Goal: Task Accomplishment & Management: Use online tool/utility

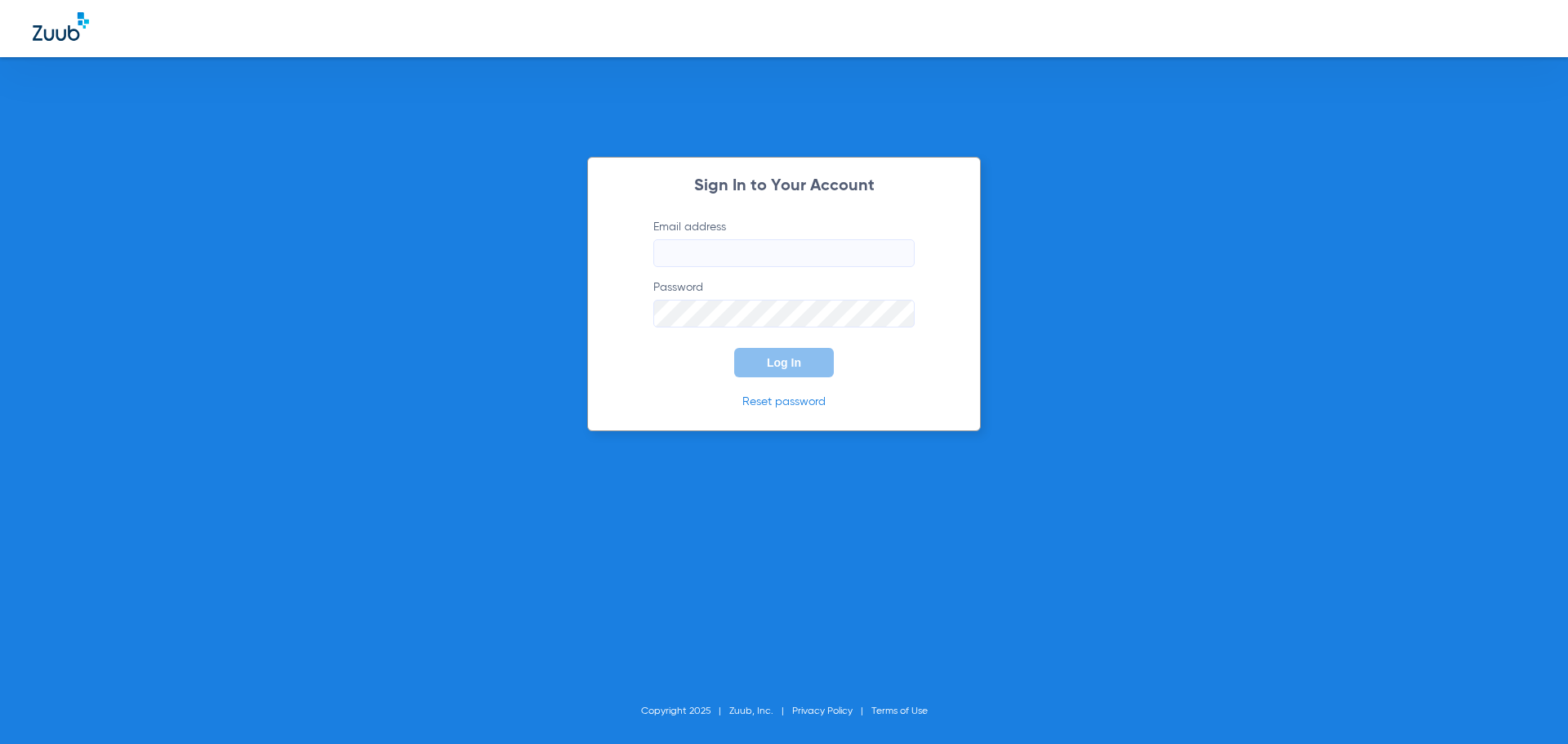
type input "icaraballo@cfhconline.org"
click at [784, 358] on span "Log In" at bounding box center [784, 362] width 35 height 13
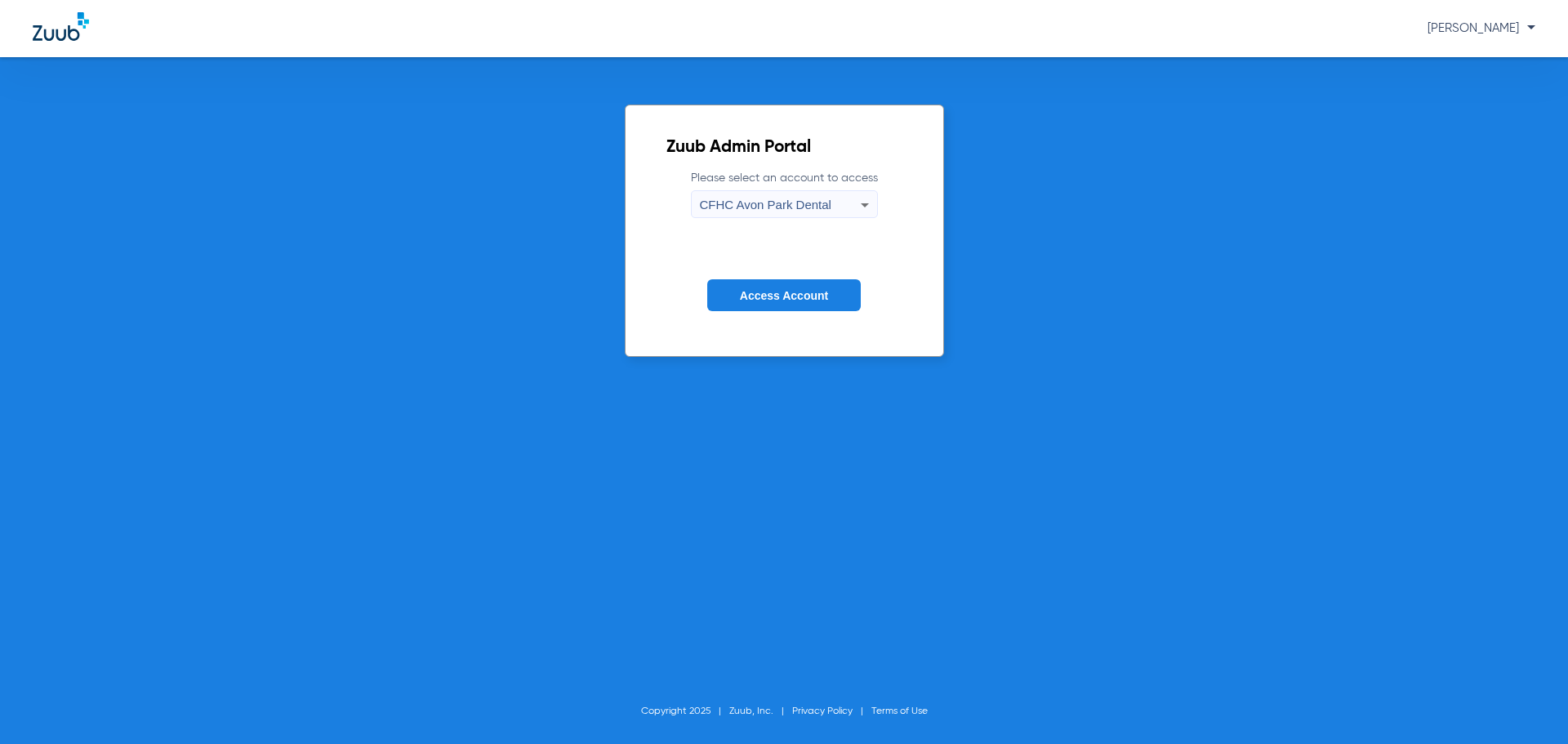
click at [839, 189] on label "Please select an account to access CFHC Avon Park Dental" at bounding box center [784, 194] width 187 height 48
click at [832, 199] on div "CFHC Avon Park Dental" at bounding box center [780, 205] width 161 height 28
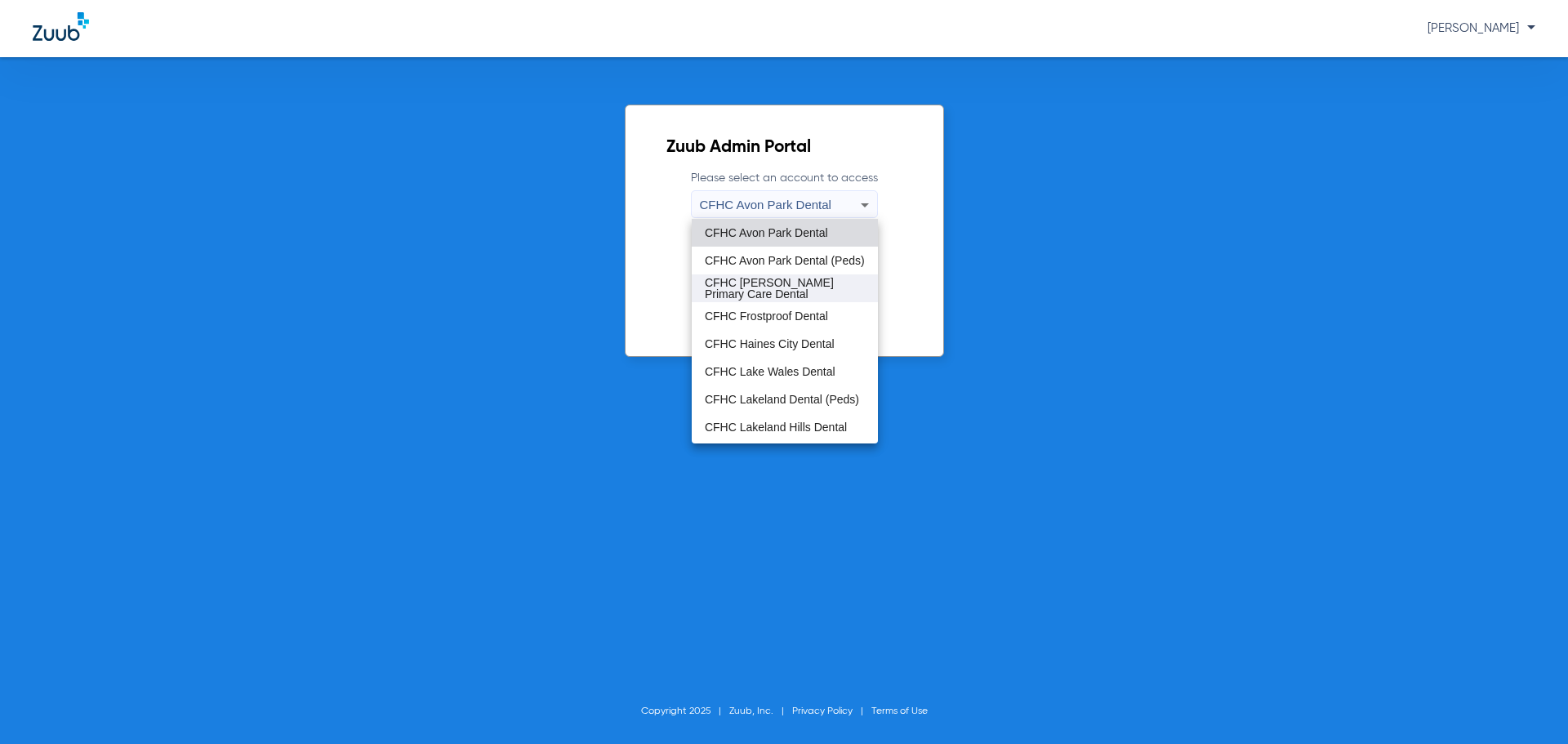
click at [784, 278] on span "CFHC Davenport Primary Care Dental" at bounding box center [784, 288] width 160 height 22
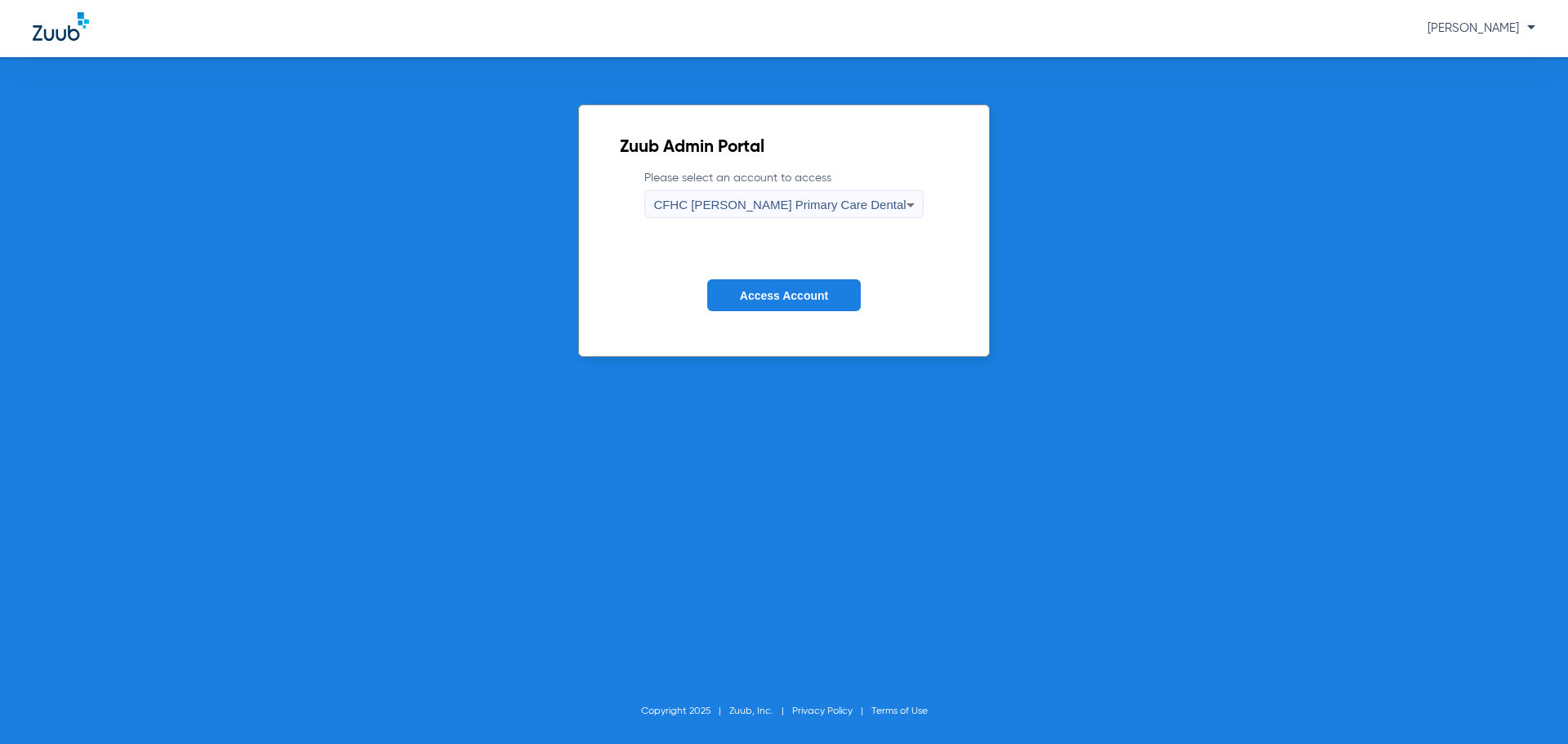
click at [779, 290] on span "Access Account" at bounding box center [784, 295] width 88 height 13
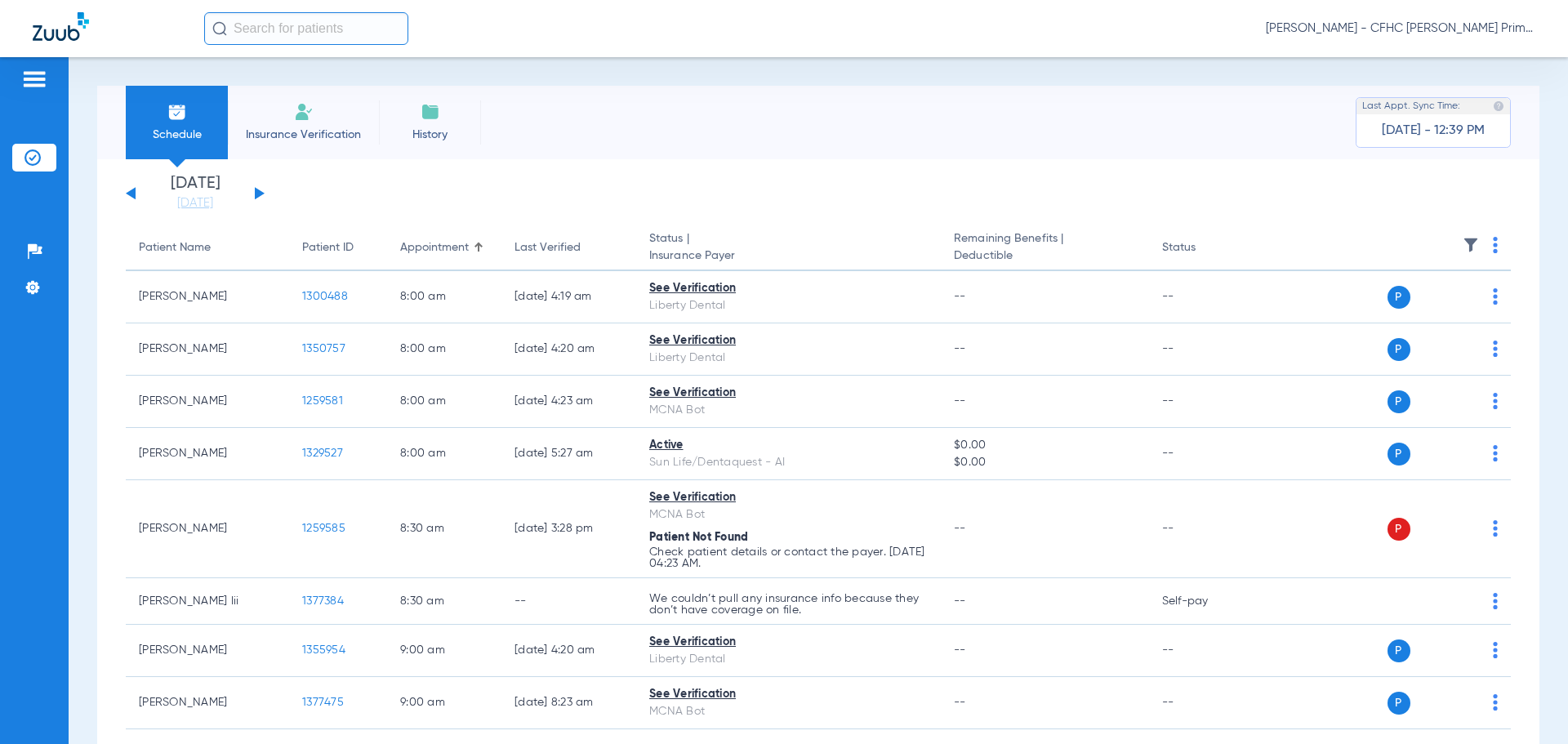
click at [259, 193] on button at bounding box center [259, 193] width 10 height 12
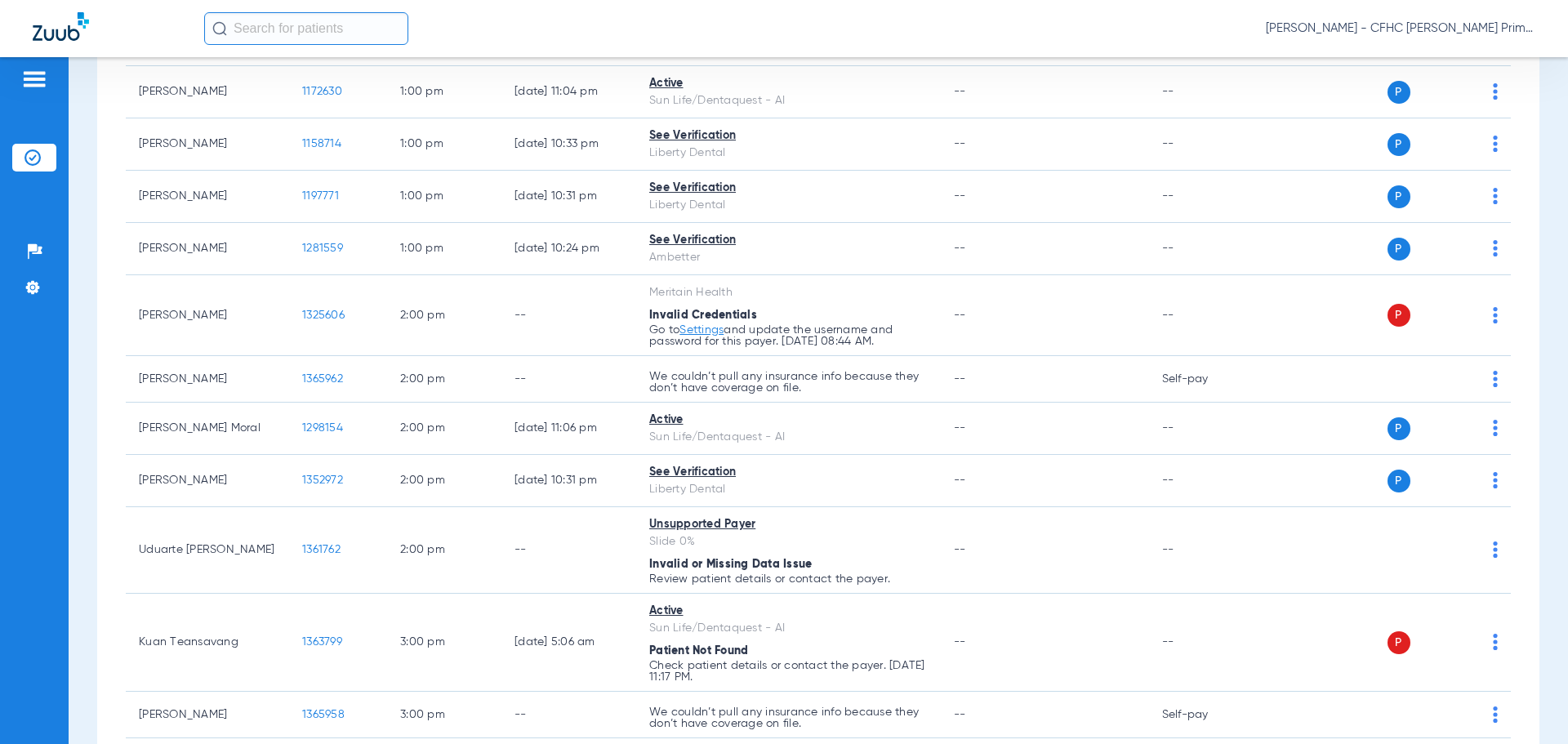
scroll to position [1634, 0]
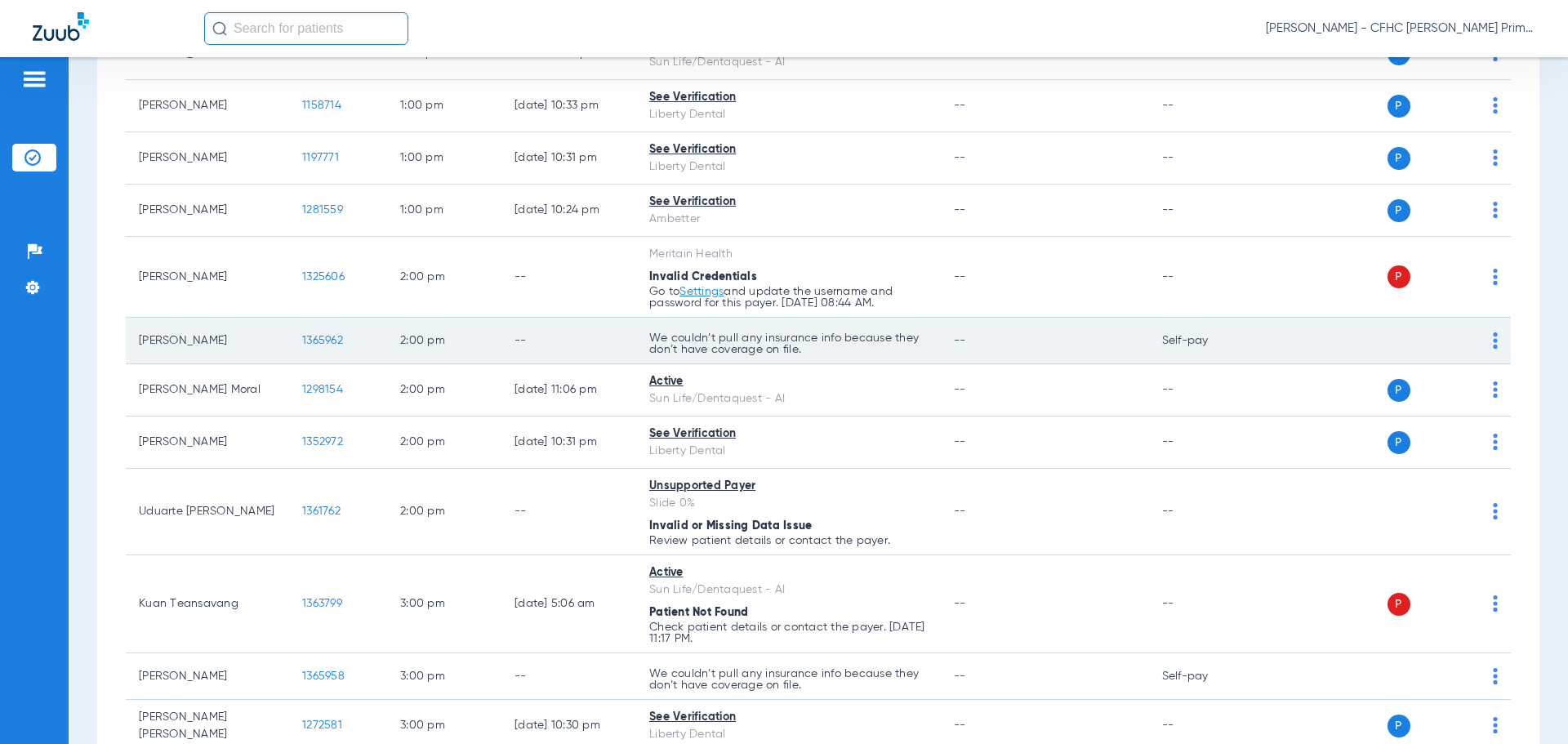
click at [321, 343] on span "1365962" at bounding box center [322, 340] width 41 height 11
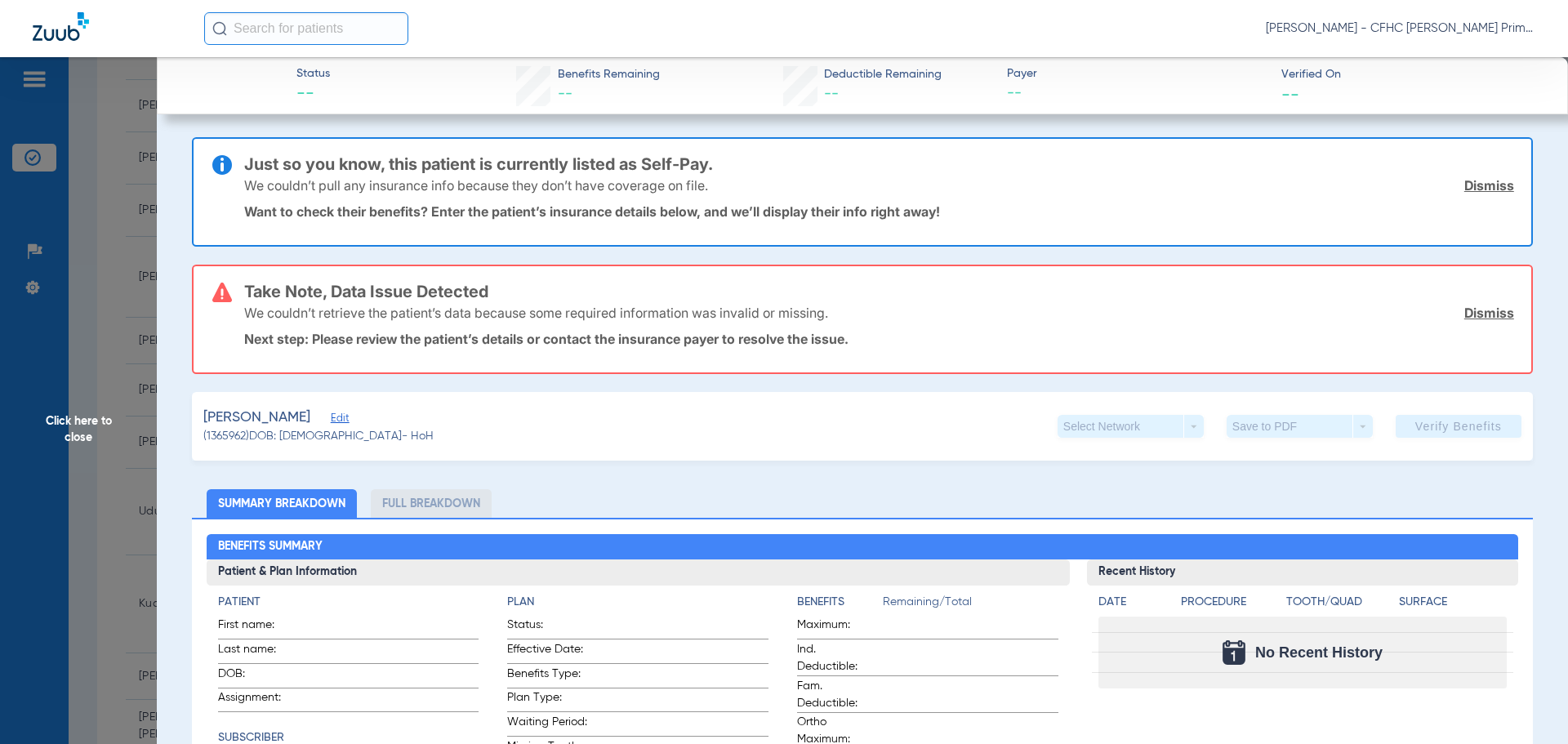
click at [1464, 189] on link "Dismiss" at bounding box center [1489, 185] width 50 height 16
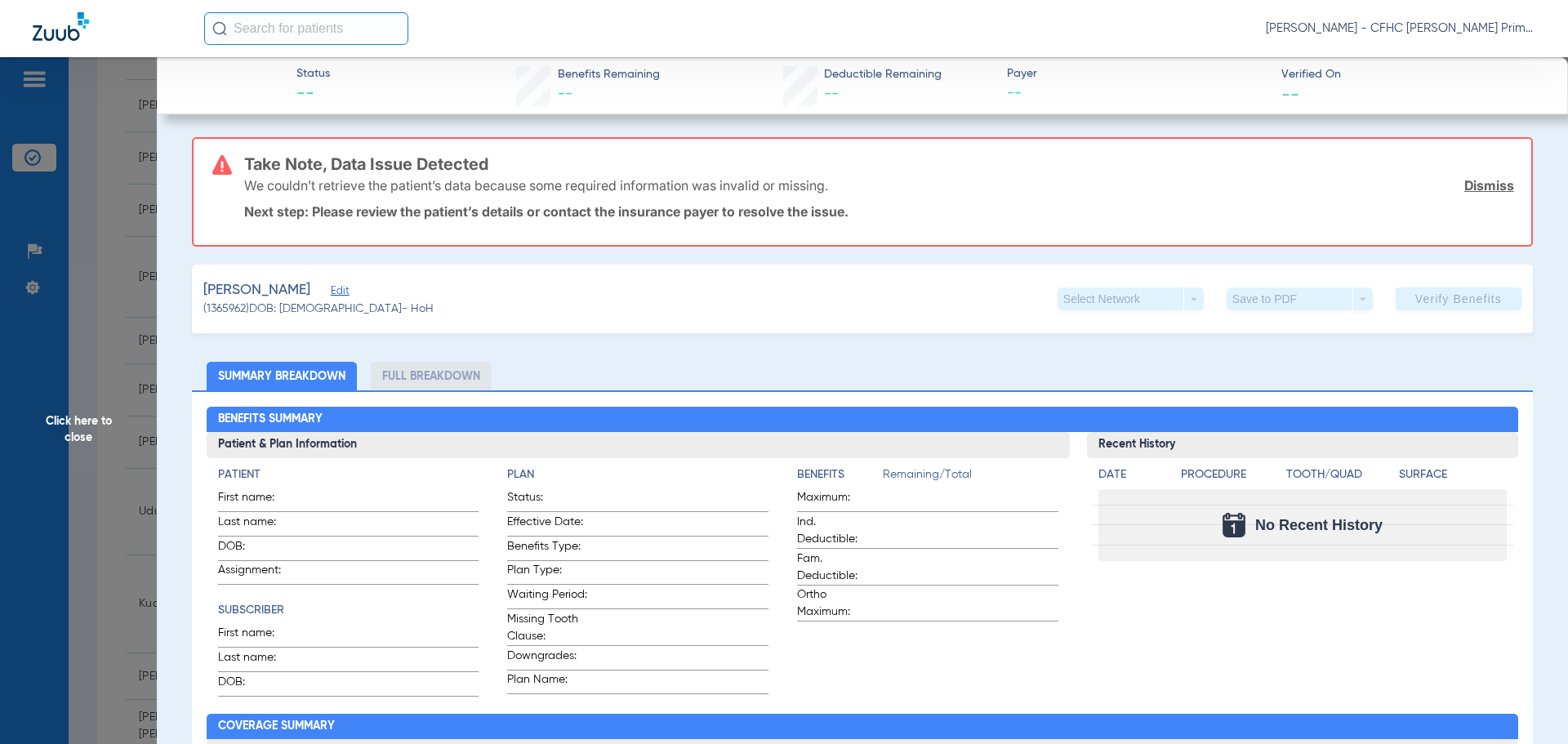
click at [1464, 189] on link "Dismiss" at bounding box center [1489, 185] width 50 height 16
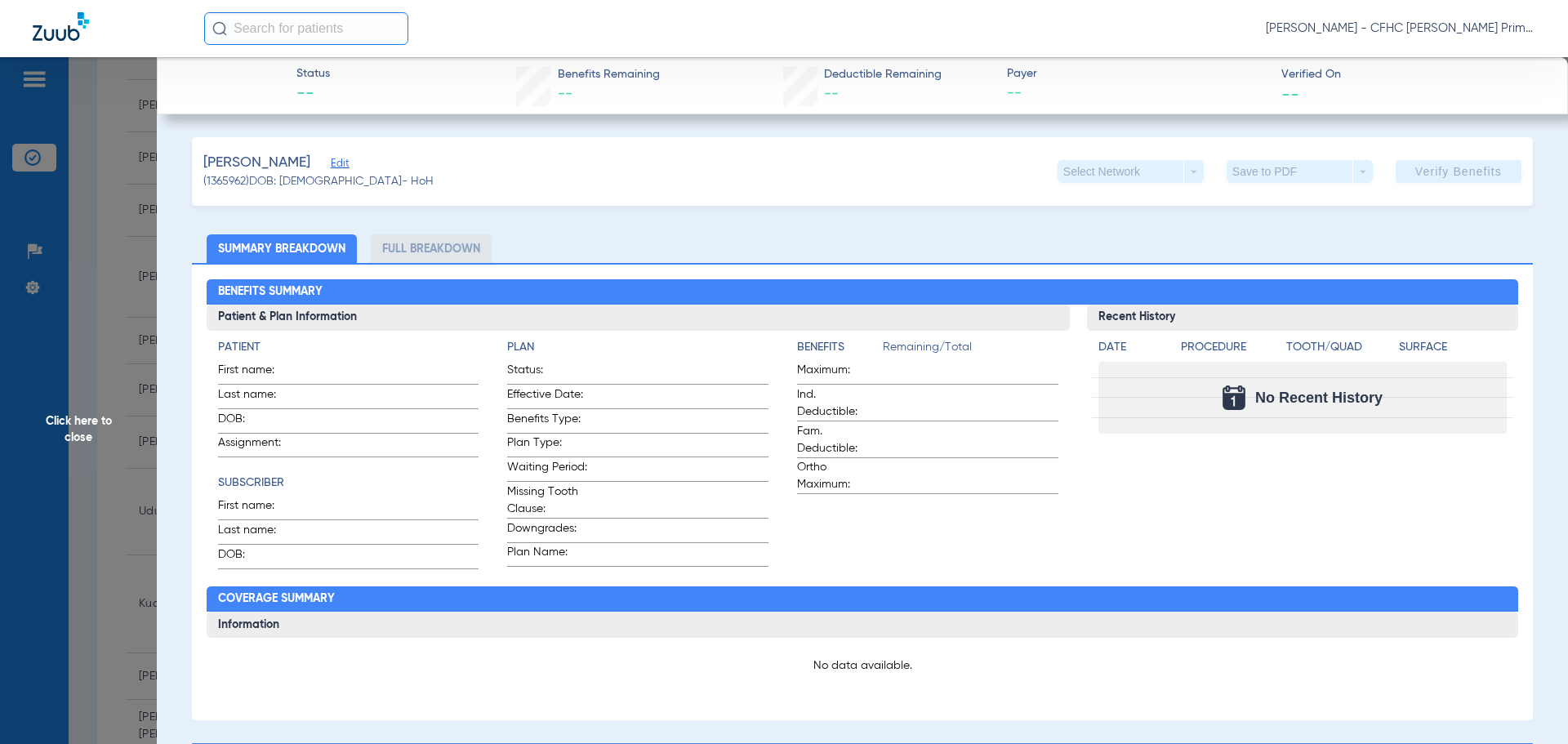
click at [345, 165] on span "Edit" at bounding box center [337, 165] width 15 height 16
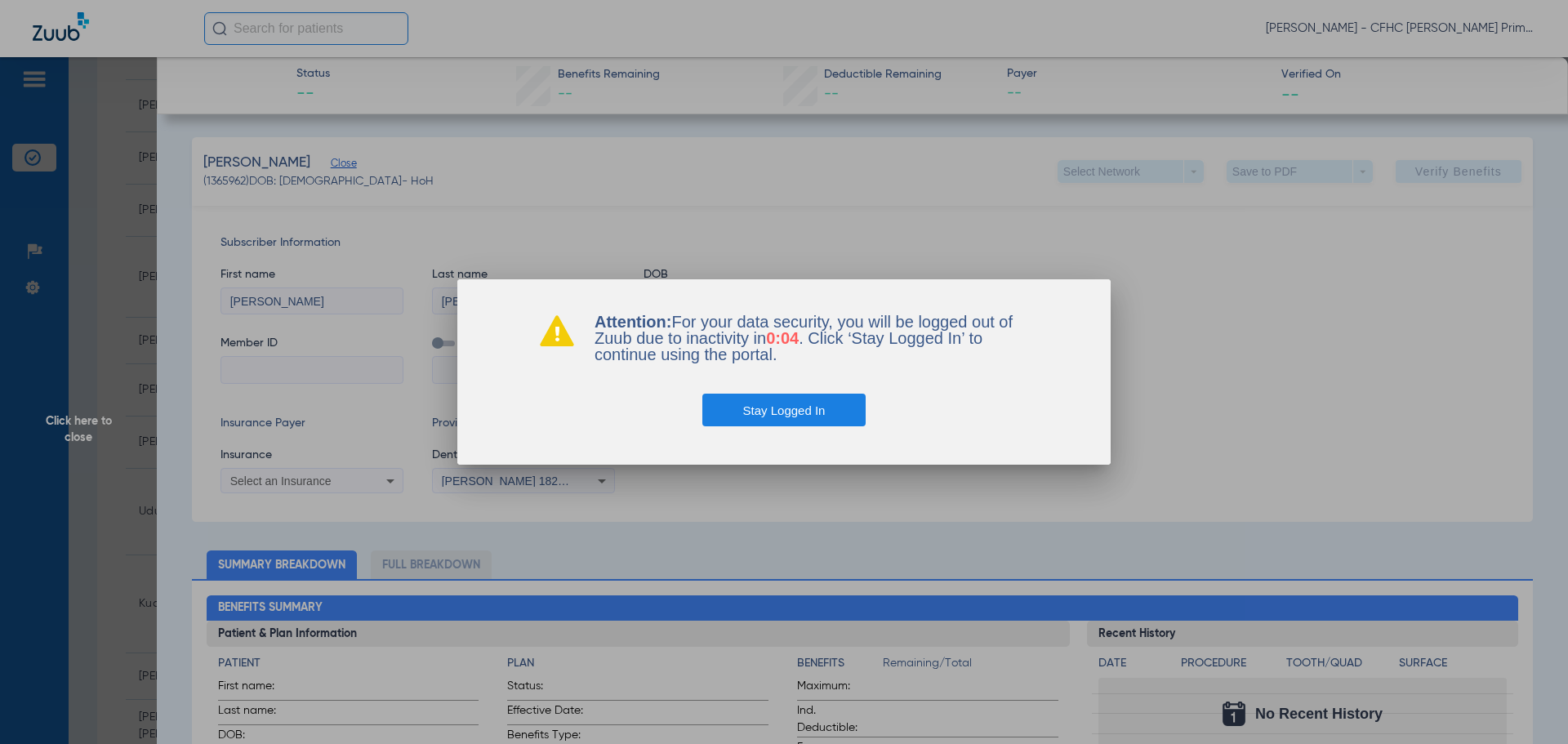
click at [784, 410] on button "Stay Logged In" at bounding box center [784, 410] width 164 height 33
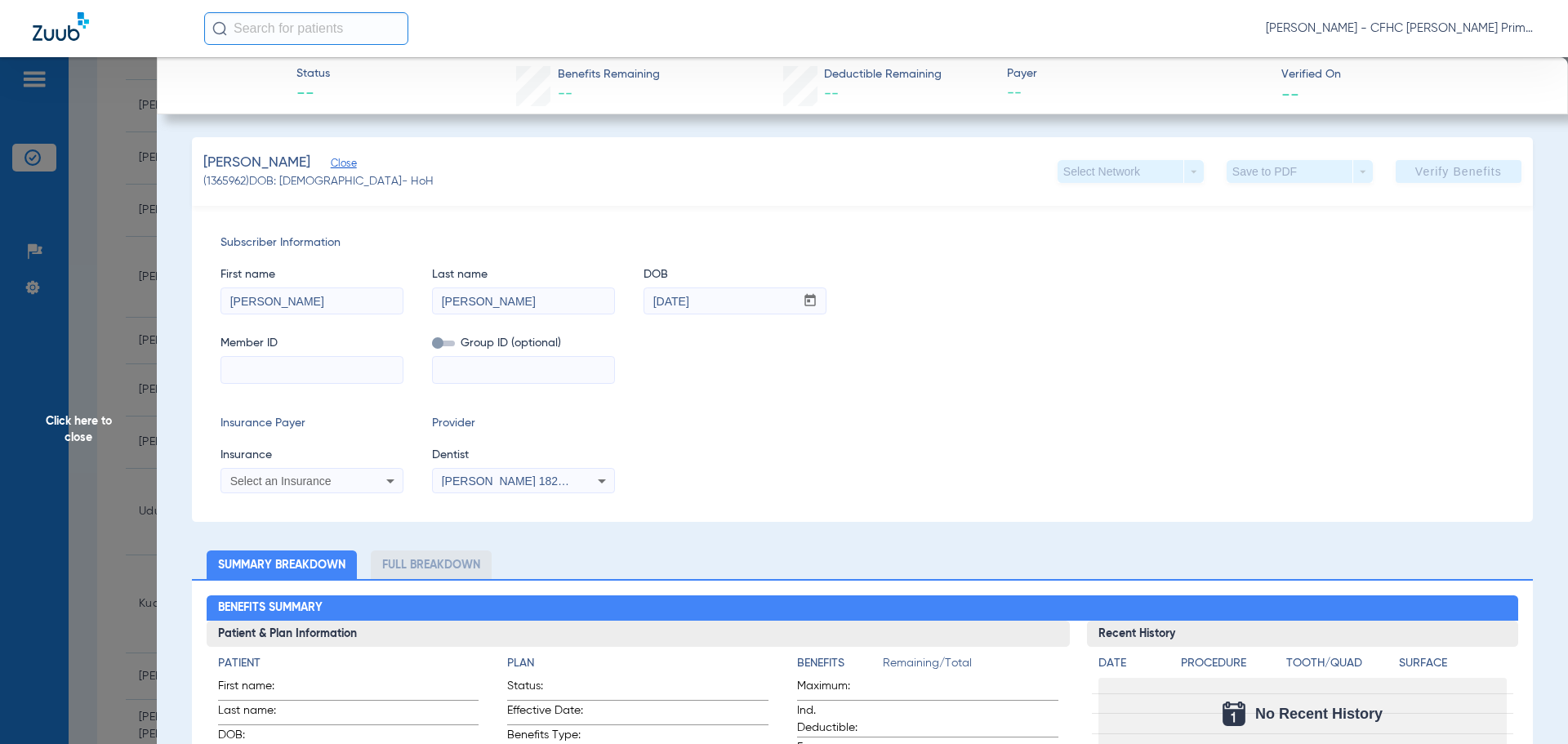
click at [64, 432] on span "Click here to close" at bounding box center [78, 429] width 157 height 744
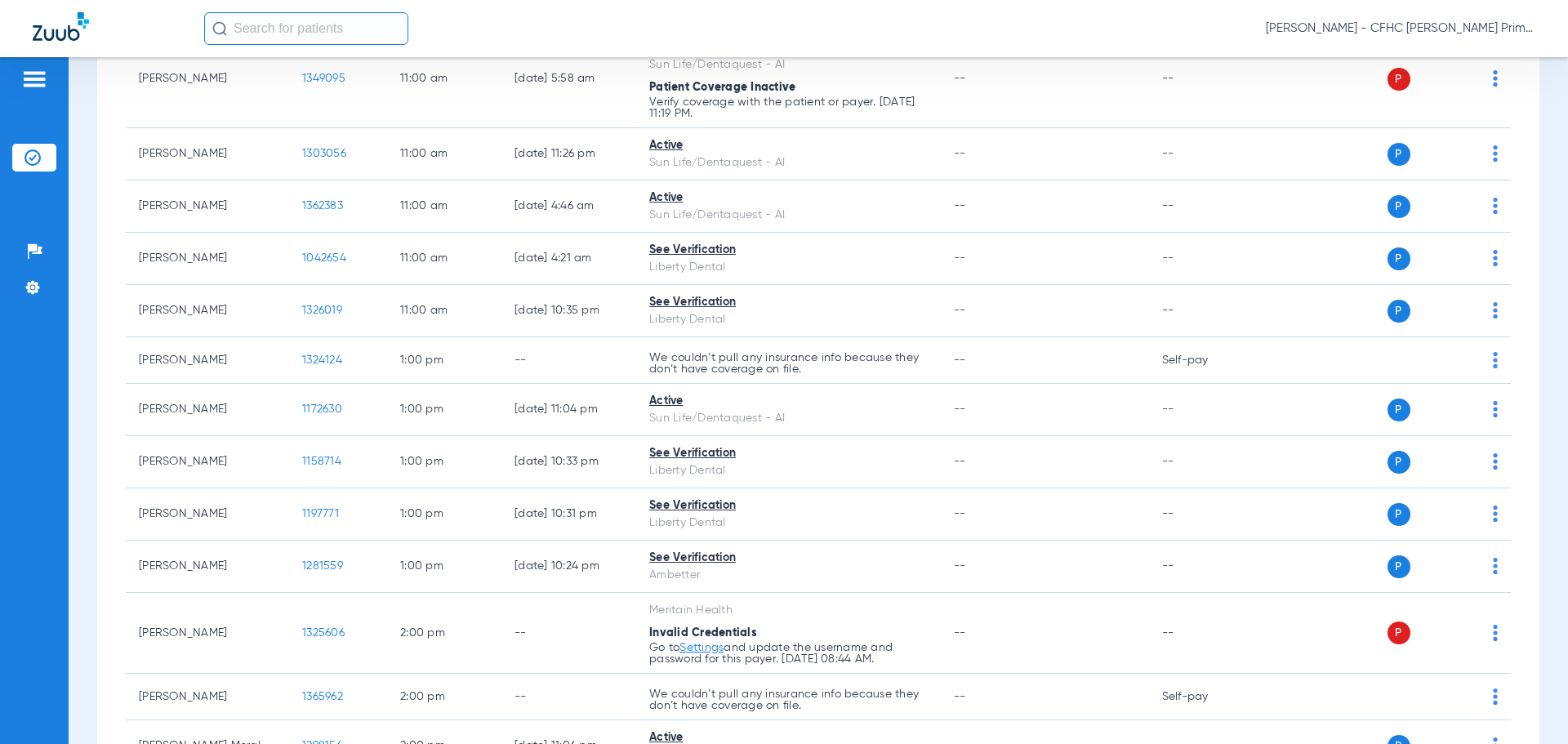
scroll to position [1307, 0]
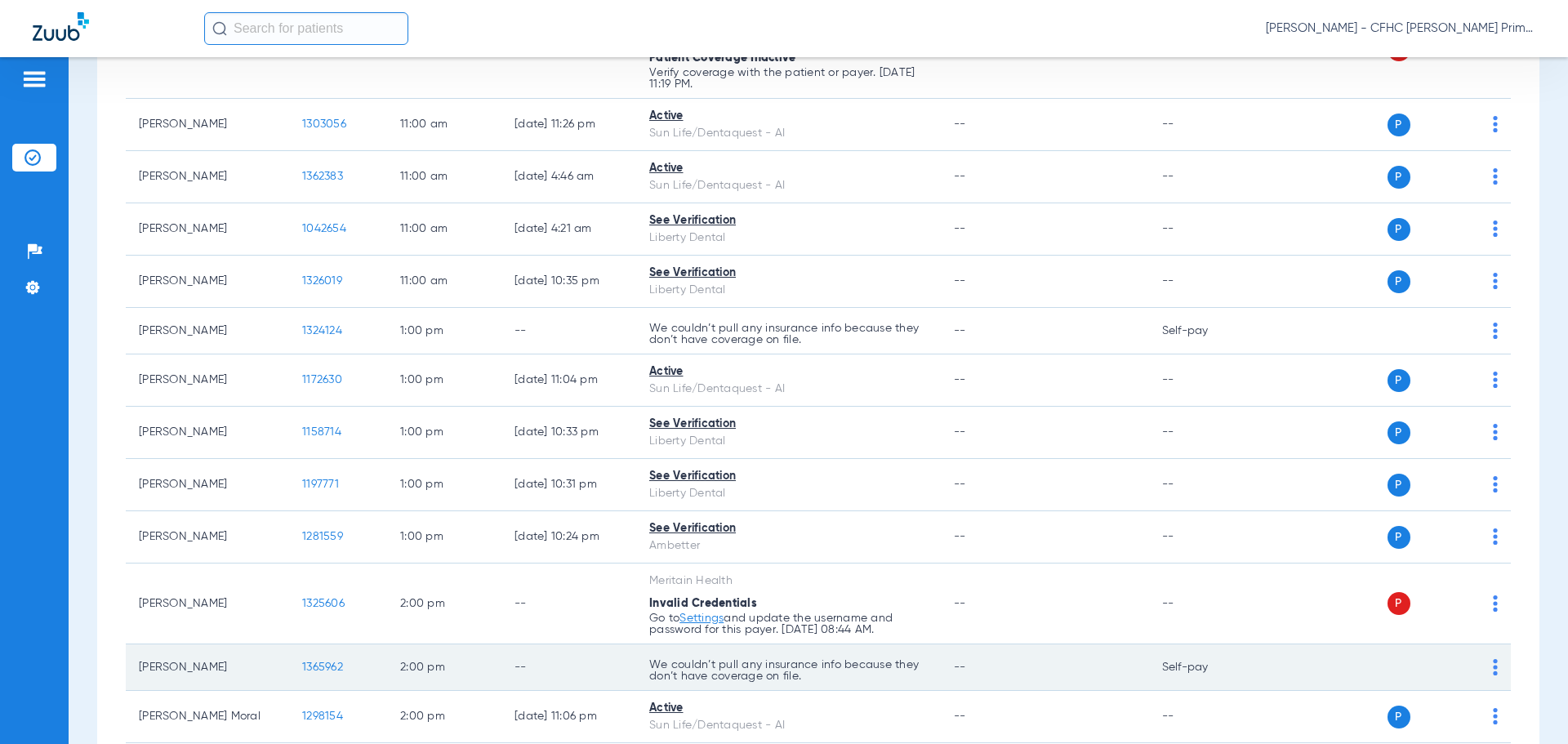
click at [318, 670] on span "1365962" at bounding box center [322, 667] width 41 height 11
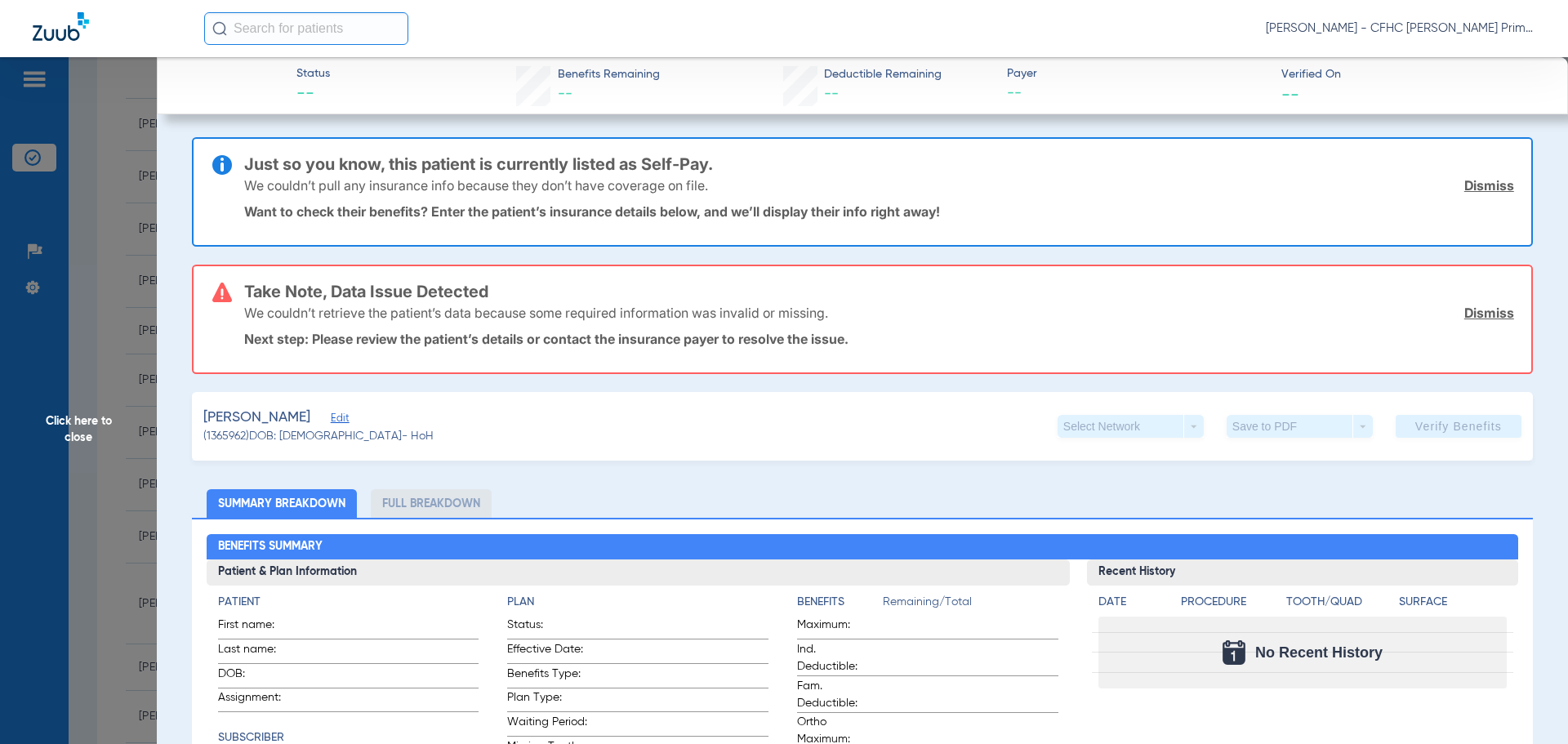
click at [1465, 183] on link "Dismiss" at bounding box center [1489, 185] width 50 height 16
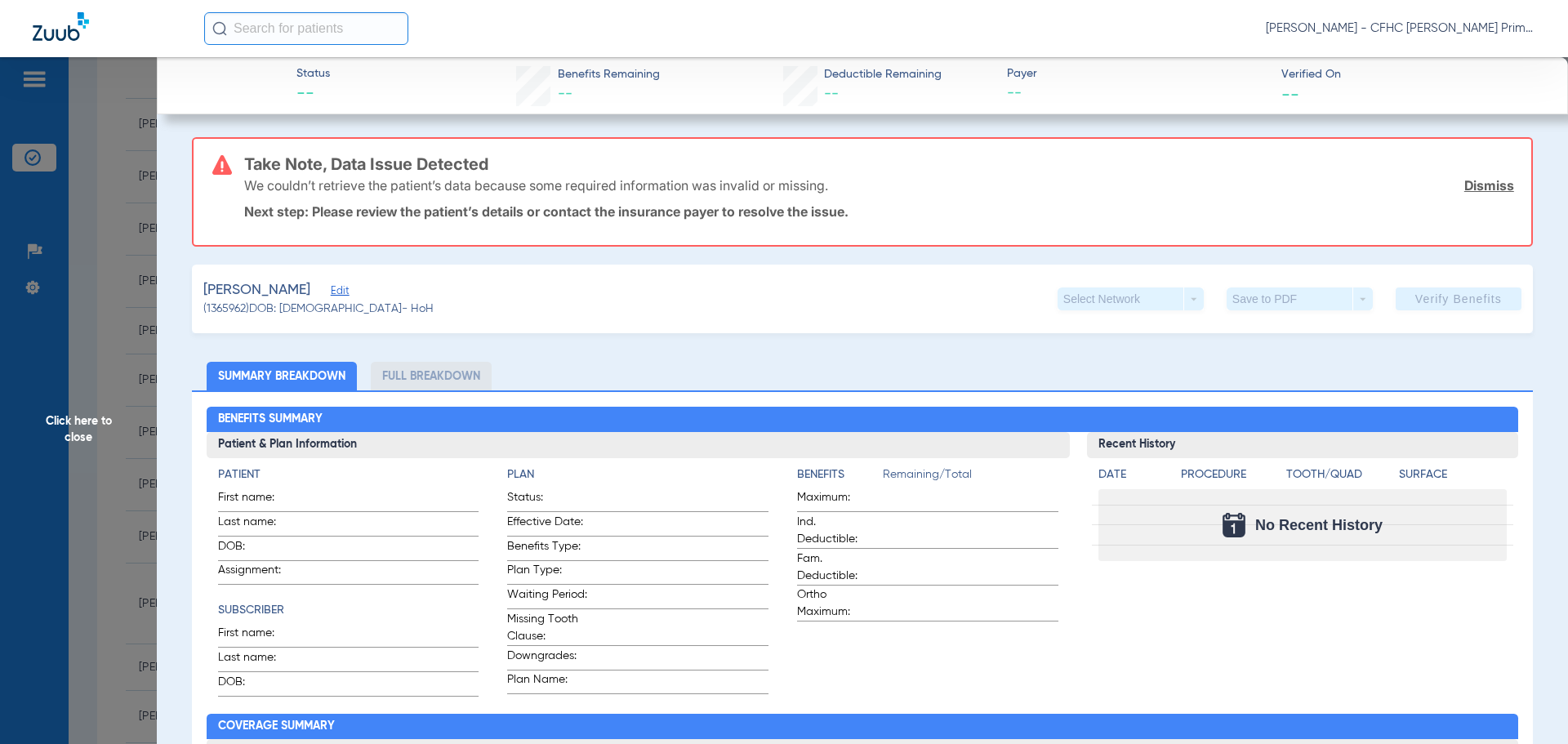
click at [1465, 183] on link "Dismiss" at bounding box center [1489, 185] width 50 height 16
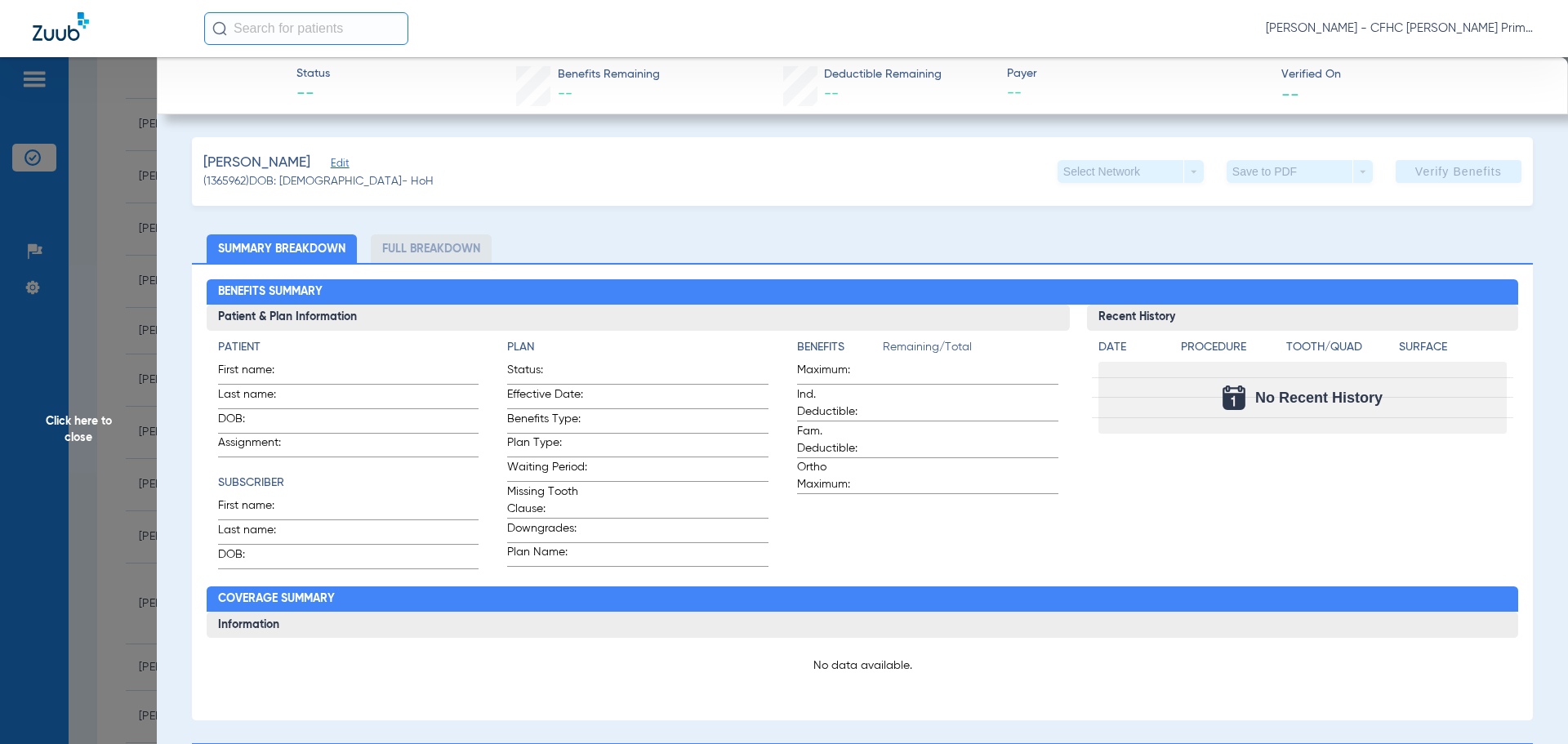
click at [345, 162] on span "Edit" at bounding box center [337, 165] width 15 height 16
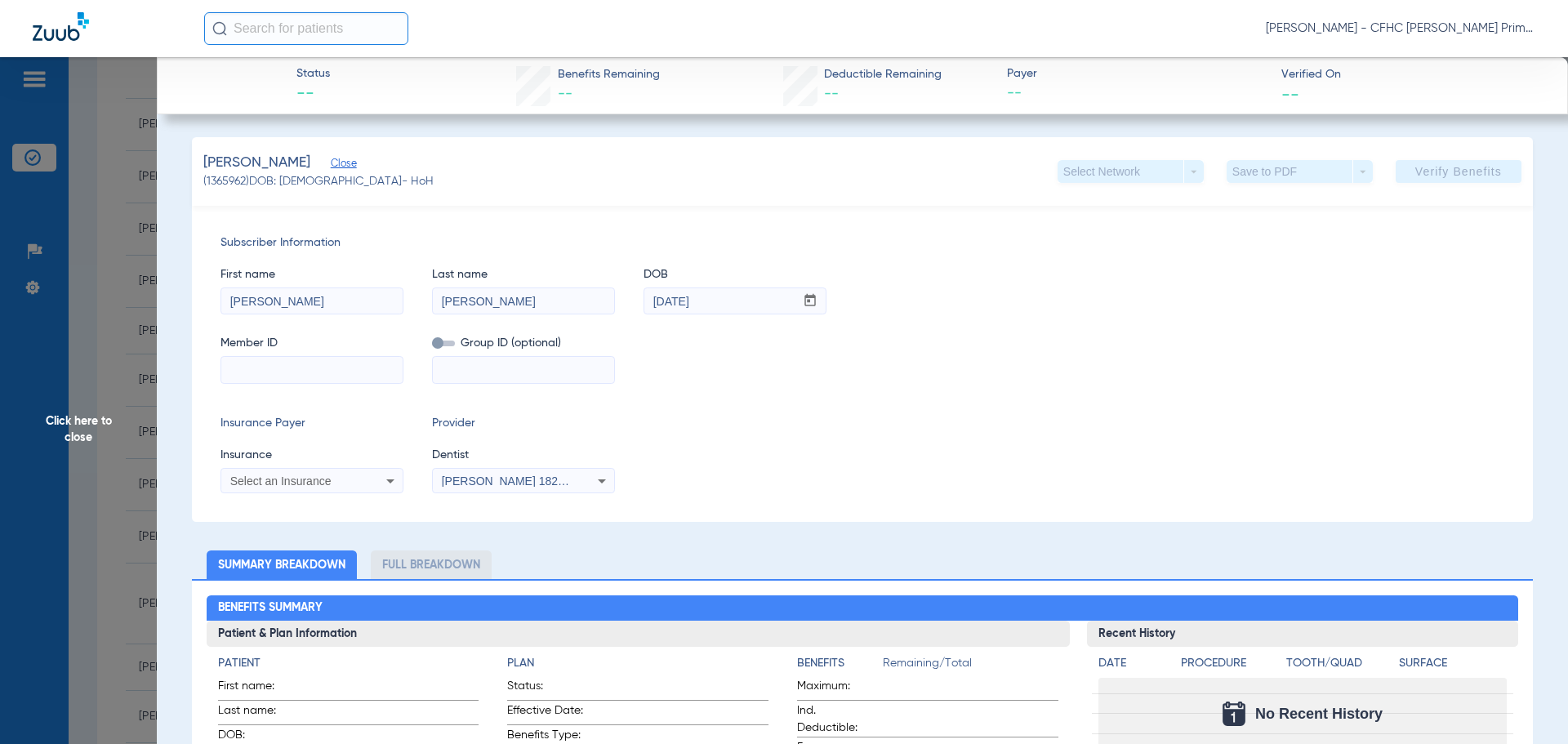
click at [343, 380] on input at bounding box center [312, 370] width 182 height 26
type input "9640638421"
click at [374, 487] on div "Select an Insurance" at bounding box center [312, 481] width 182 height 20
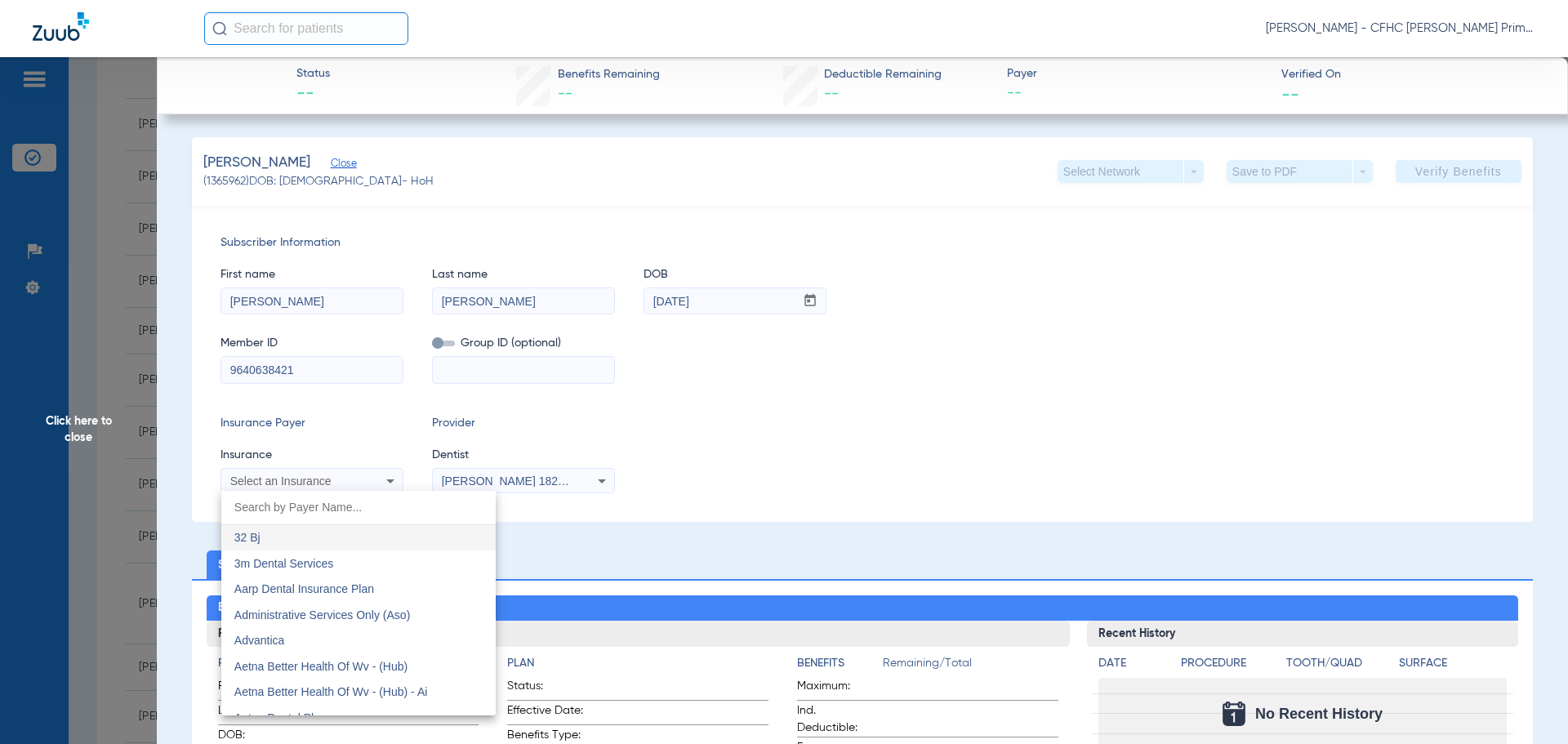
click at [361, 507] on input "dropdown search" at bounding box center [358, 508] width 274 height 34
type input "dentaquest"
click at [343, 542] on mat-option "Dentaquest - Bot" at bounding box center [358, 538] width 274 height 26
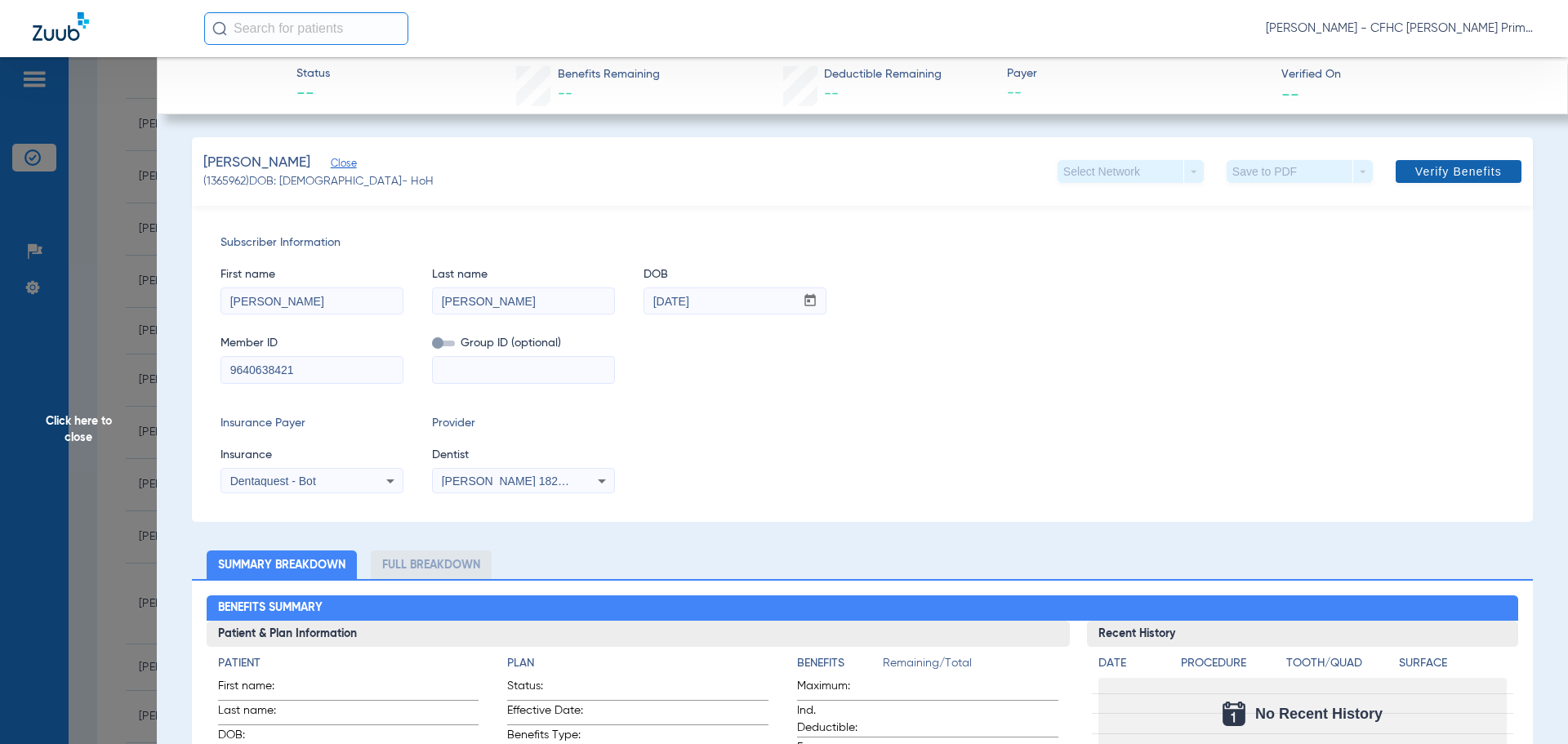
click at [1439, 173] on span "Verify Benefits" at bounding box center [1459, 171] width 86 height 13
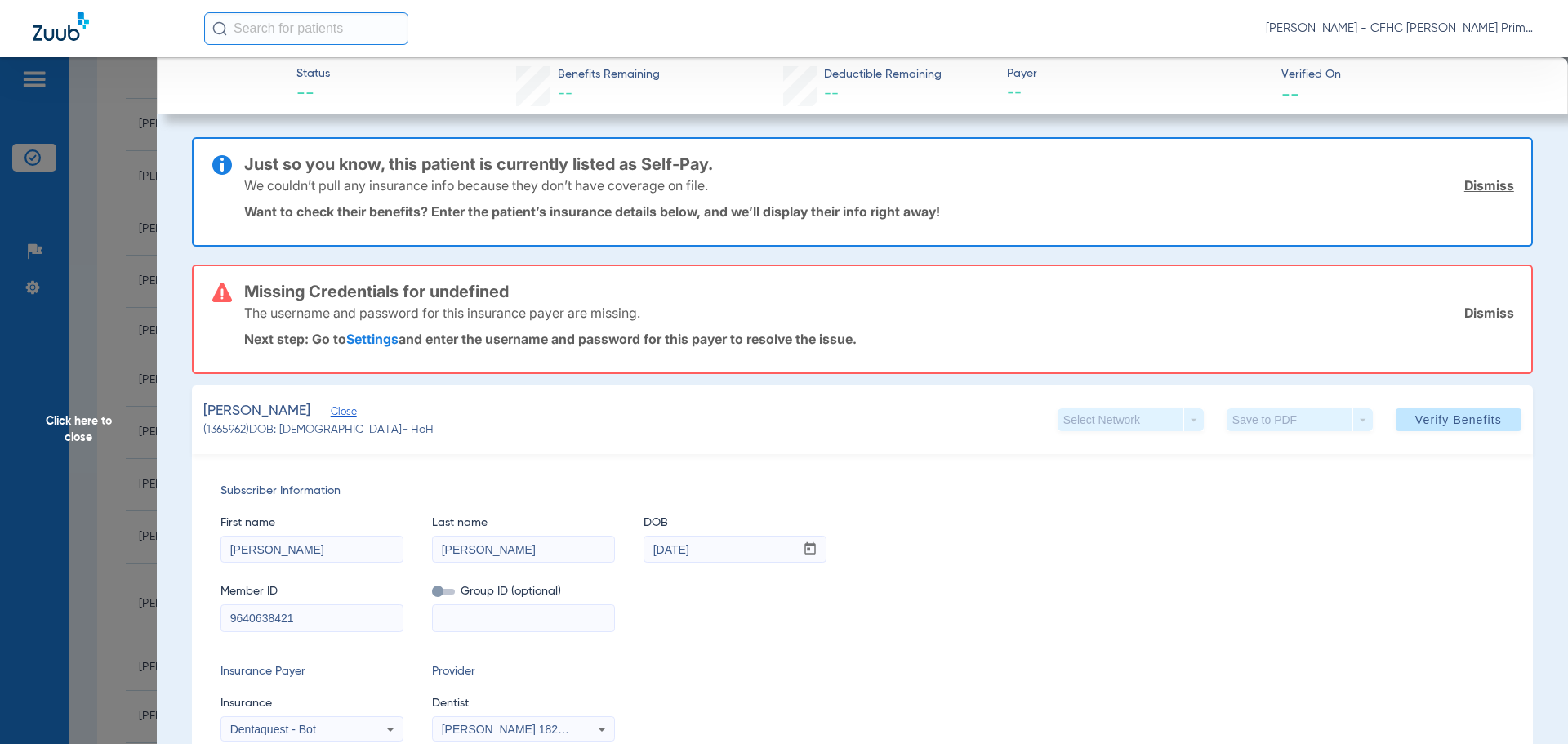
click at [1464, 187] on link "Dismiss" at bounding box center [1489, 185] width 50 height 16
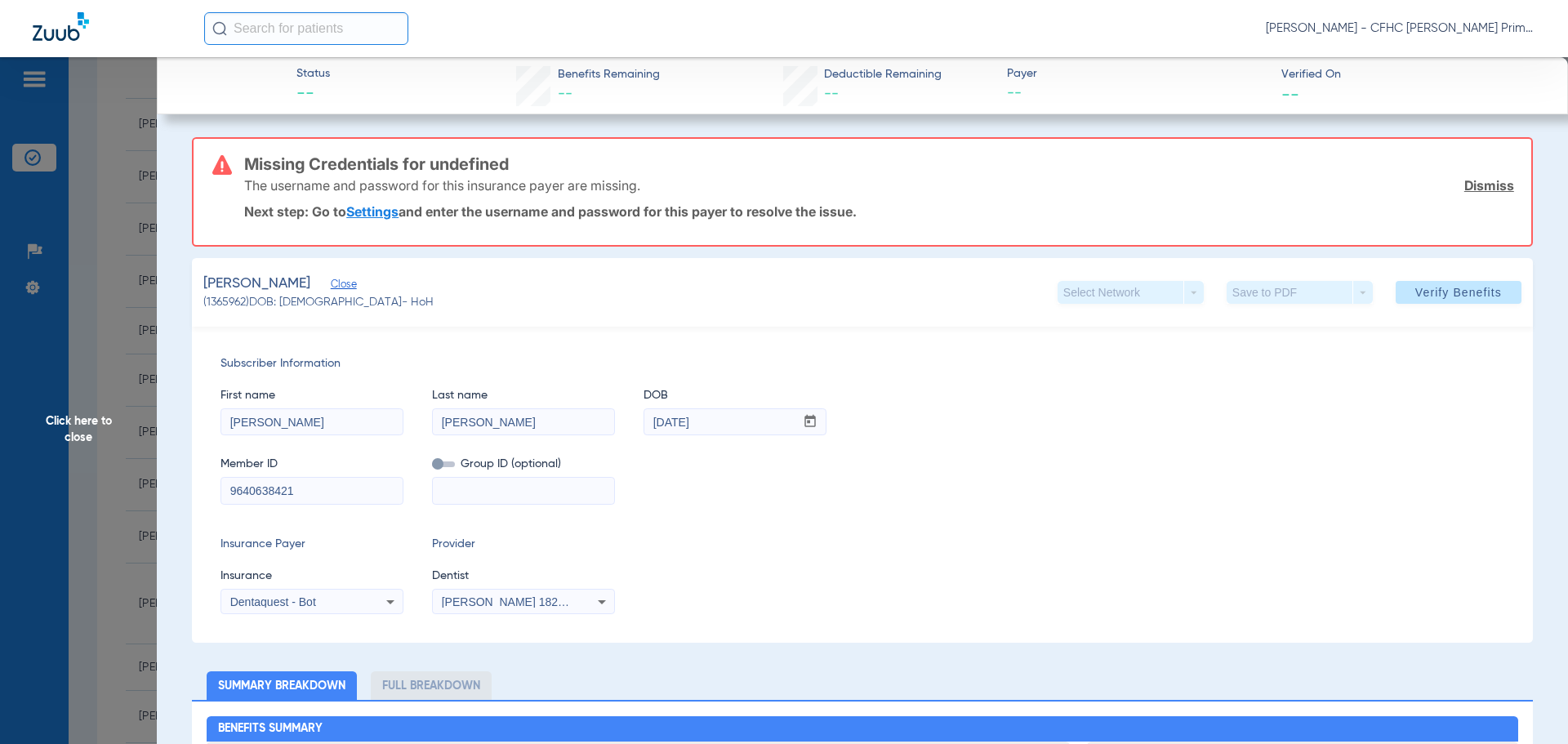
click at [1464, 187] on link "Dismiss" at bounding box center [1489, 185] width 50 height 16
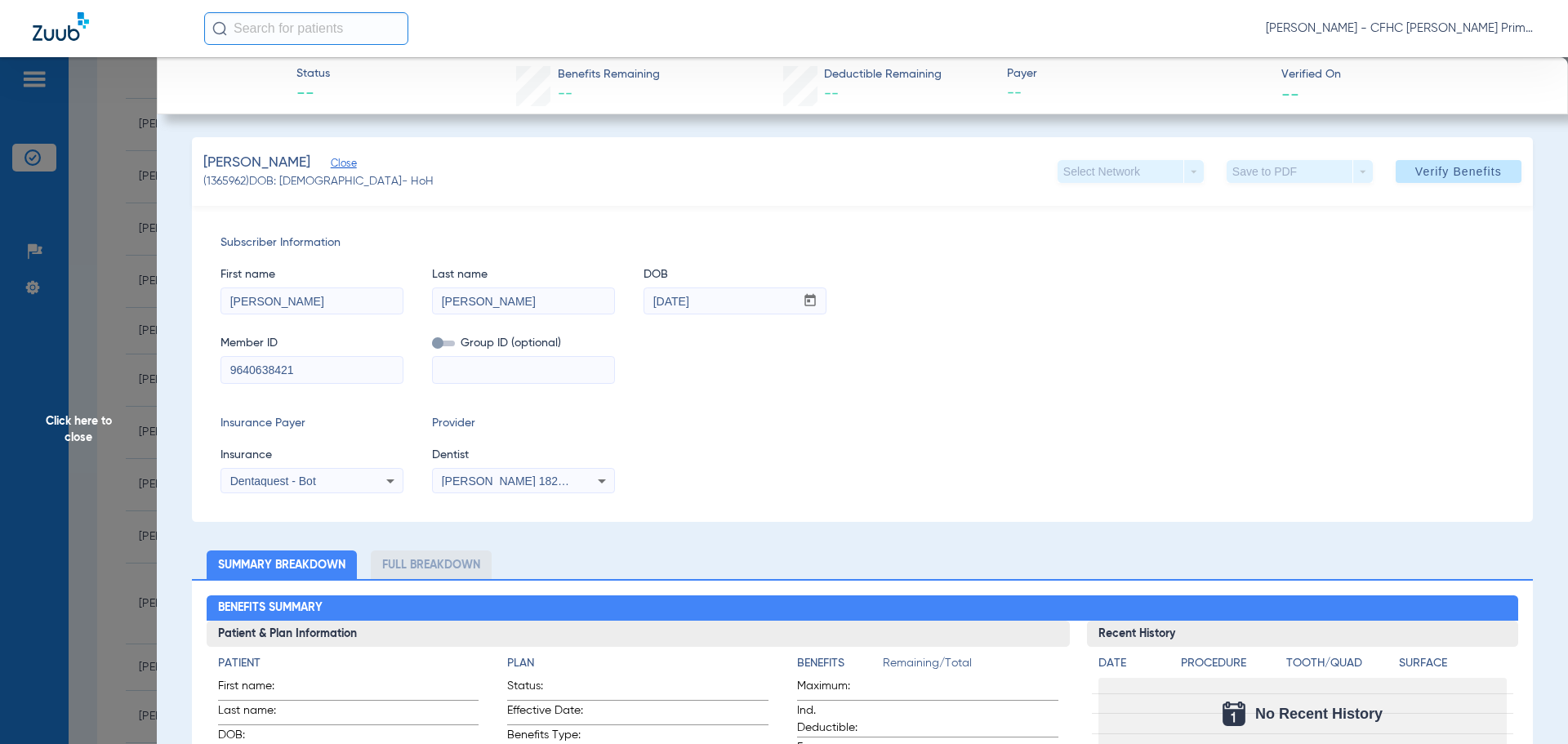
click at [339, 491] on div "Dentaquest - Bot" at bounding box center [312, 481] width 182 height 20
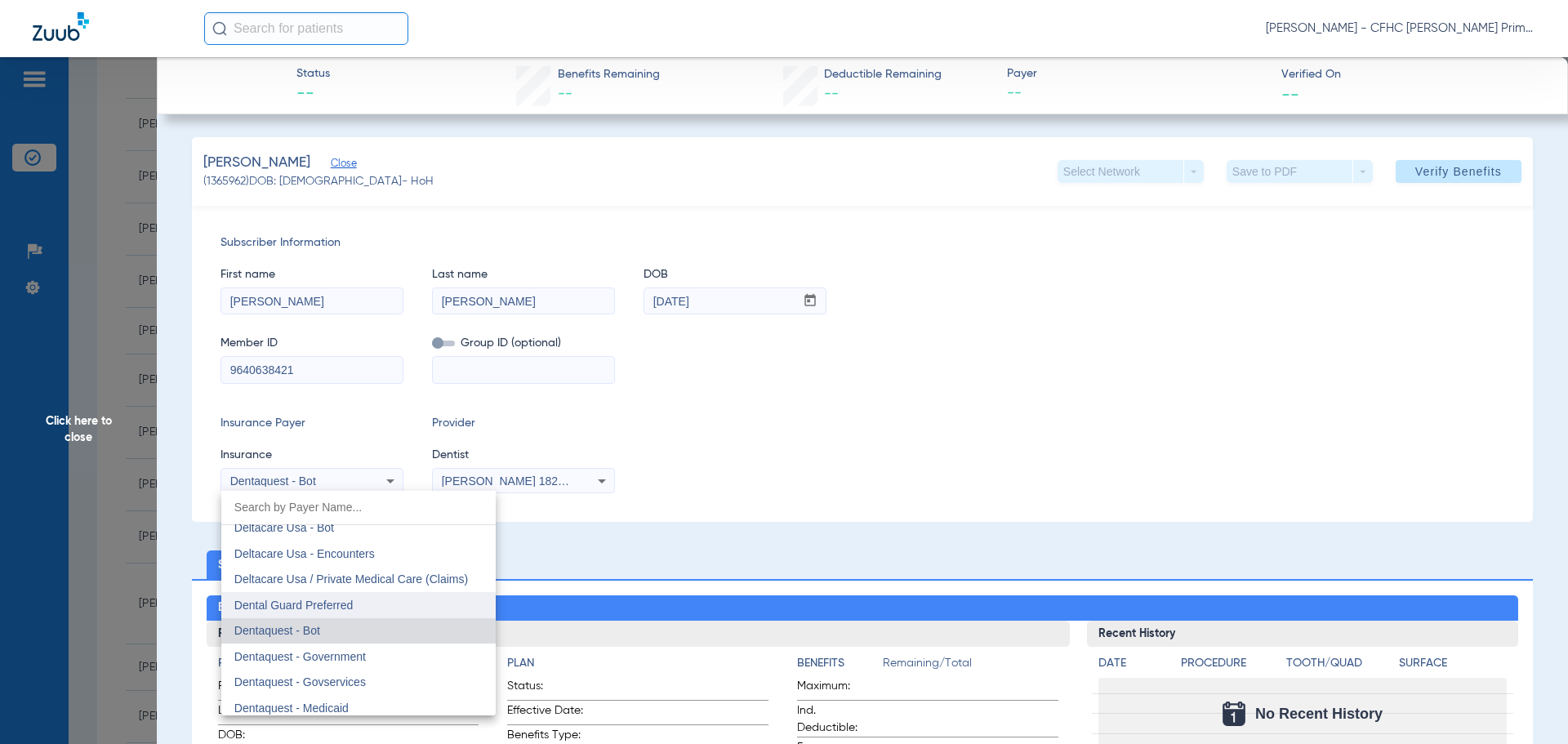
scroll to position [4756, 0]
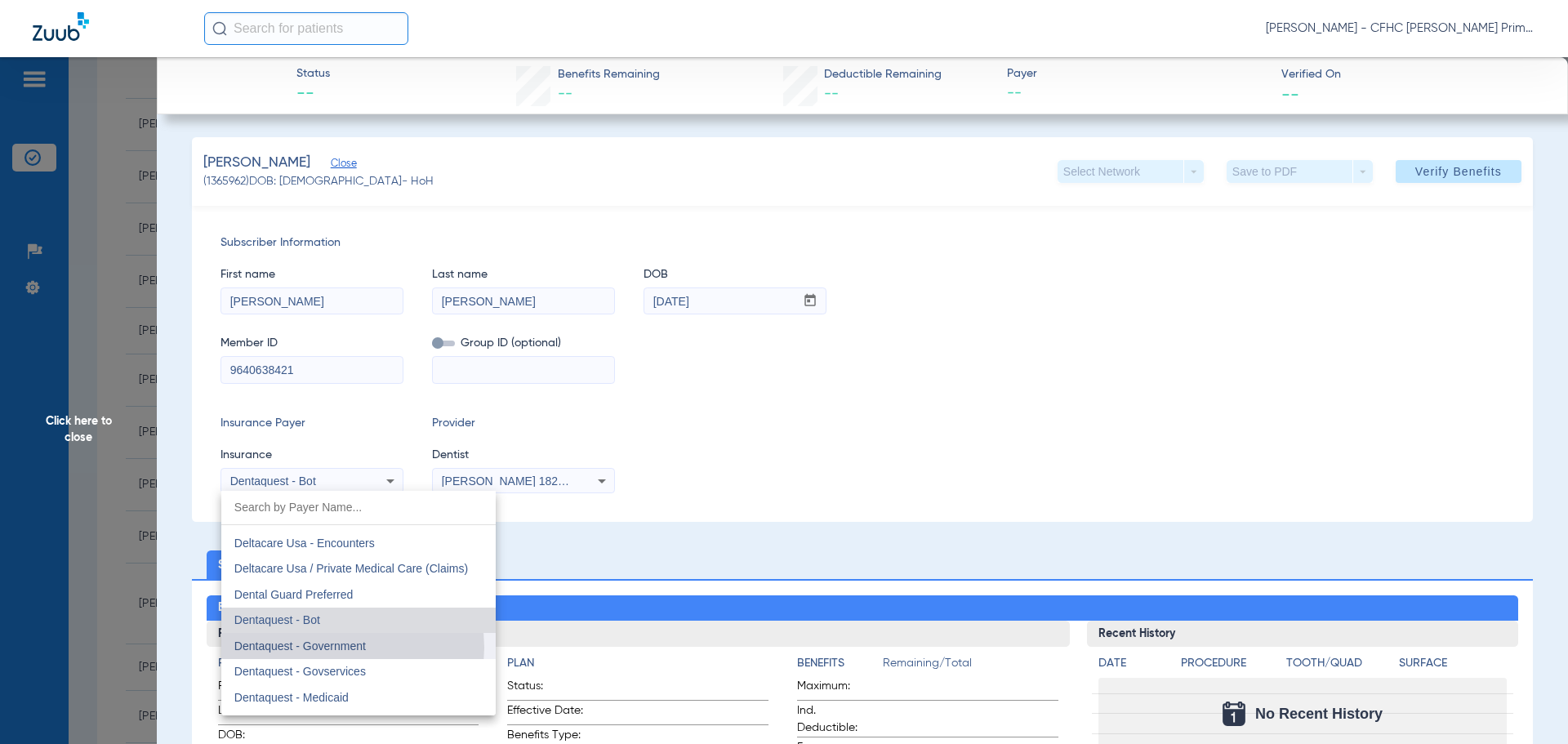
click at [343, 648] on span "Dentaquest - Government" at bounding box center [300, 645] width 131 height 13
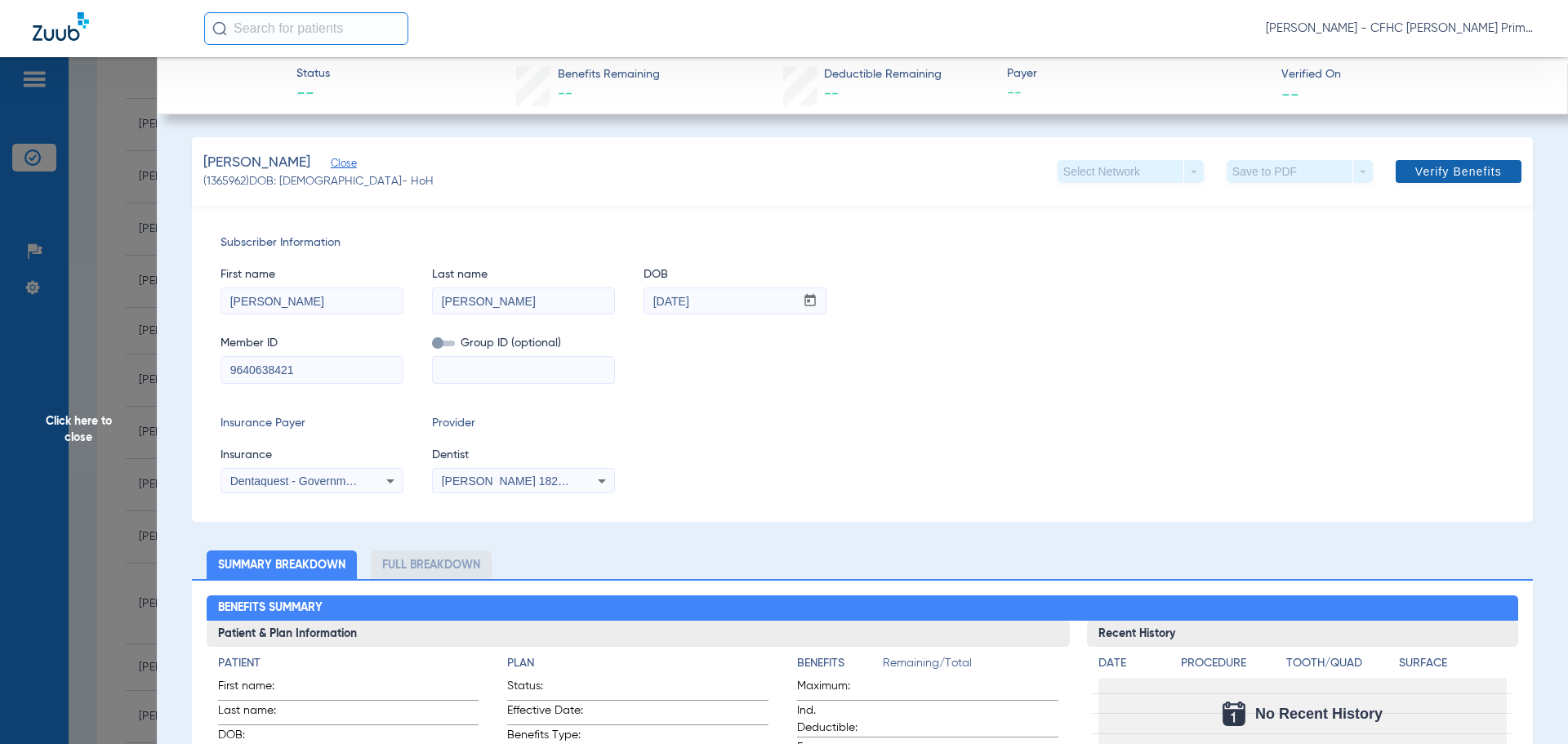
click at [1413, 179] on span at bounding box center [1458, 171] width 125 height 39
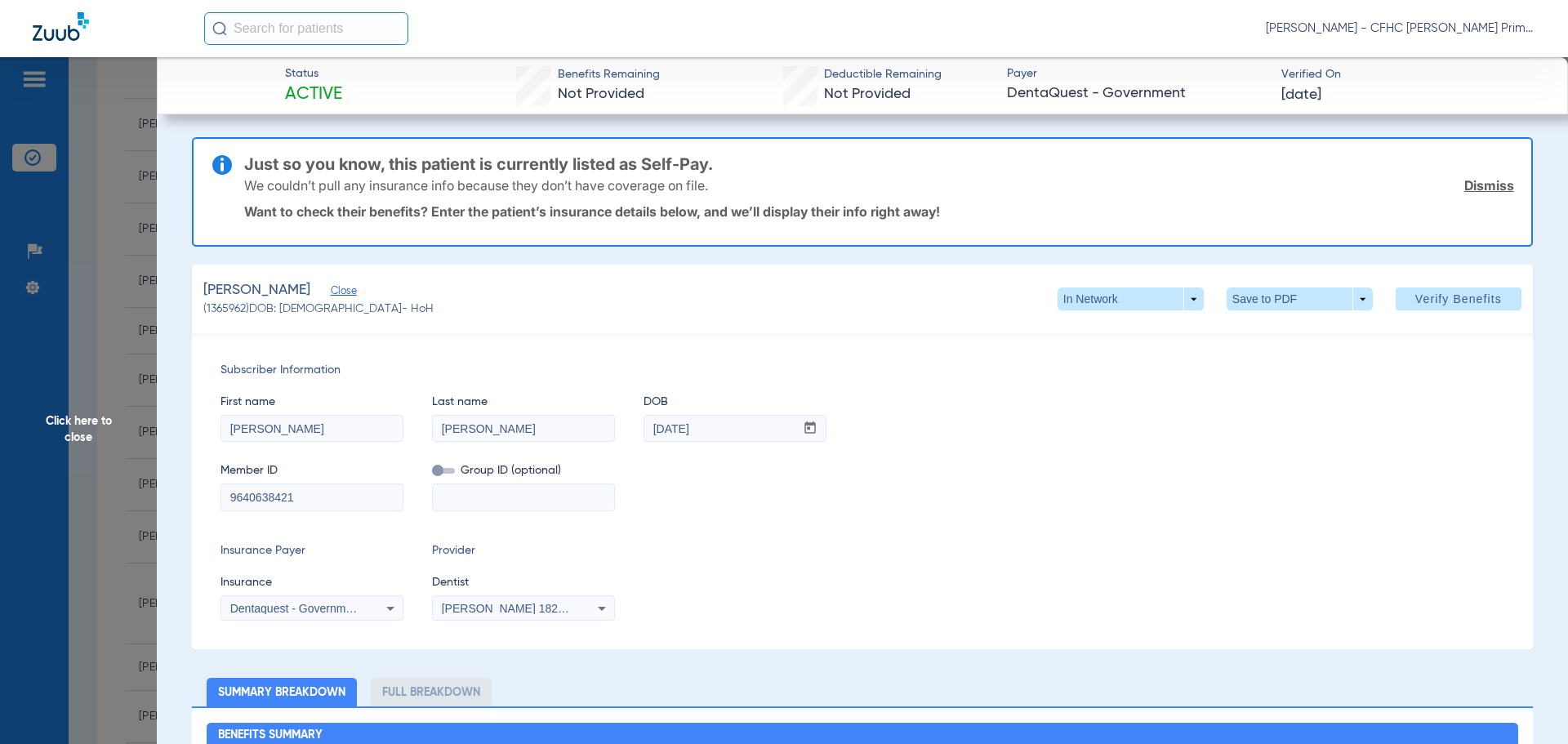
click at [1479, 187] on link "Dismiss" at bounding box center [1489, 185] width 50 height 16
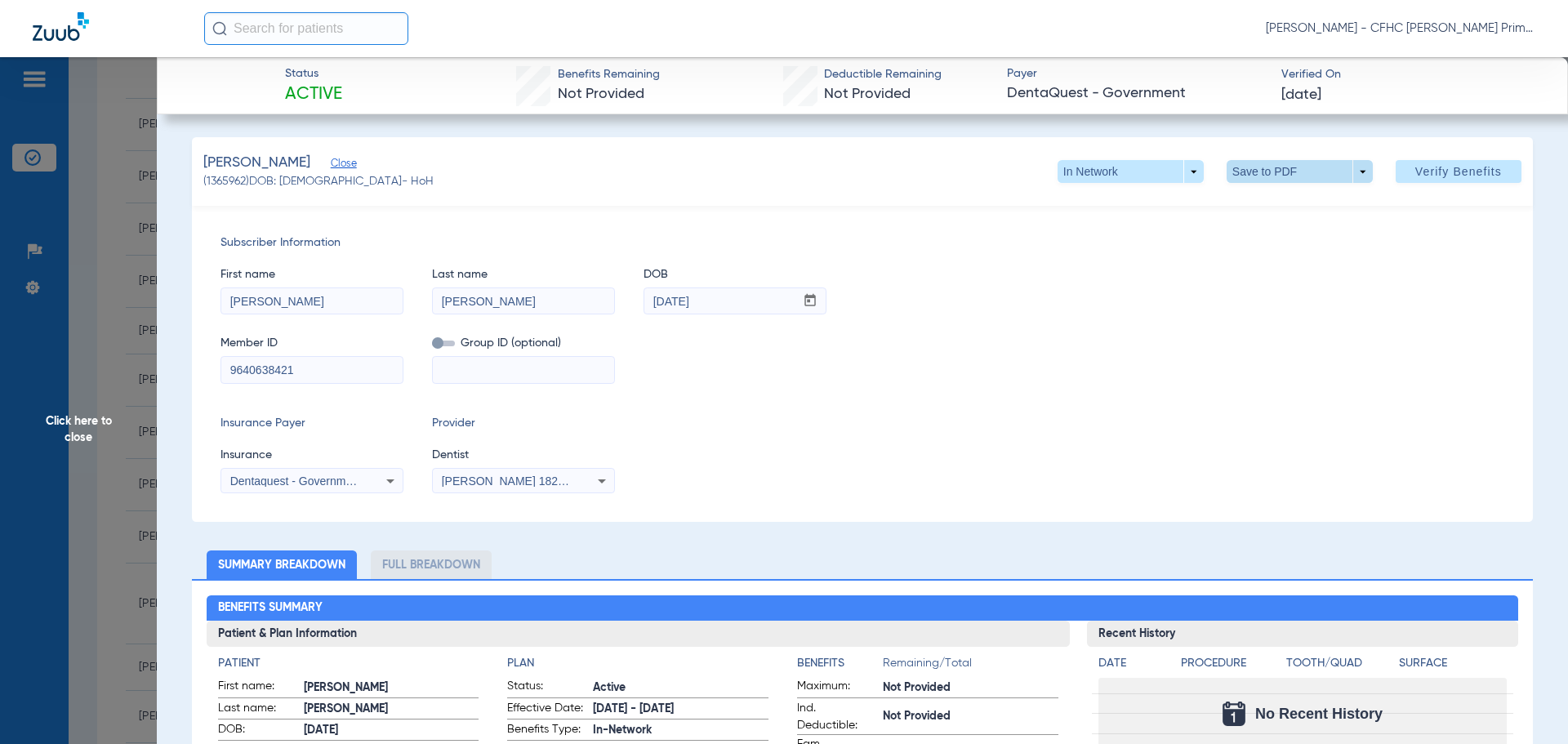
click at [1260, 169] on span at bounding box center [1299, 171] width 146 height 22
click at [1275, 206] on span "Save to PDF" at bounding box center [1293, 203] width 65 height 11
click at [76, 423] on span "Click here to close" at bounding box center [78, 429] width 157 height 744
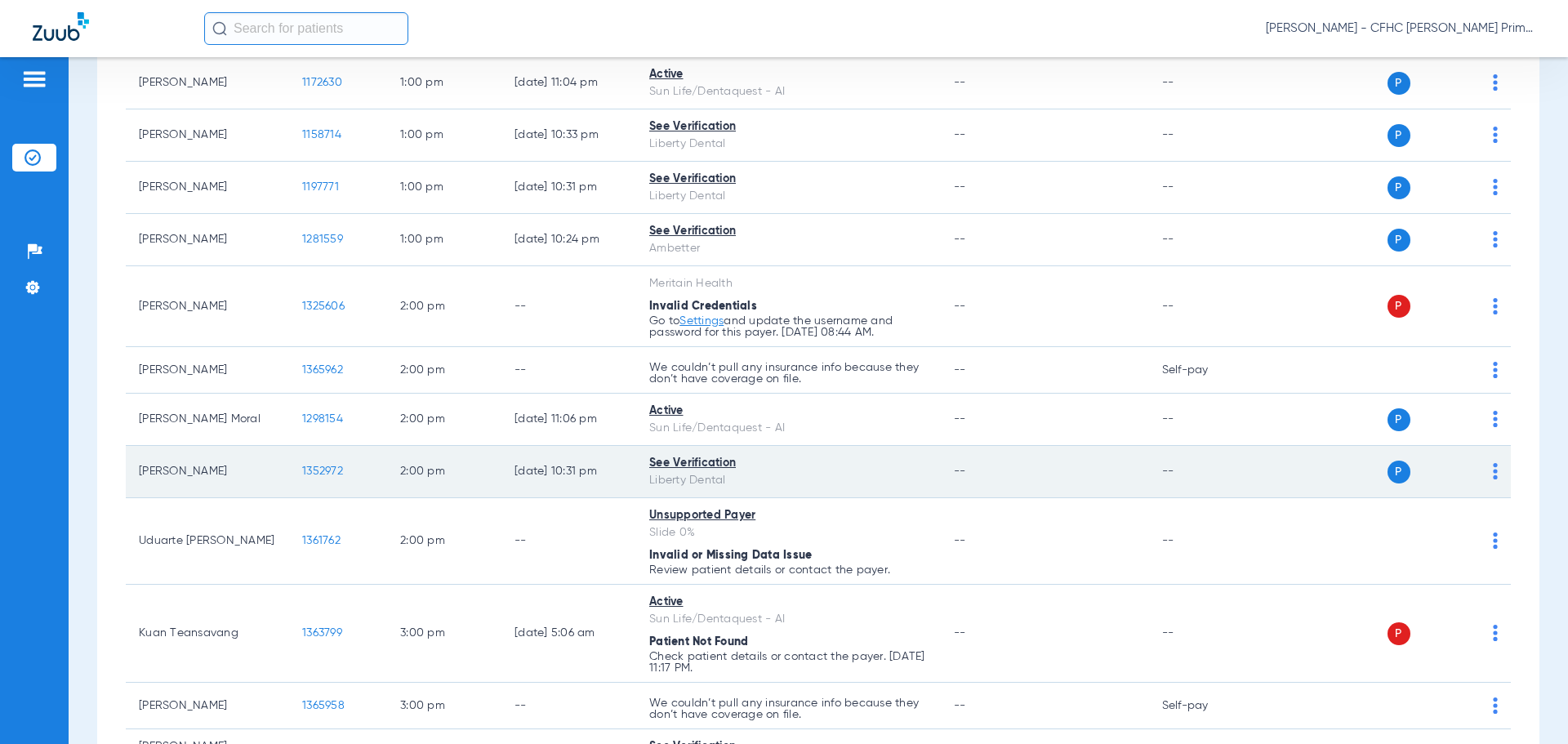
scroll to position [1634, 0]
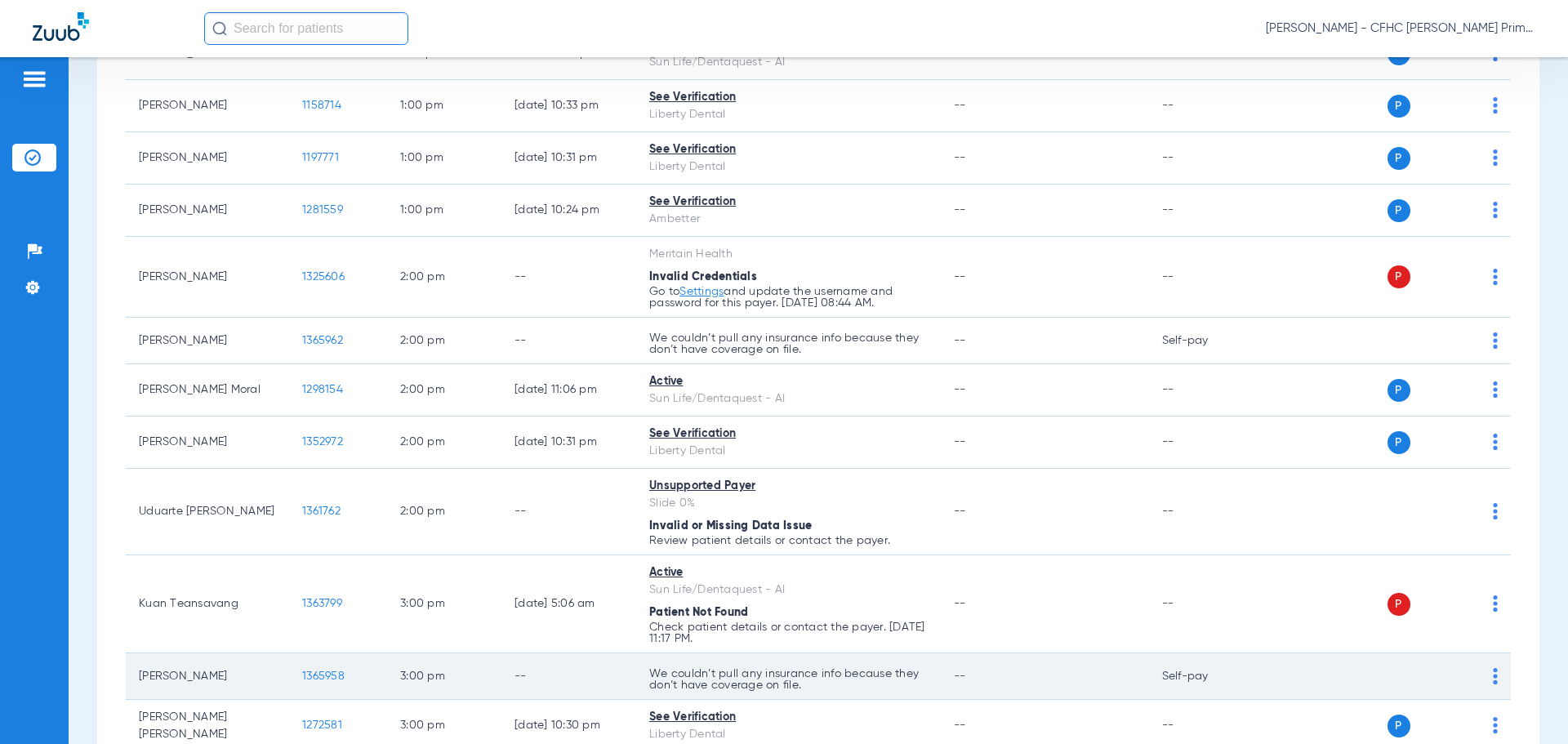
click at [323, 677] on span "1365958" at bounding box center [323, 676] width 42 height 11
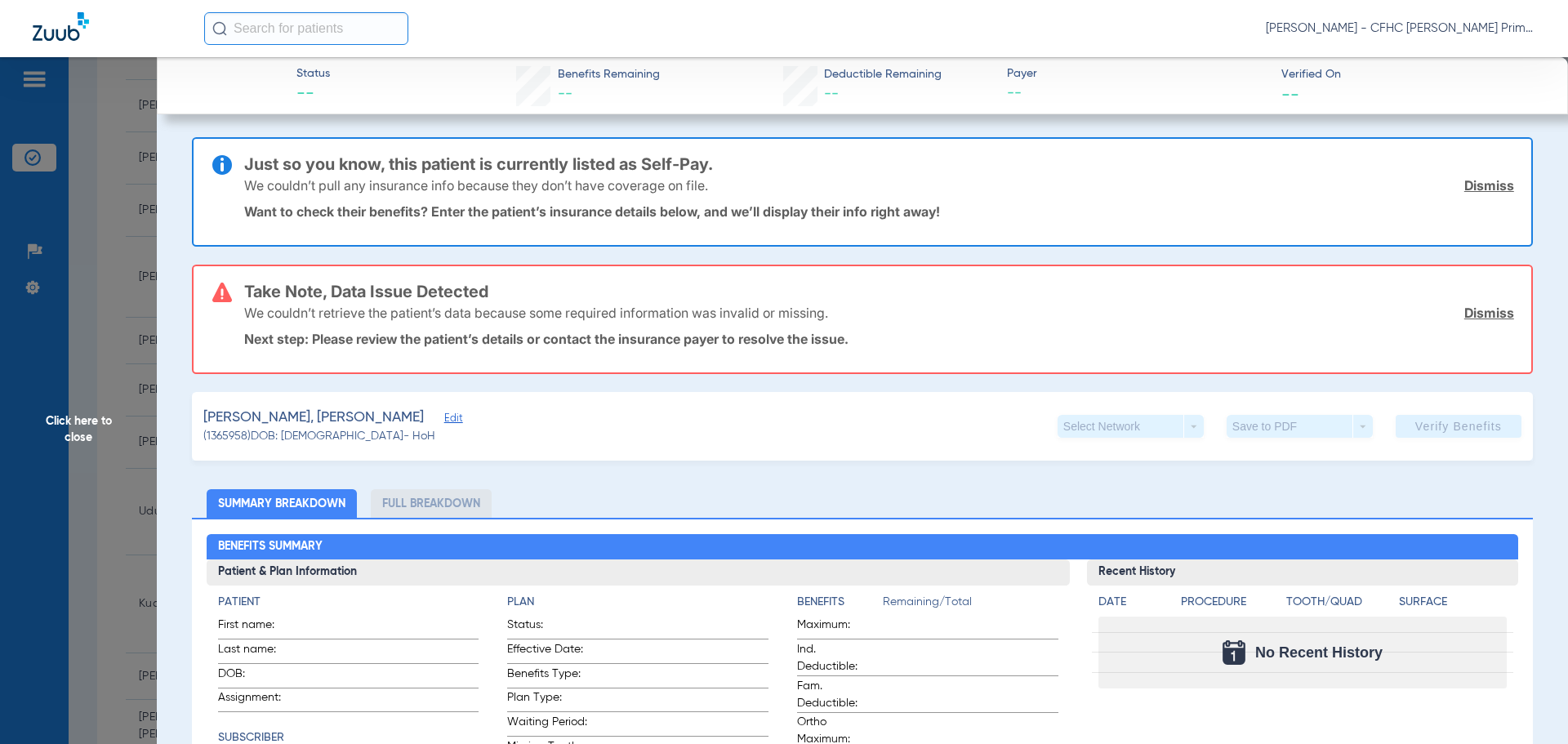
click at [1464, 183] on link "Dismiss" at bounding box center [1489, 185] width 50 height 16
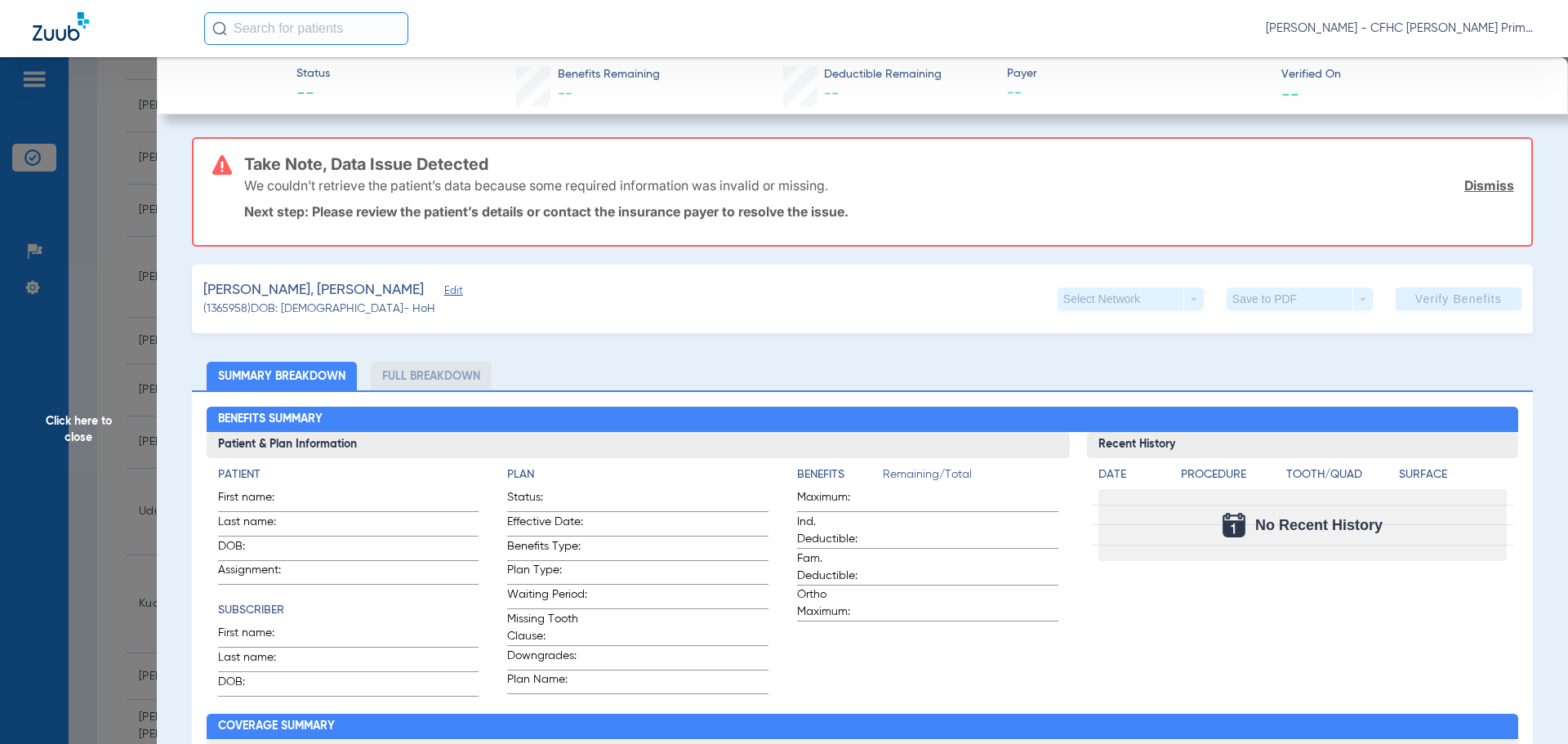
click at [1474, 183] on link "Dismiss" at bounding box center [1489, 185] width 50 height 16
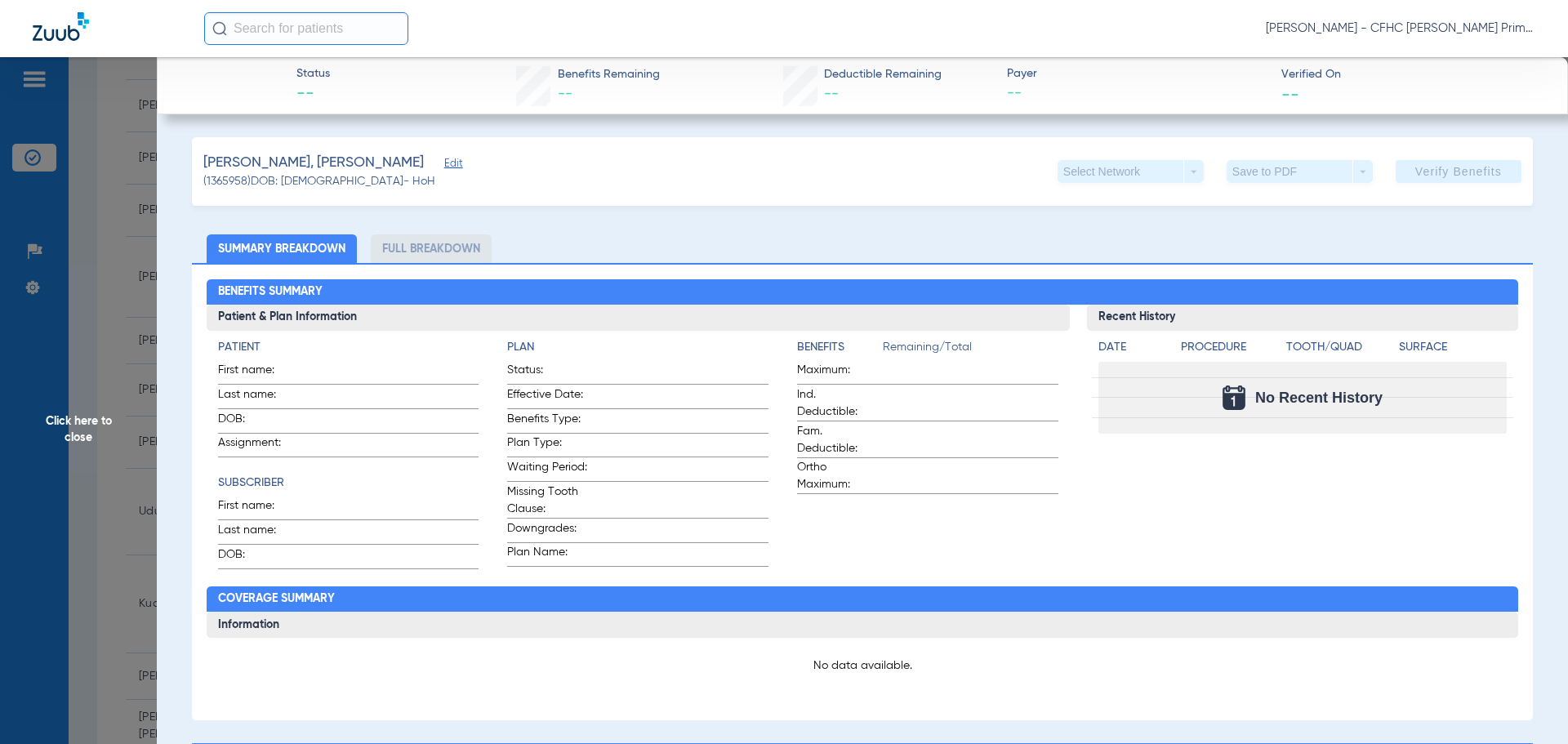
click at [445, 171] on span "Edit" at bounding box center [451, 165] width 15 height 16
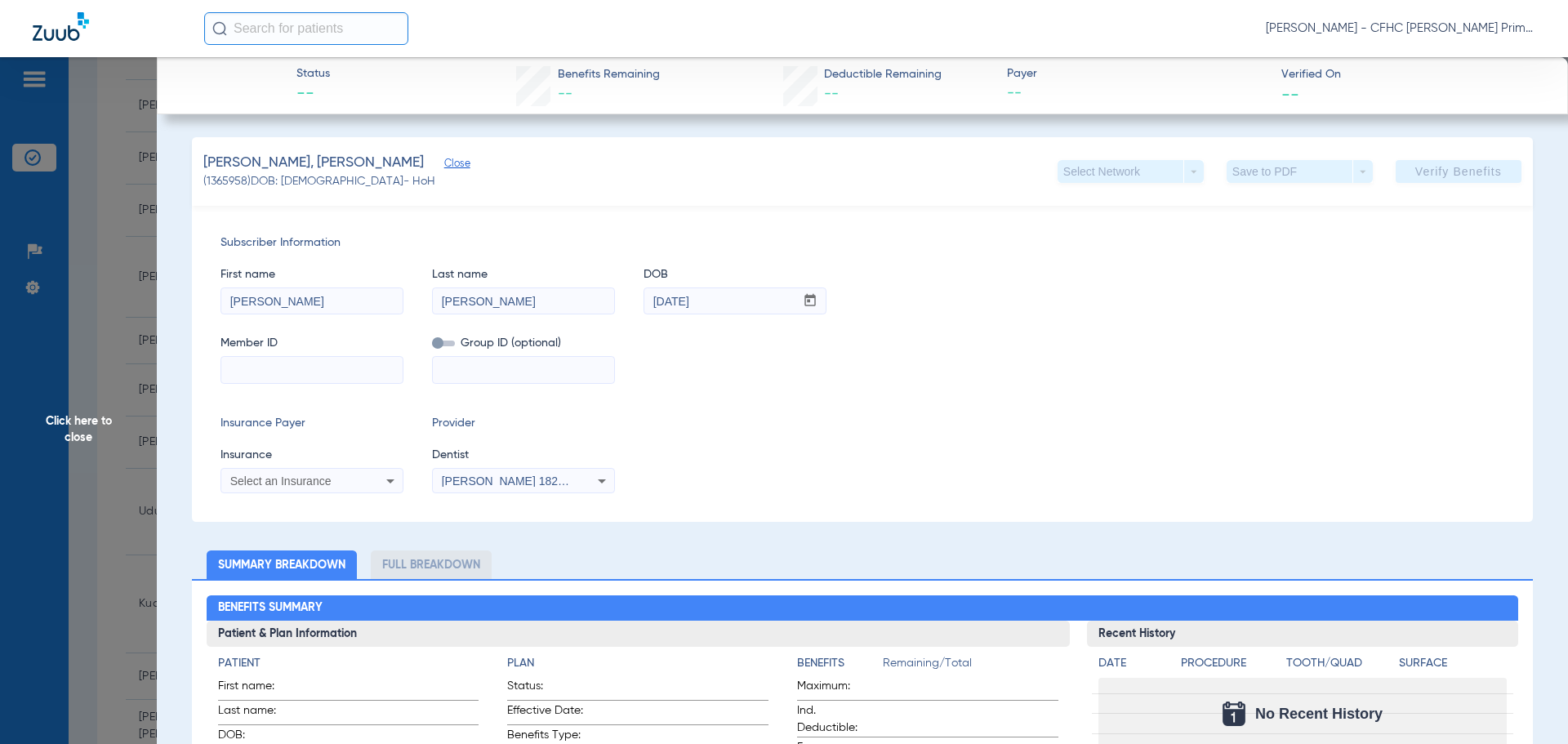
paste input "9640638412"
type input "9640638412"
click at [349, 484] on div "Select an Insurance" at bounding box center [296, 481] width 131 height 11
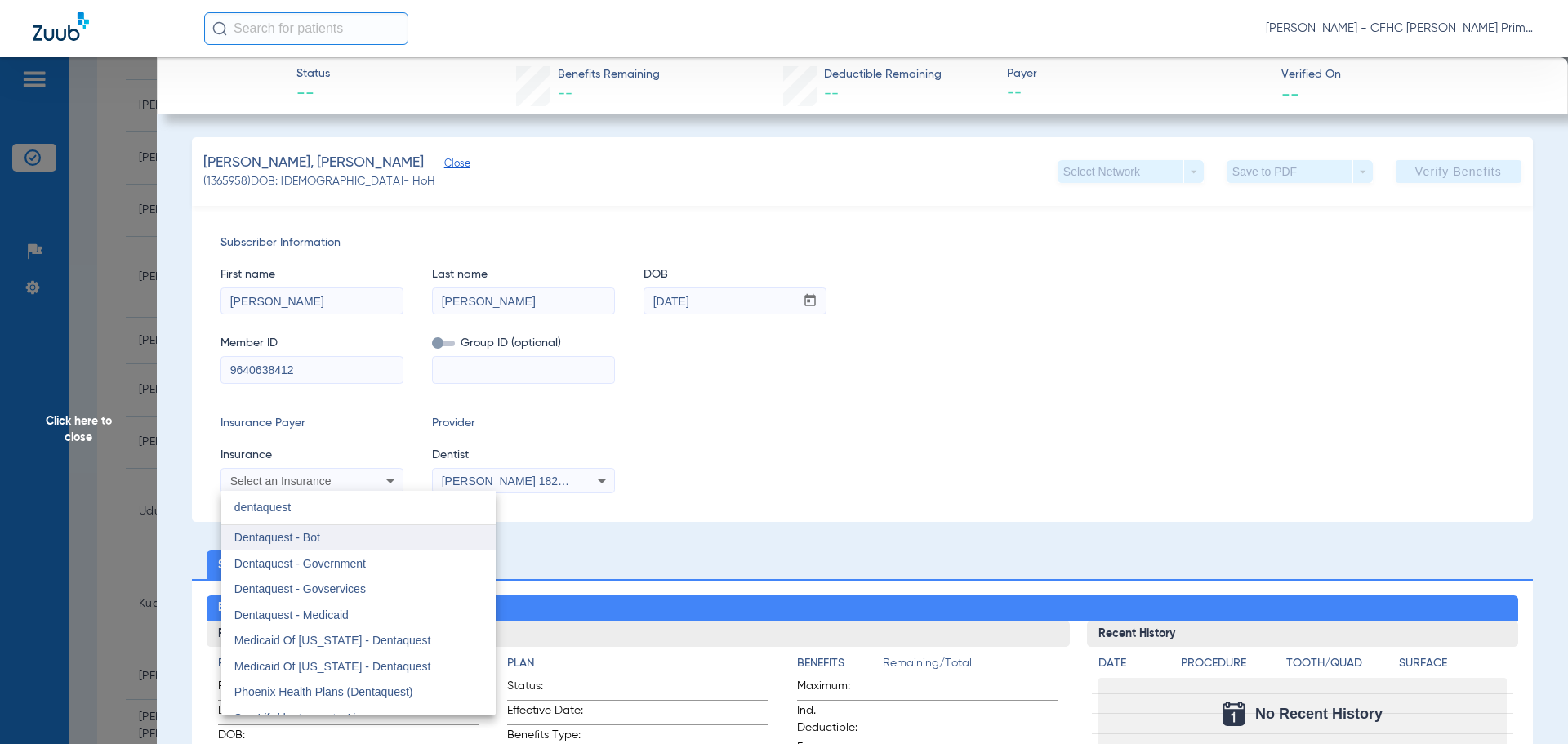
type input "dentaquest"
click at [346, 540] on mat-option "Dentaquest - Bot" at bounding box center [358, 538] width 274 height 26
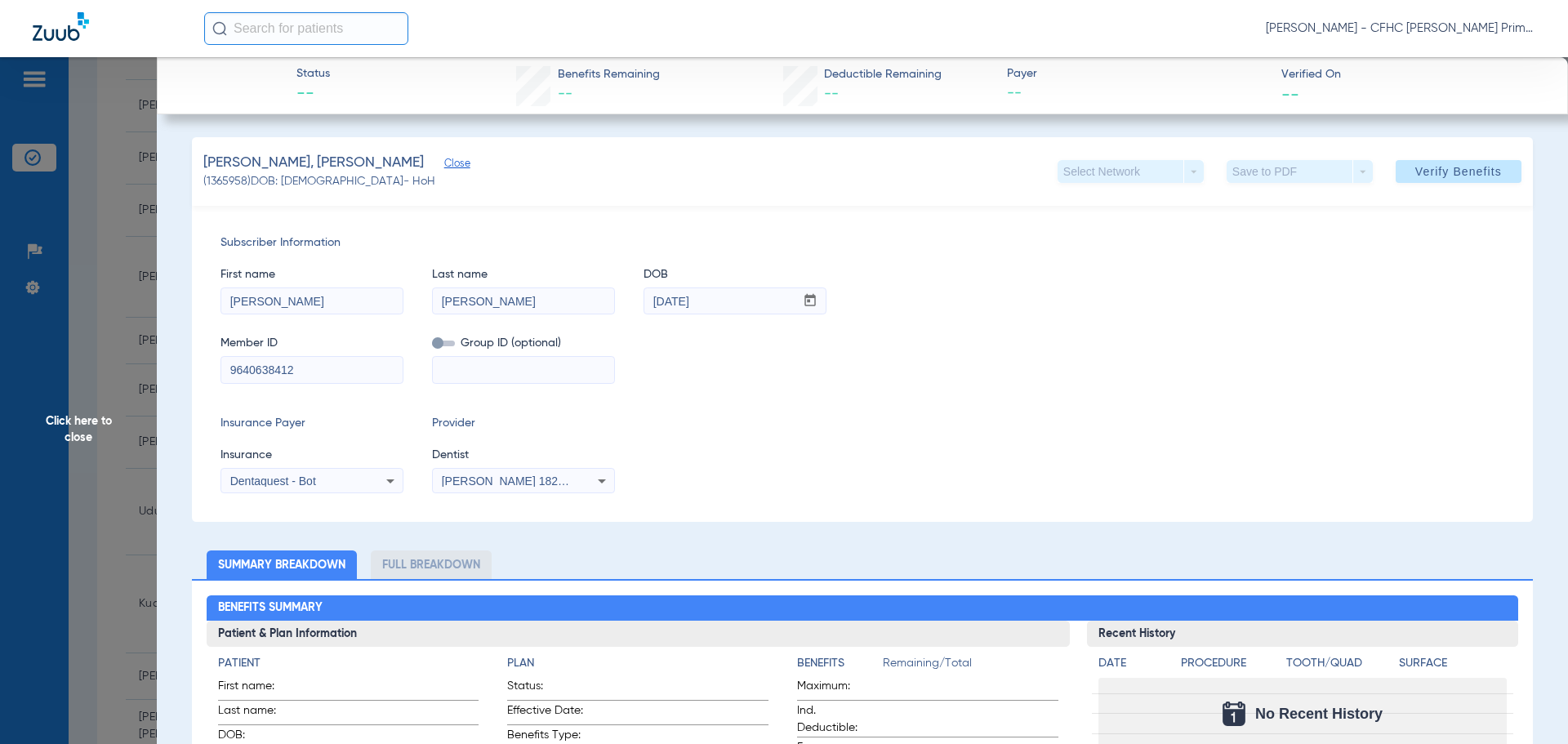
click at [503, 479] on span "[PERSON_NAME] 1821650375" at bounding box center [522, 481] width 161 height 13
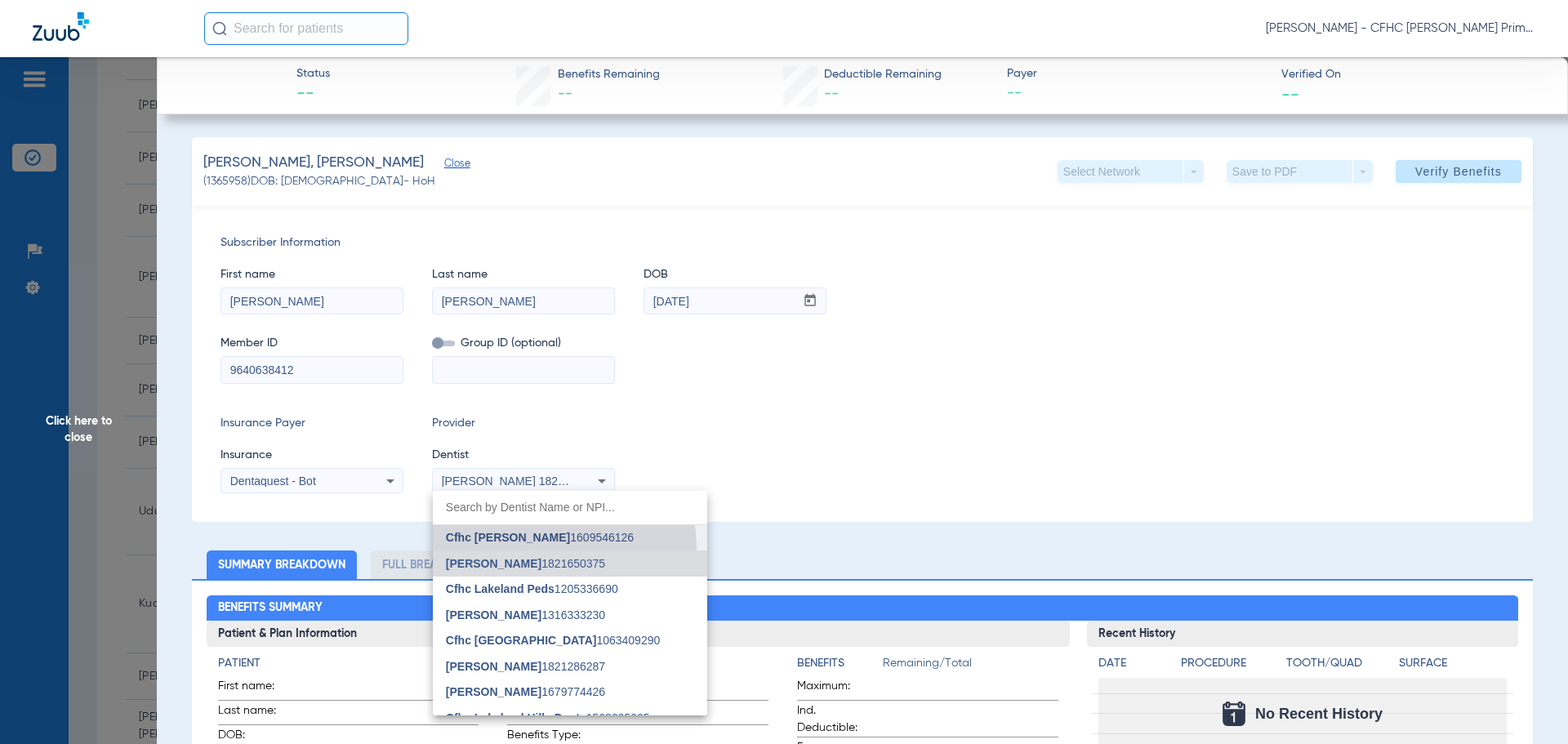
click at [528, 550] on mat-option "Cfhc Davenport 1609546126" at bounding box center [570, 538] width 274 height 26
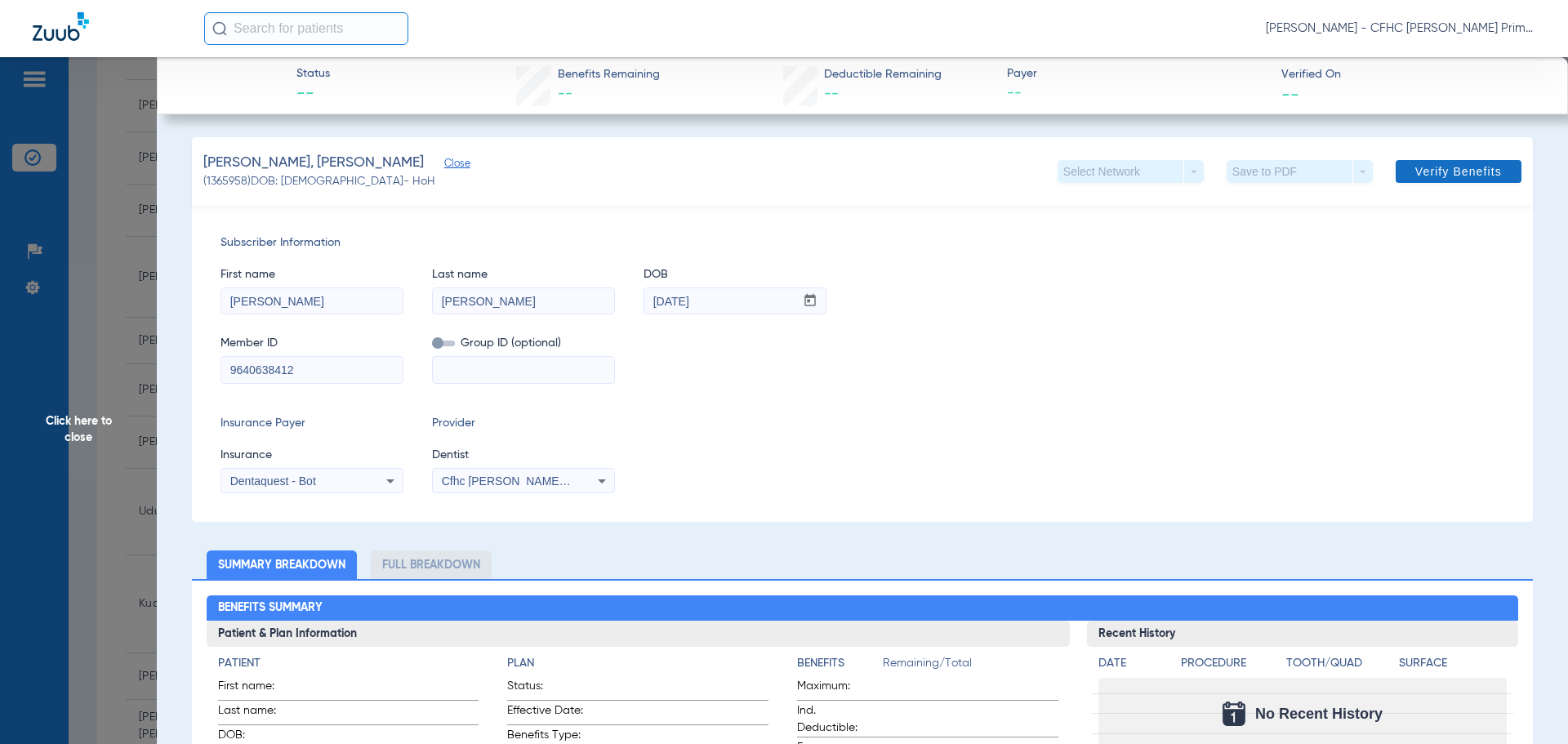
click at [1430, 177] on span "Verify Benefits" at bounding box center [1459, 171] width 86 height 13
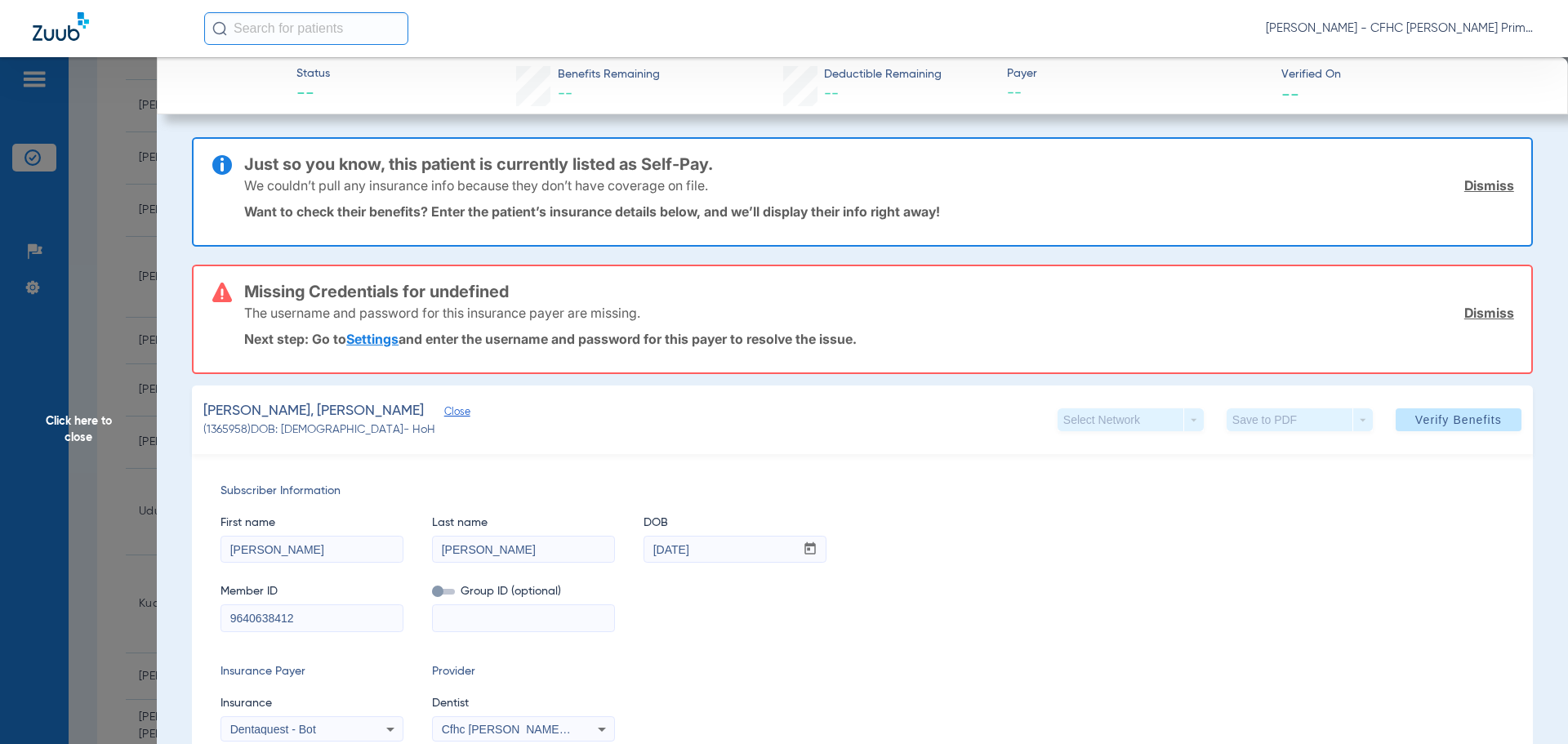
click at [1465, 189] on link "Dismiss" at bounding box center [1489, 185] width 50 height 16
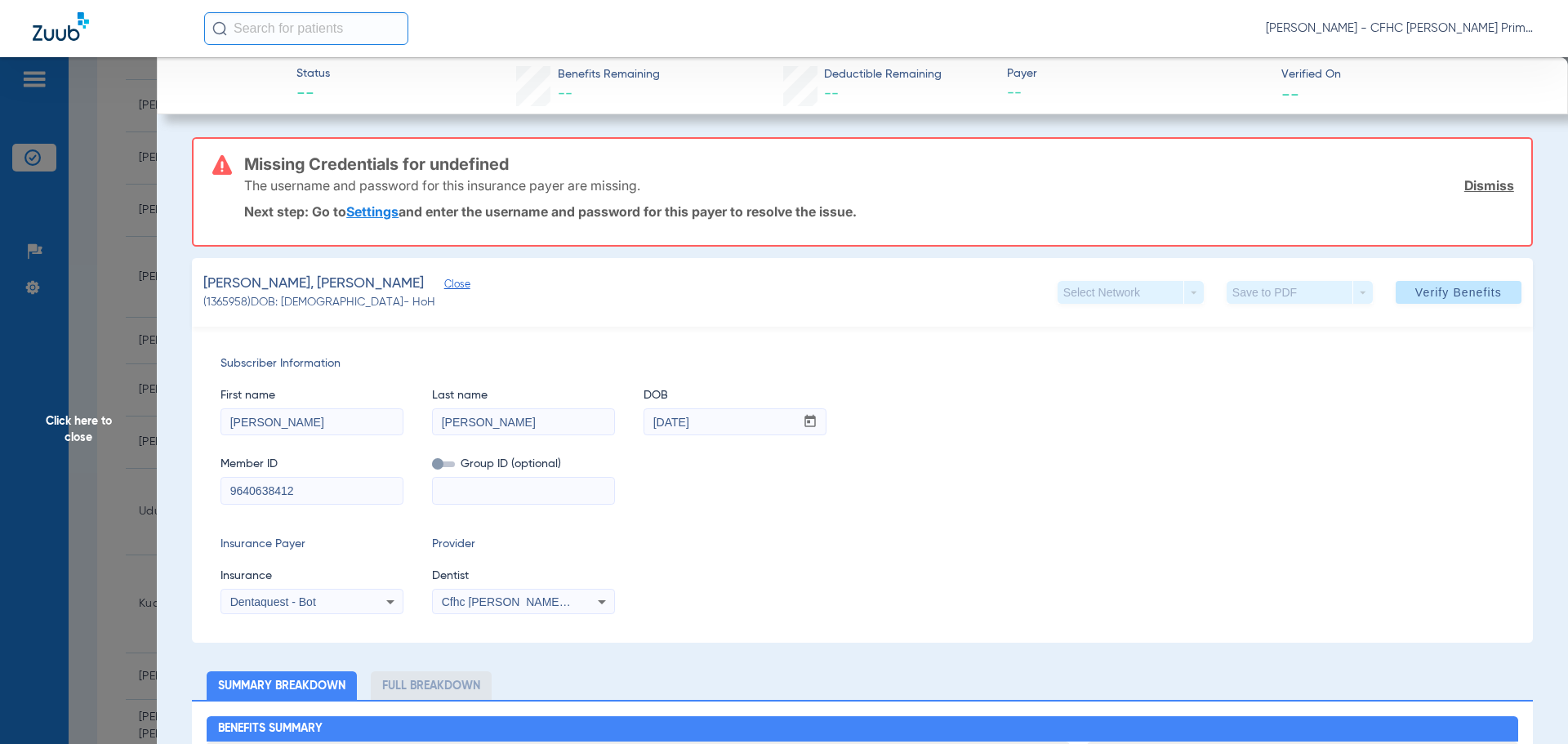
click at [1465, 189] on link "Dismiss" at bounding box center [1489, 185] width 50 height 16
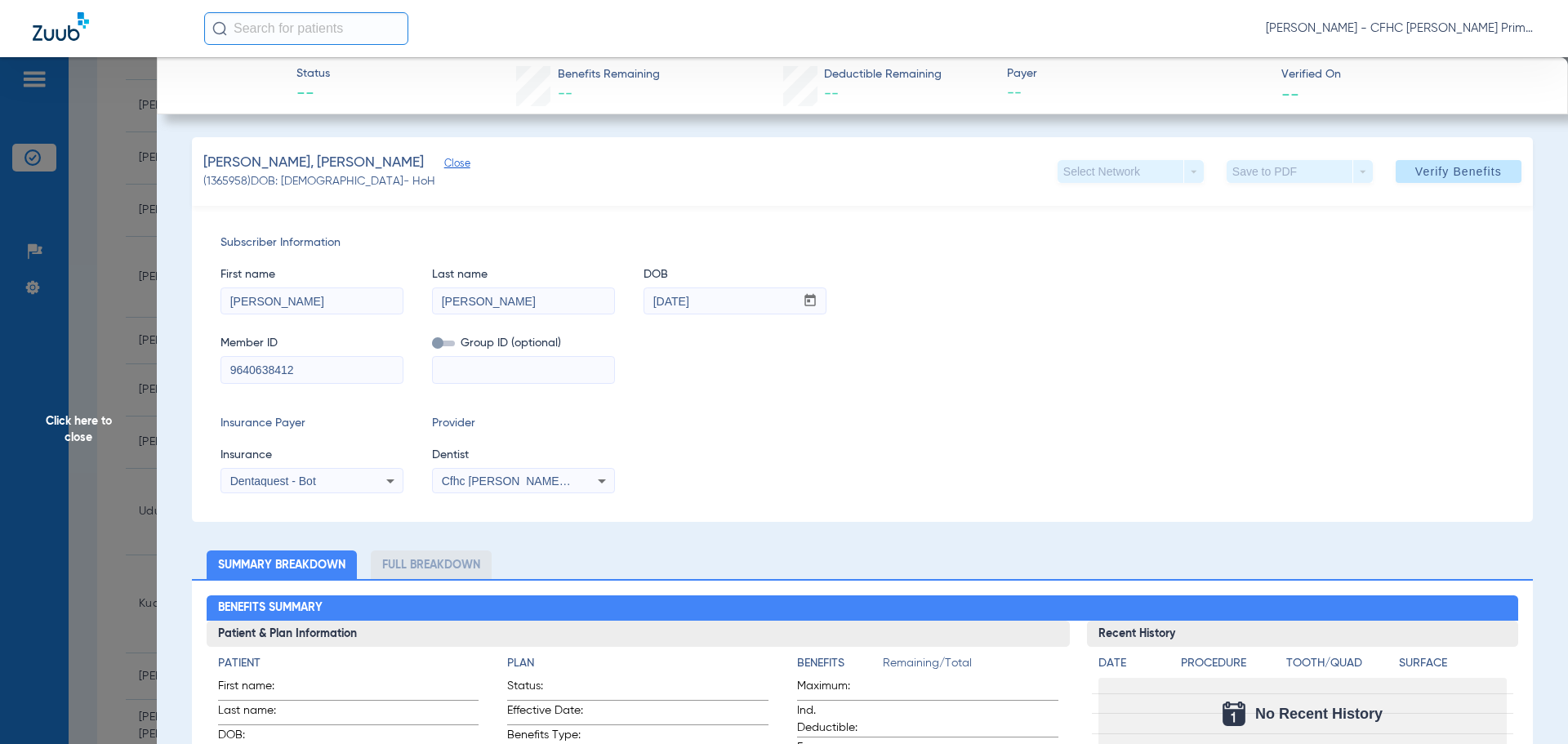
drag, startPoint x: 226, startPoint y: 377, endPoint x: 318, endPoint y: 375, distance: 92.0
click at [318, 375] on input "9640638412" at bounding box center [312, 370] width 182 height 26
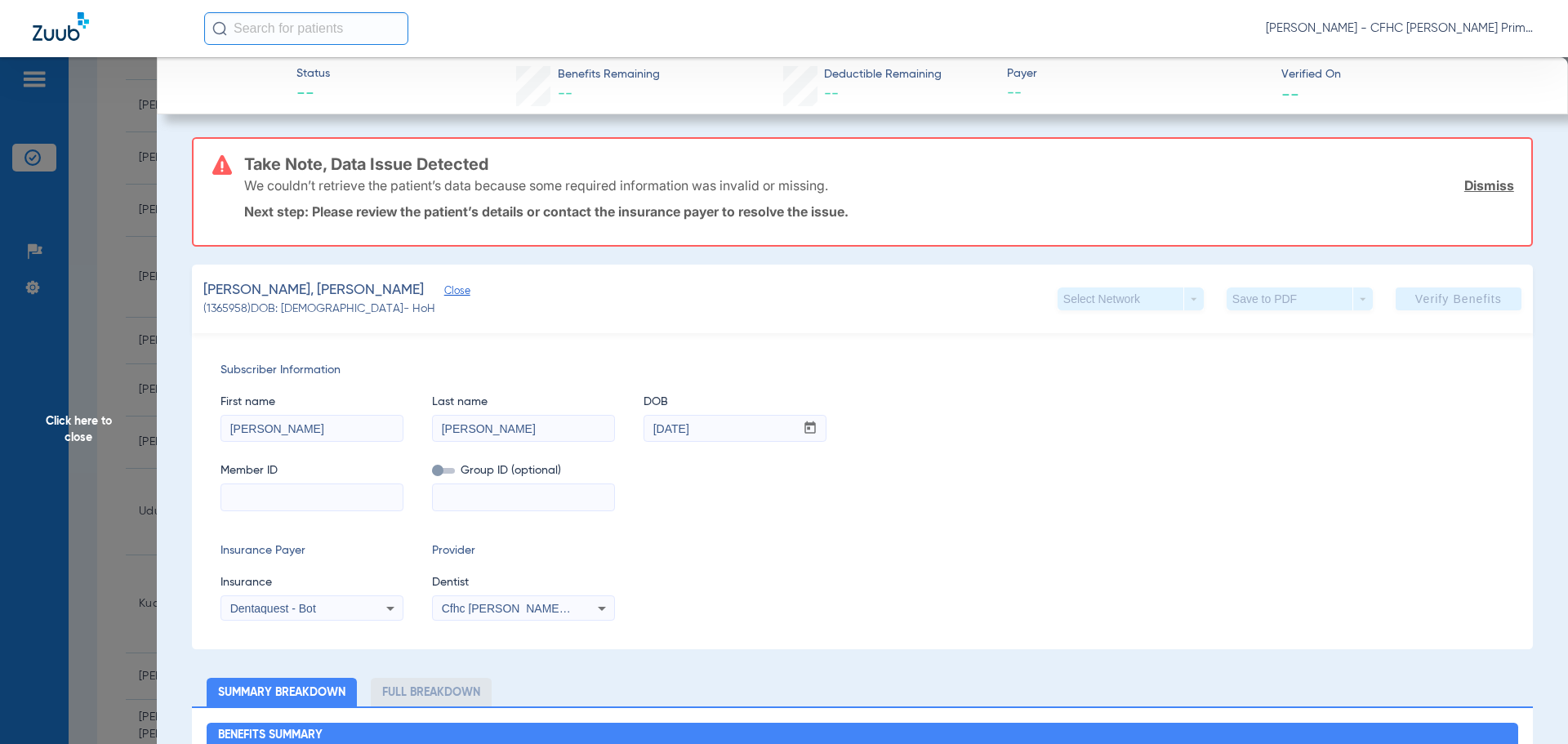
click at [1475, 185] on link "Dismiss" at bounding box center [1489, 185] width 50 height 16
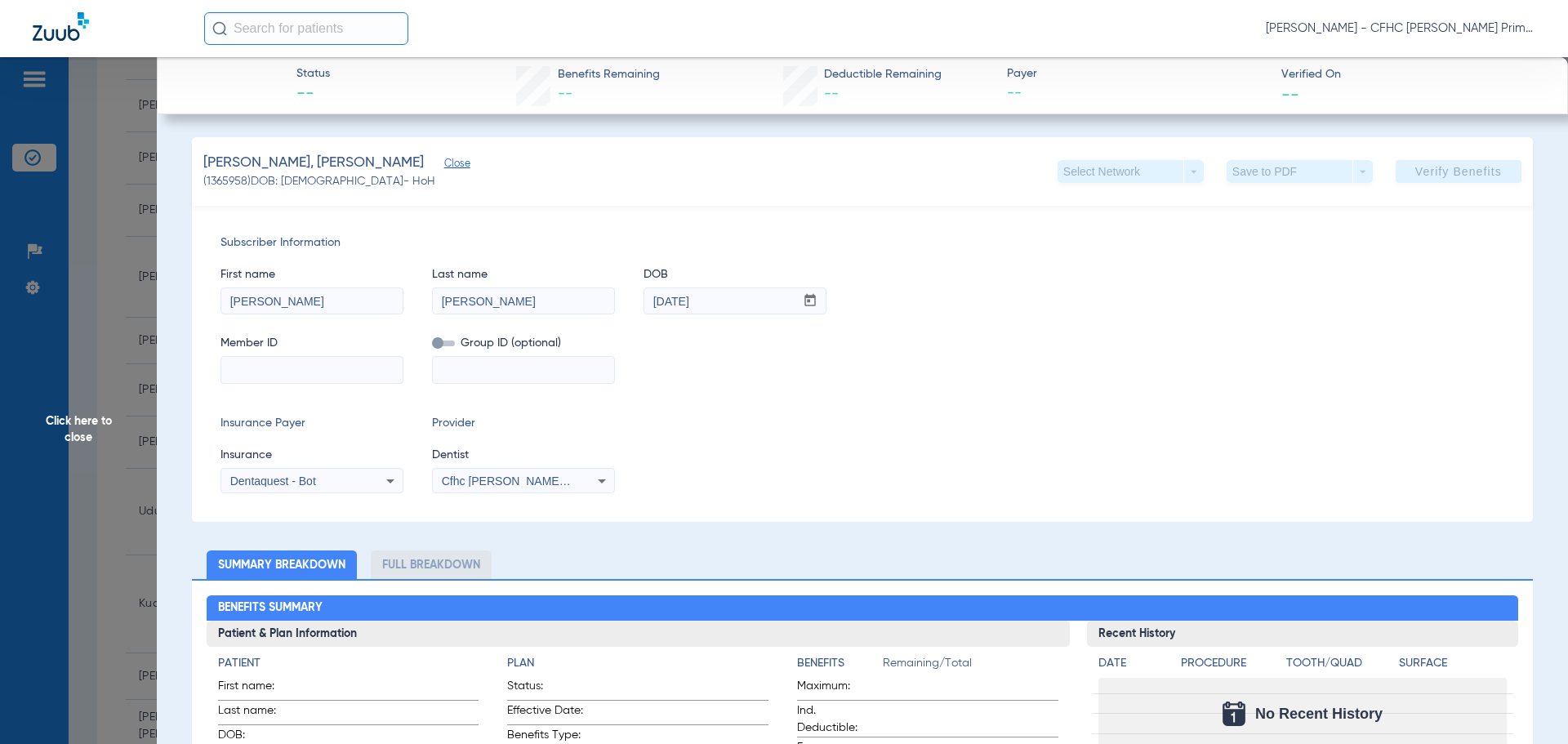
click at [93, 422] on span "Click here to close" at bounding box center [78, 429] width 157 height 744
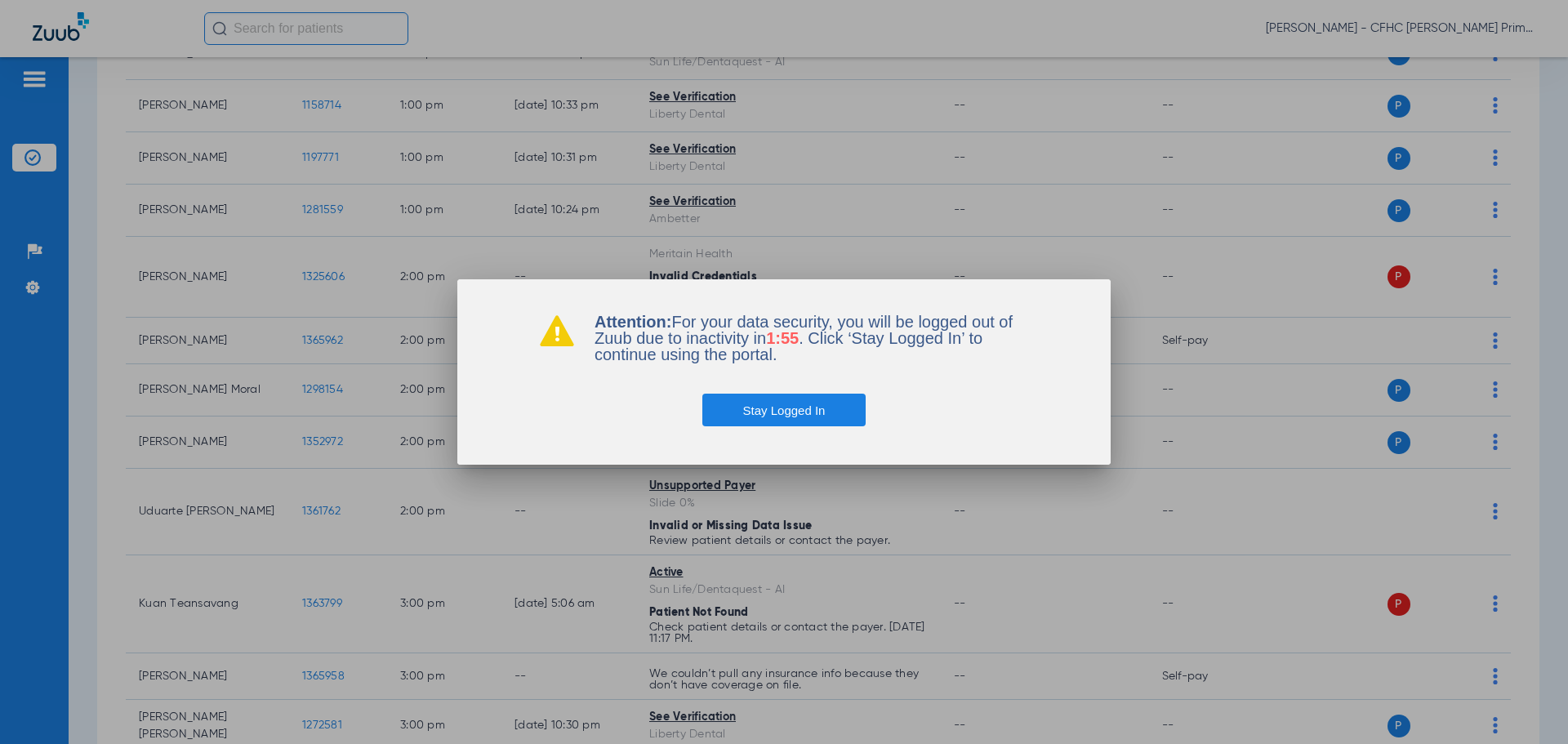
click at [771, 404] on button "Stay Logged In" at bounding box center [784, 410] width 164 height 33
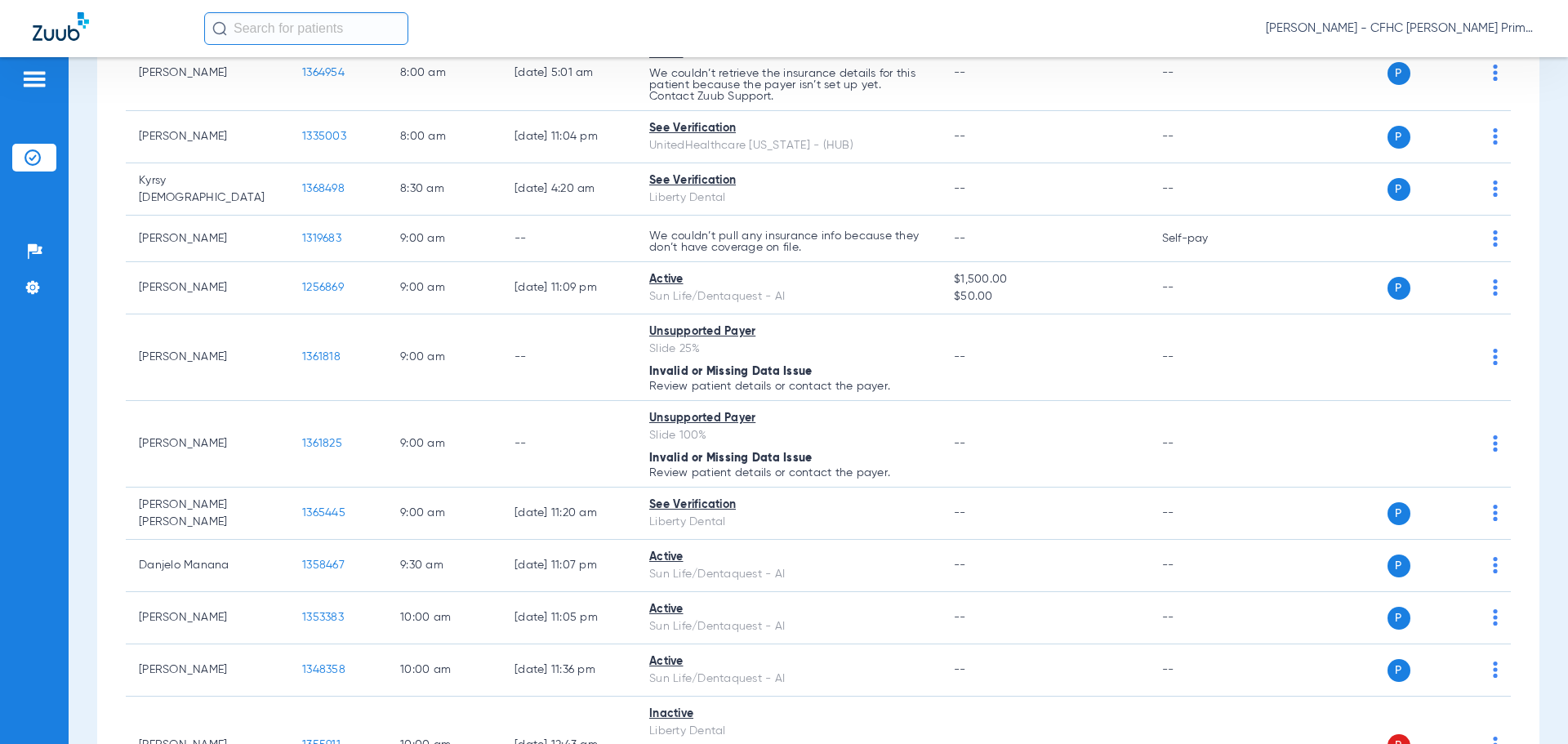
scroll to position [0, 0]
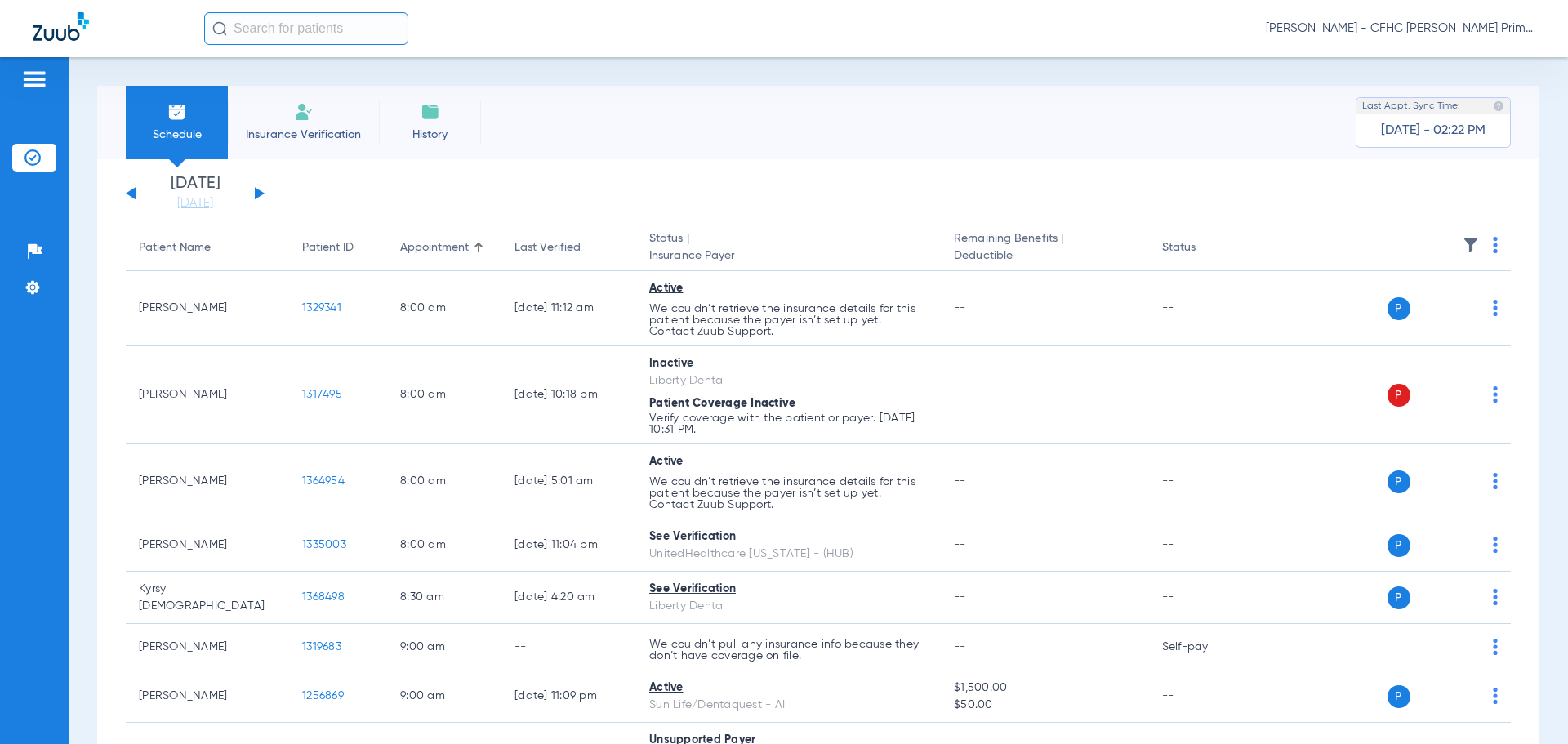
click at [133, 194] on button at bounding box center [130, 193] width 10 height 12
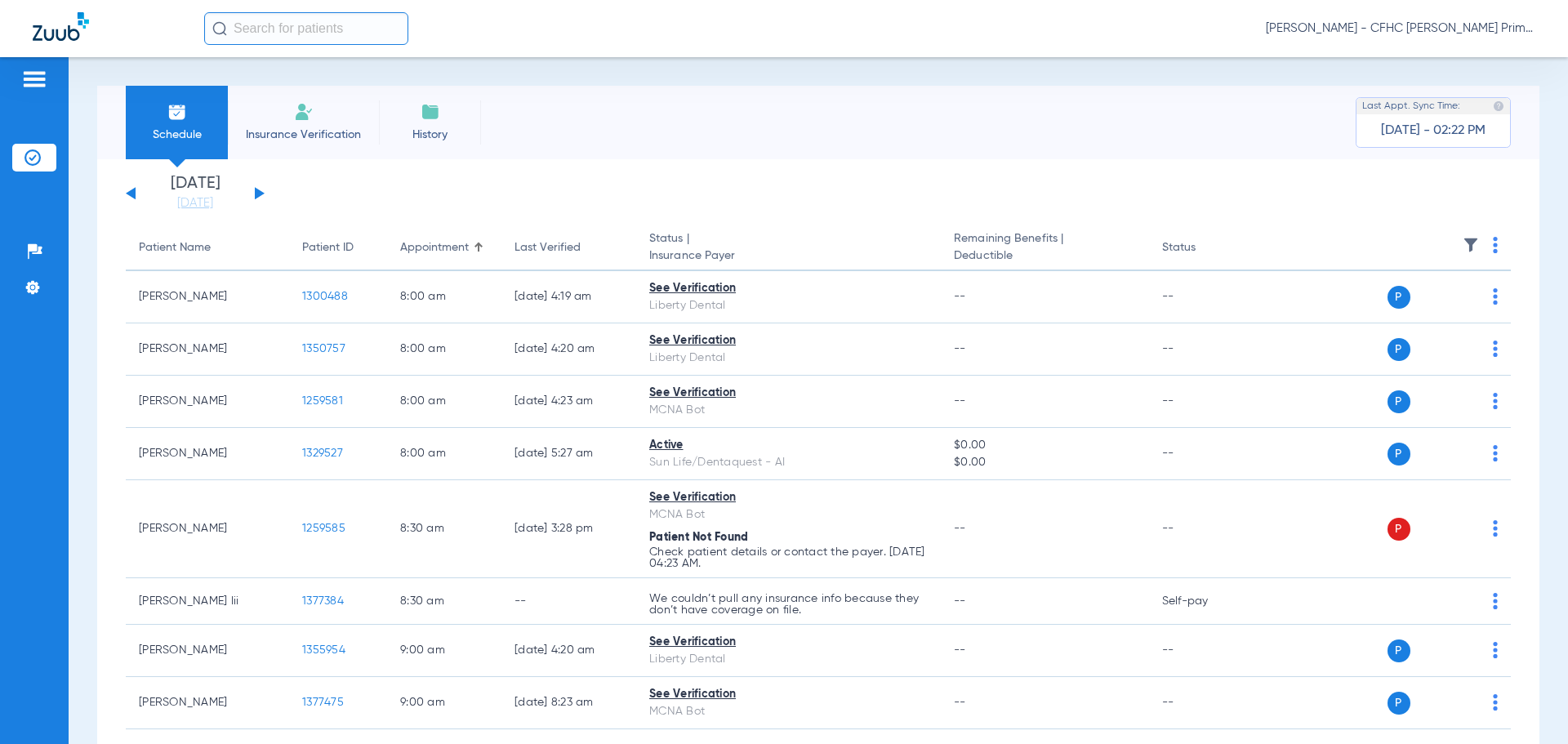
click at [261, 191] on div "Tuesday 06-17-2025 Wednesday 06-18-2025 Thursday 06-19-2025 Friday 06-20-2025 S…" at bounding box center [195, 194] width 139 height 36
click at [258, 191] on button at bounding box center [259, 193] width 10 height 12
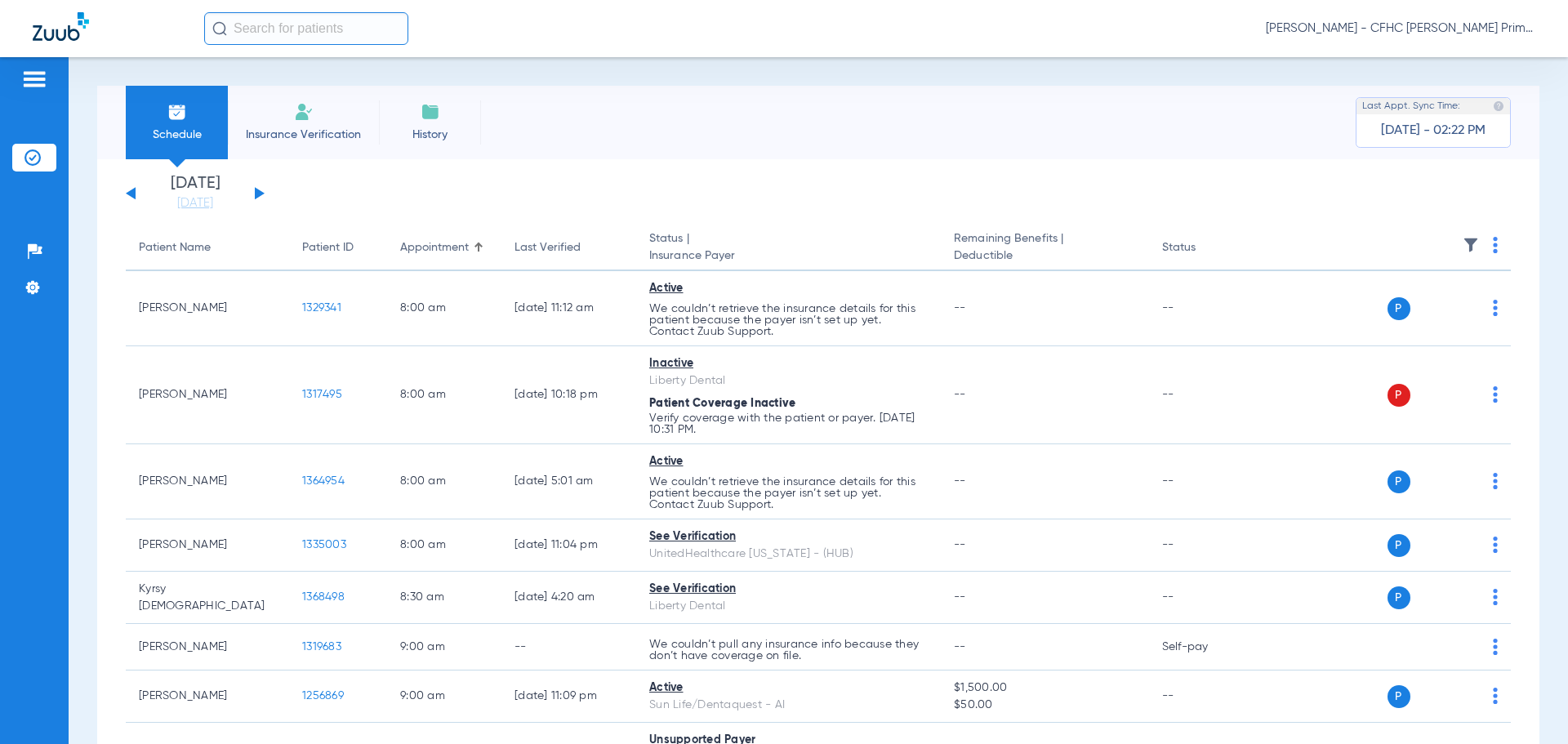
click at [129, 196] on button at bounding box center [130, 193] width 10 height 12
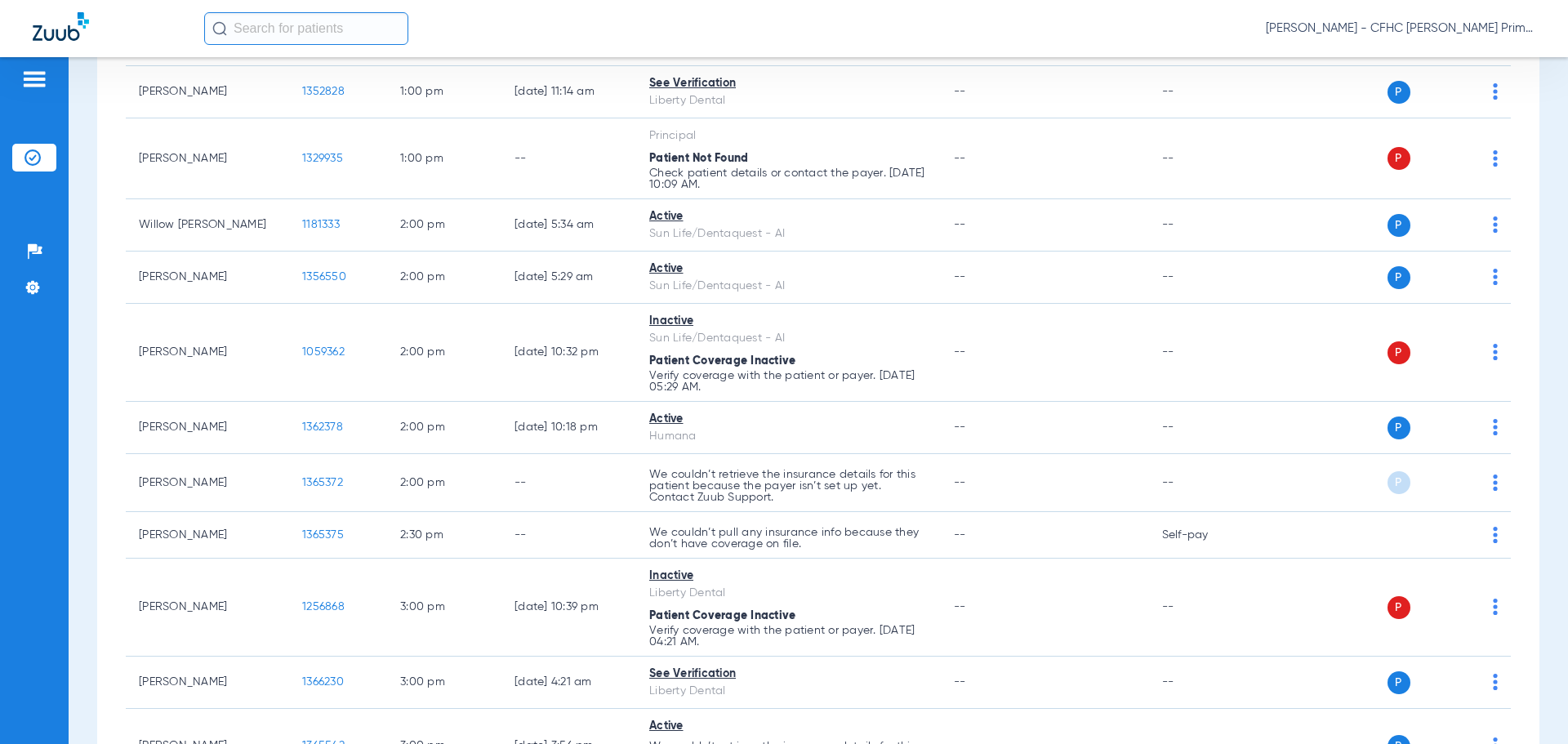
scroll to position [1471, 0]
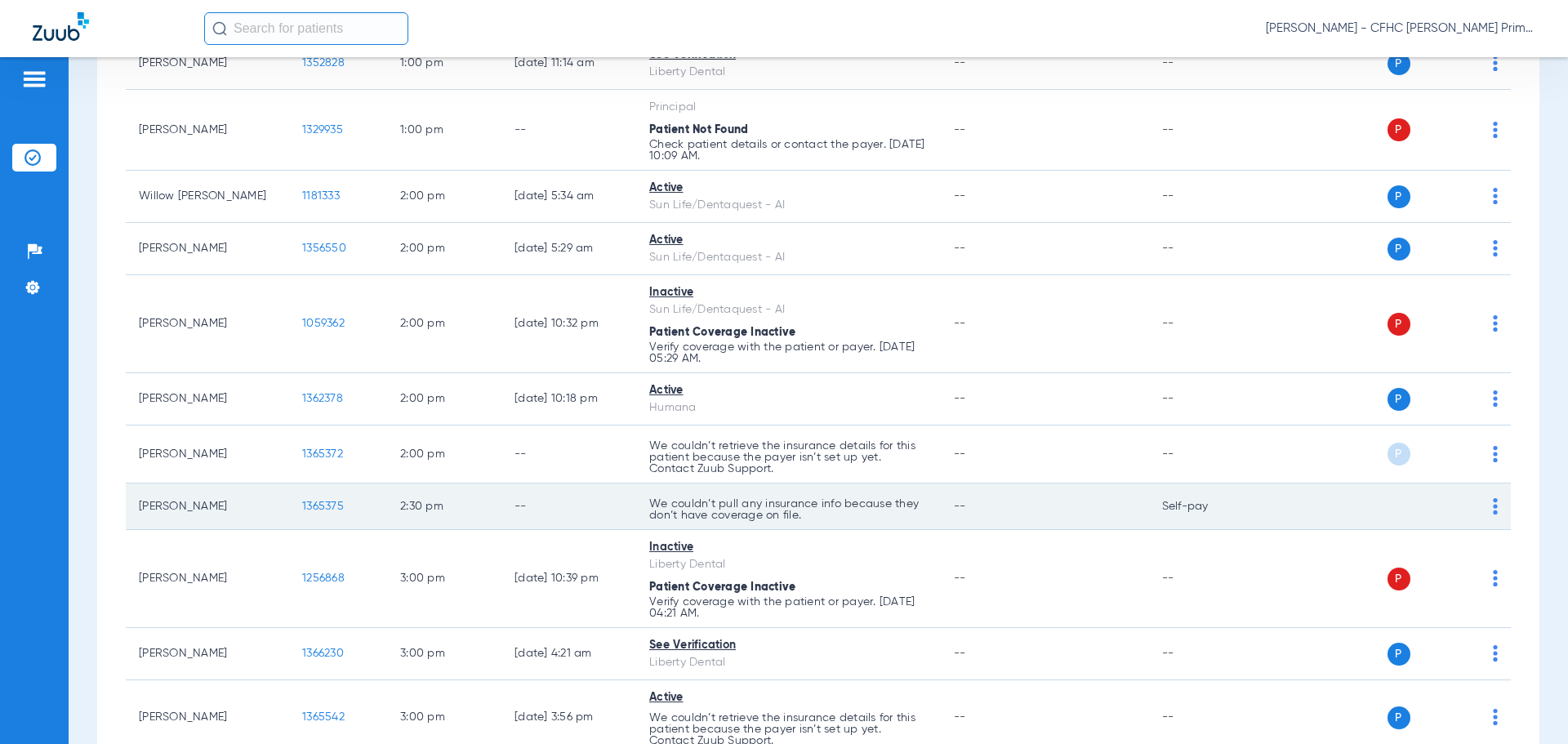
click at [330, 511] on span "1365375" at bounding box center [323, 506] width 42 height 11
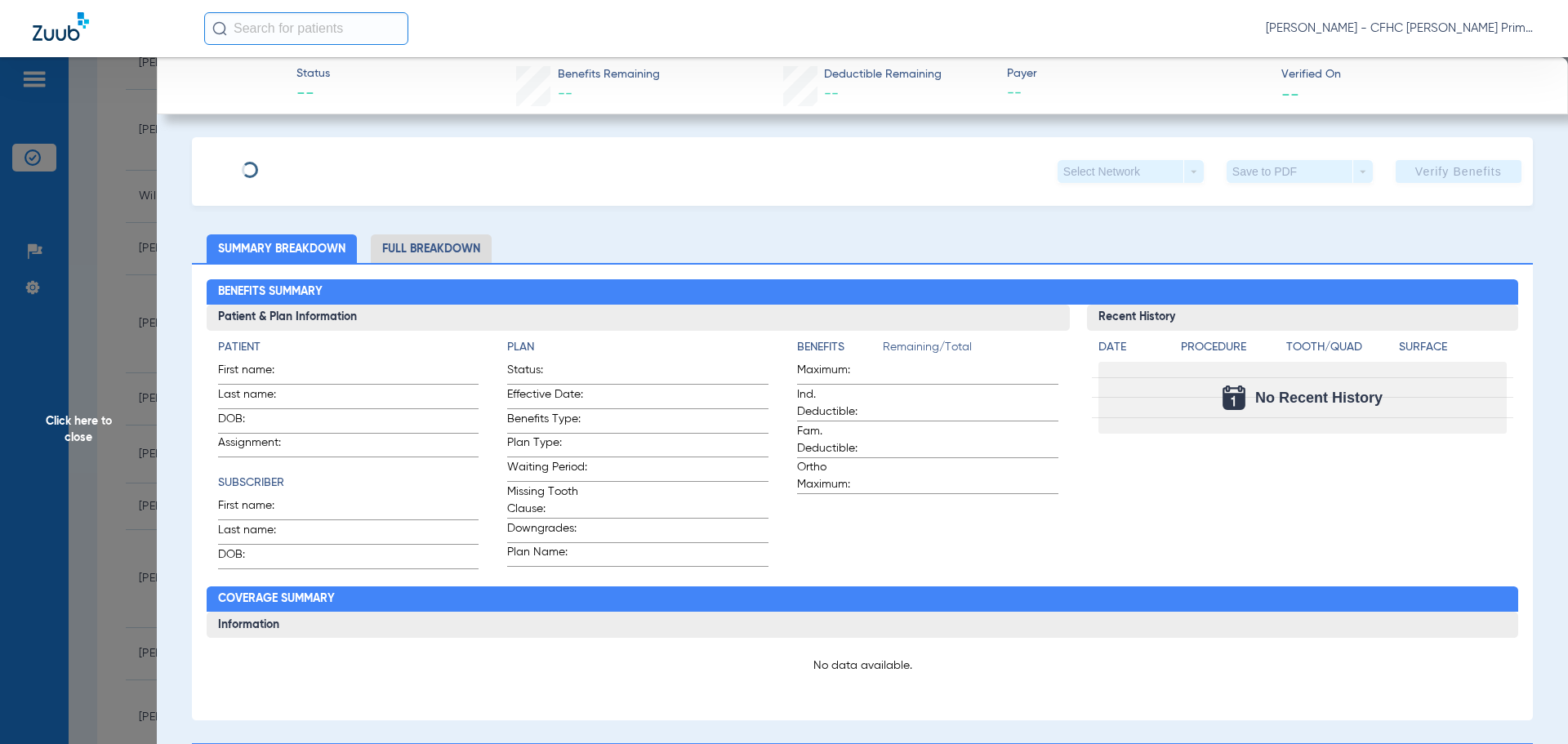
type input "CHRIS"
type input "NEBES"
type input "08/28/2021"
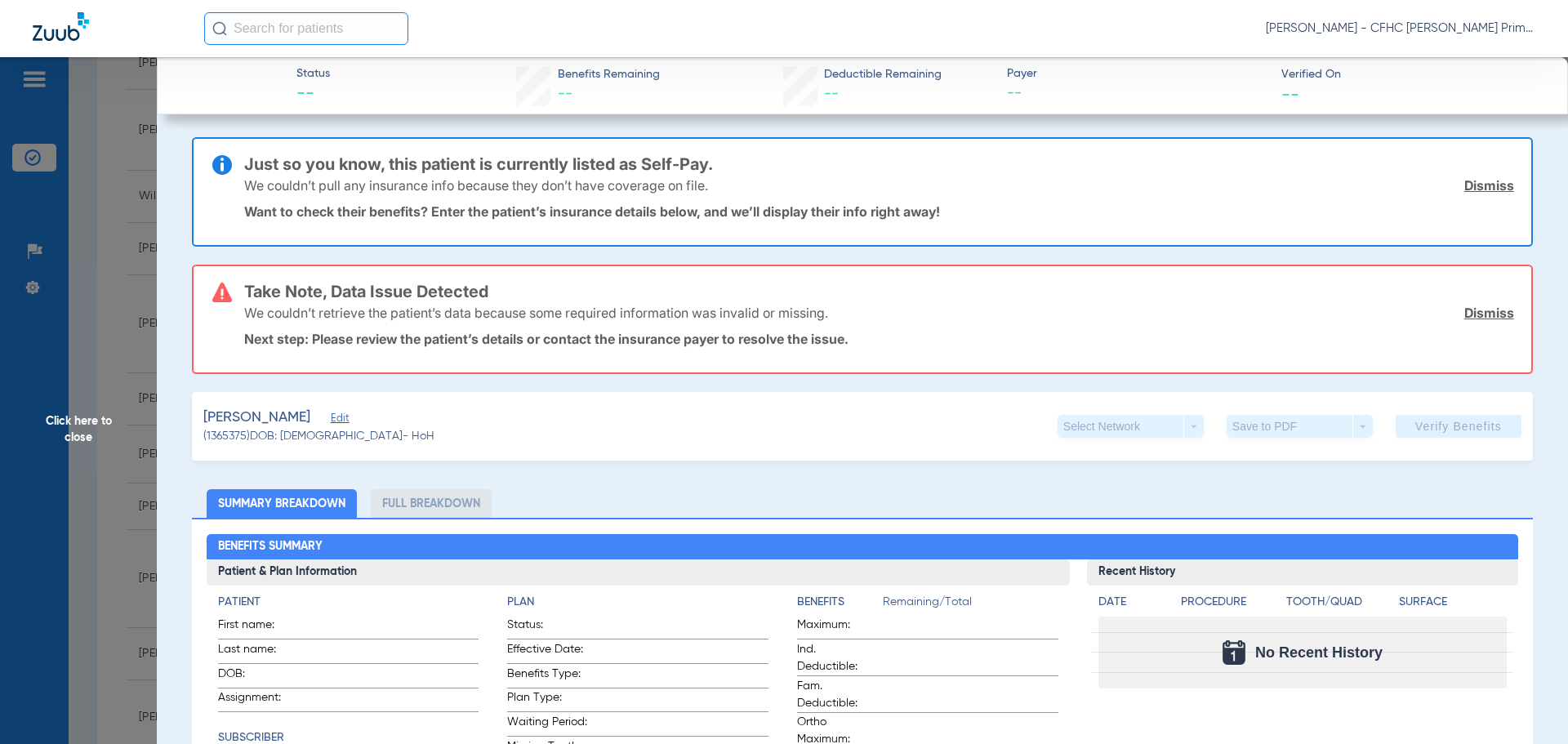
click at [1464, 191] on link "Dismiss" at bounding box center [1489, 185] width 50 height 16
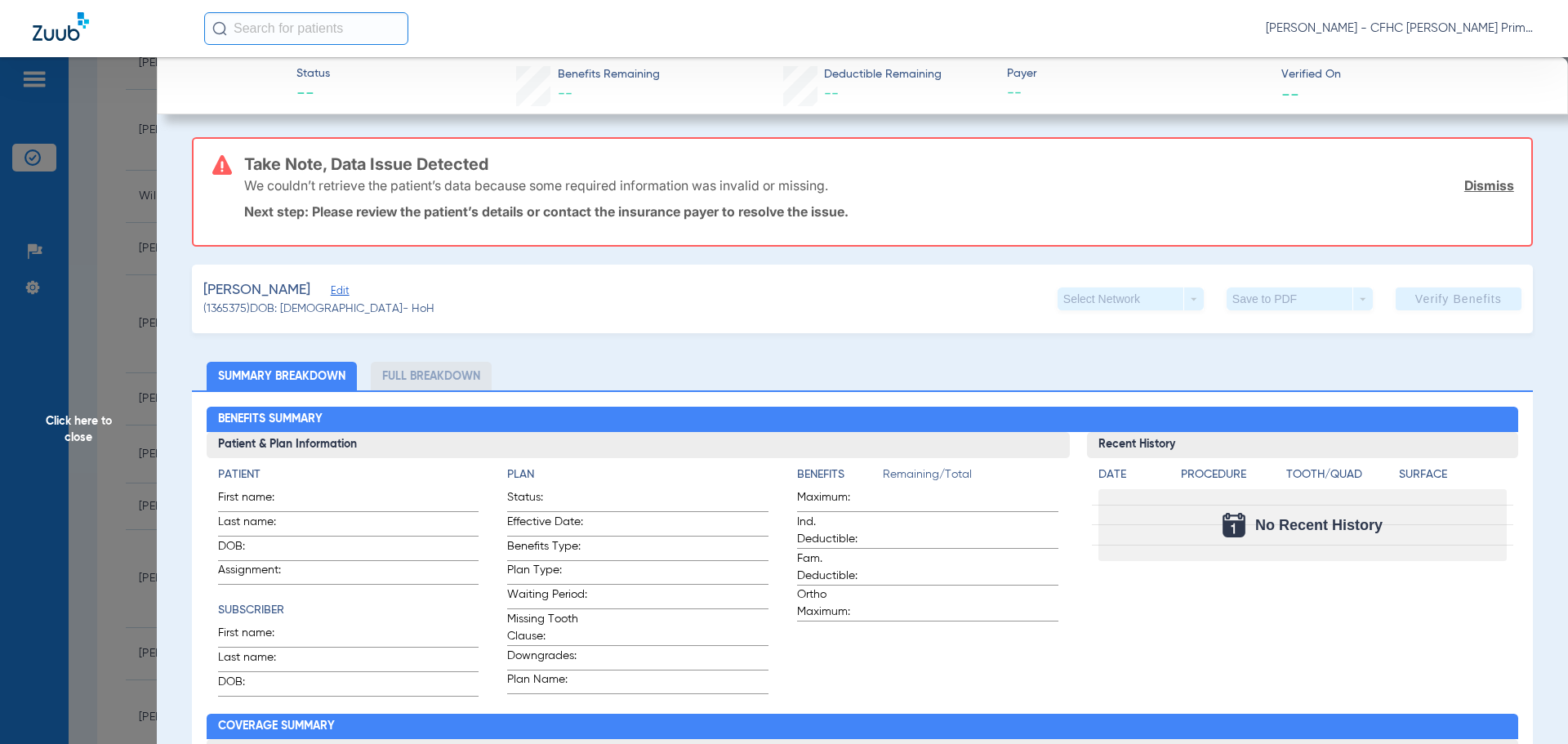
click at [1464, 191] on link "Dismiss" at bounding box center [1489, 185] width 50 height 16
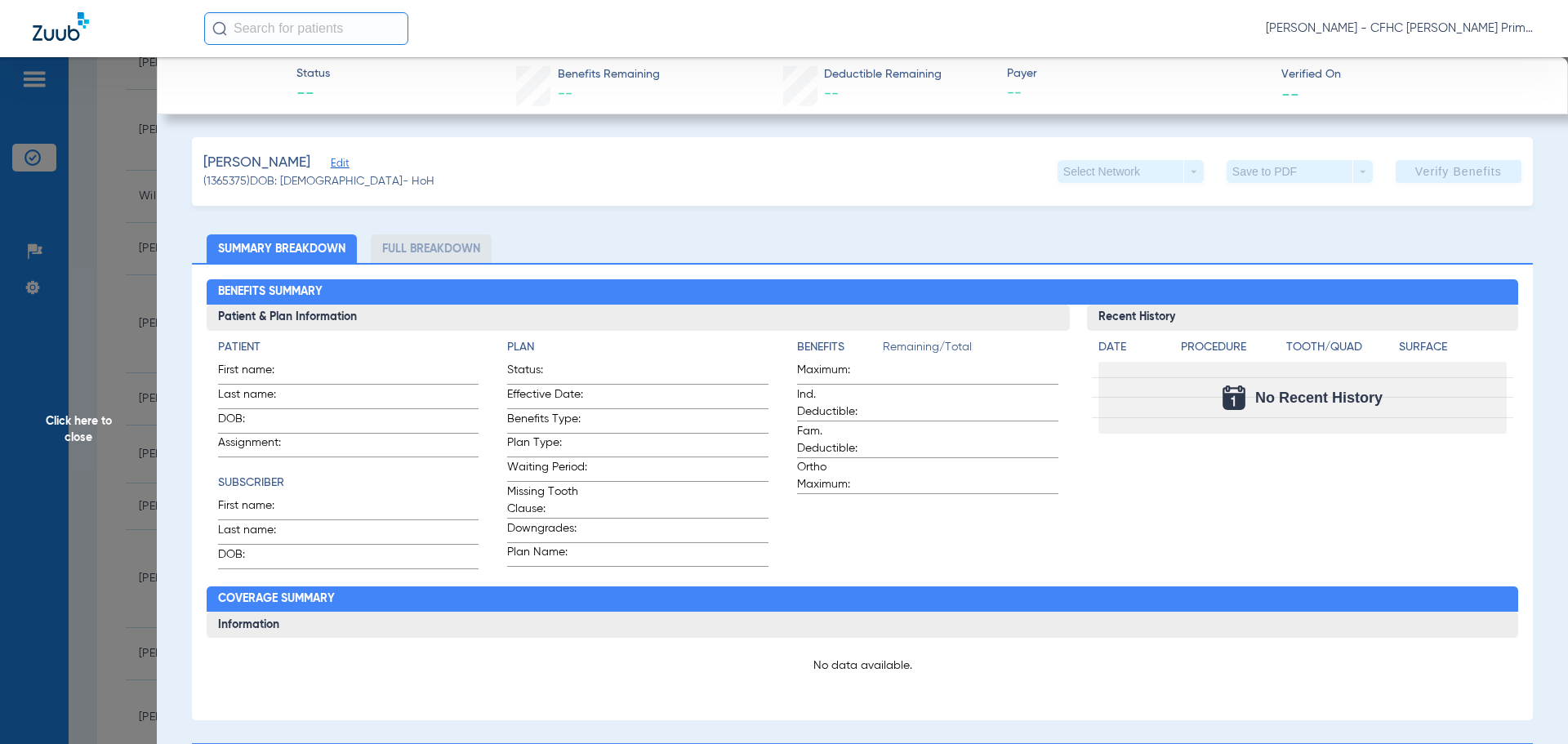
click at [330, 170] on span "Edit" at bounding box center [337, 165] width 15 height 16
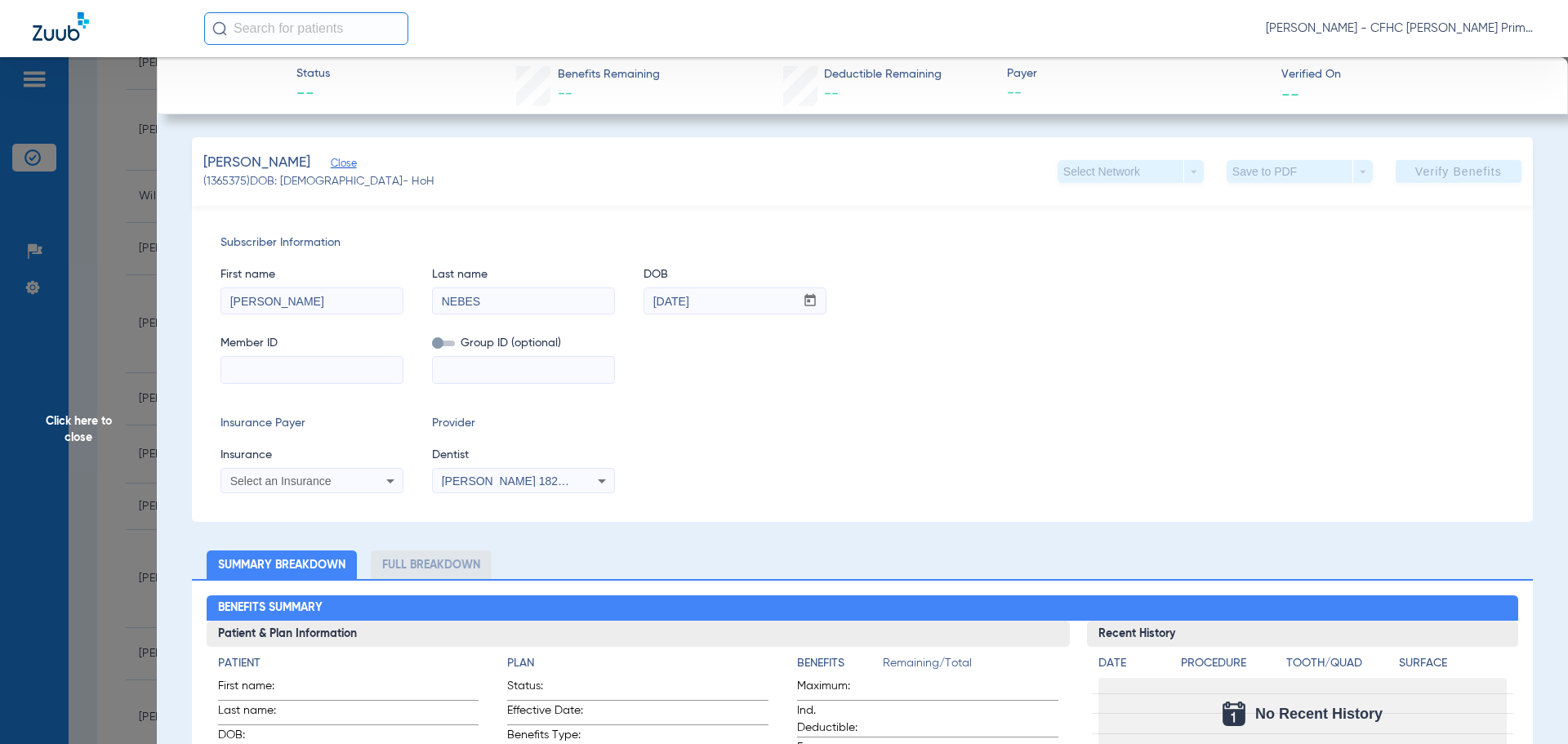
paste input "9631624404"
type input "9631624404"
click at [364, 484] on div "Select an Insurance" at bounding box center [312, 481] width 182 height 20
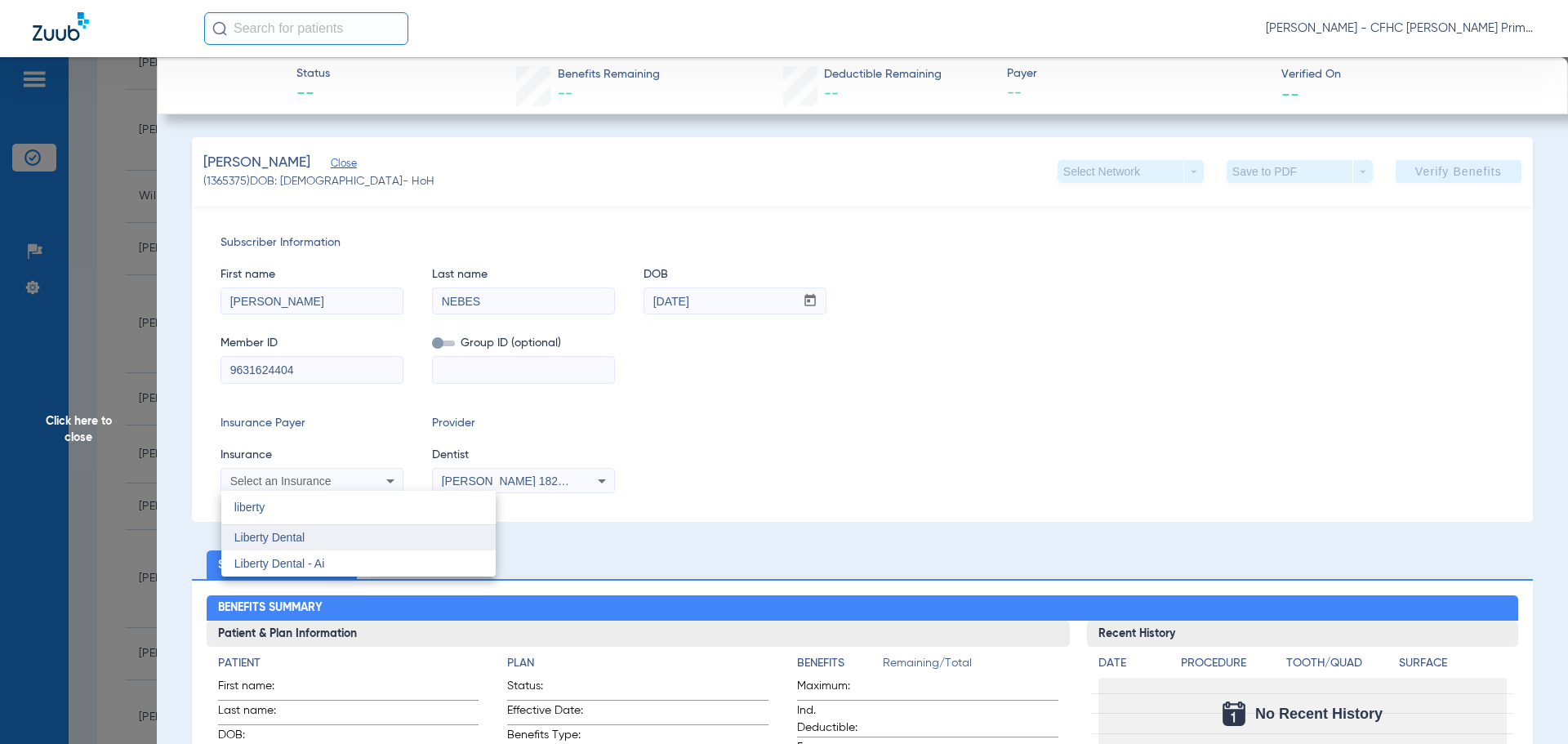
type input "liberty"
click at [330, 536] on mat-option "Liberty Dental" at bounding box center [358, 538] width 274 height 26
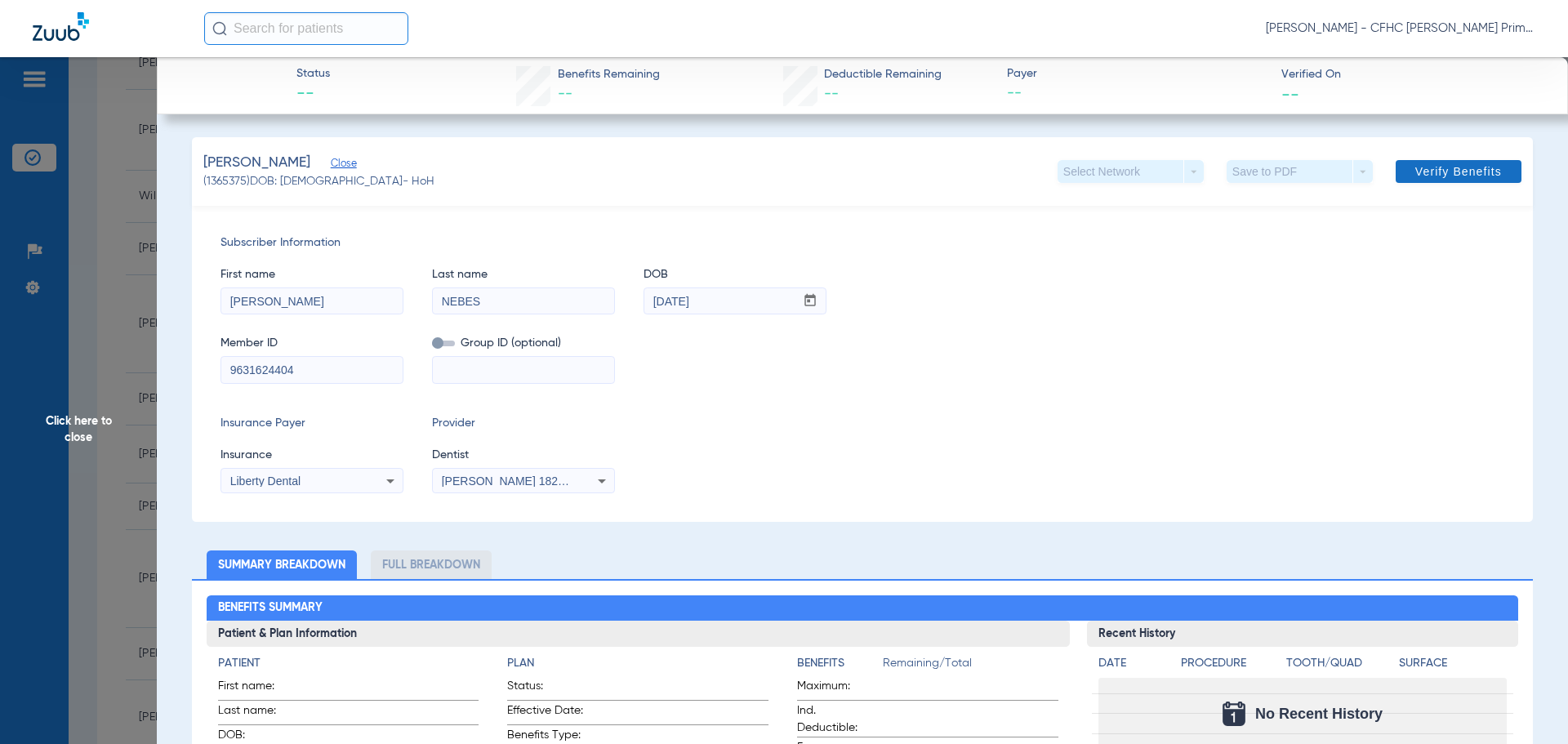
click at [1416, 170] on span "Verify Benefits" at bounding box center [1459, 171] width 86 height 13
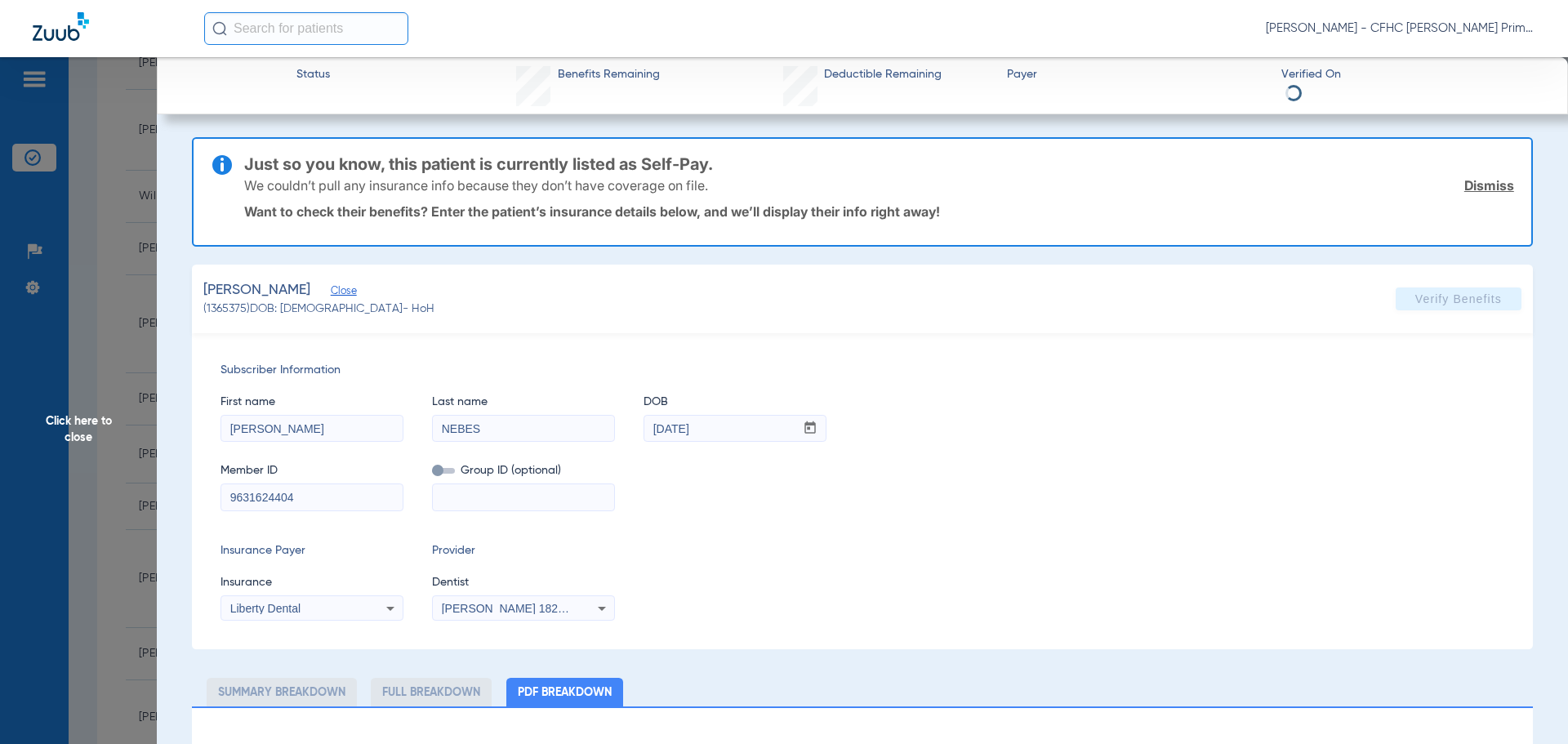
select select "page-width"
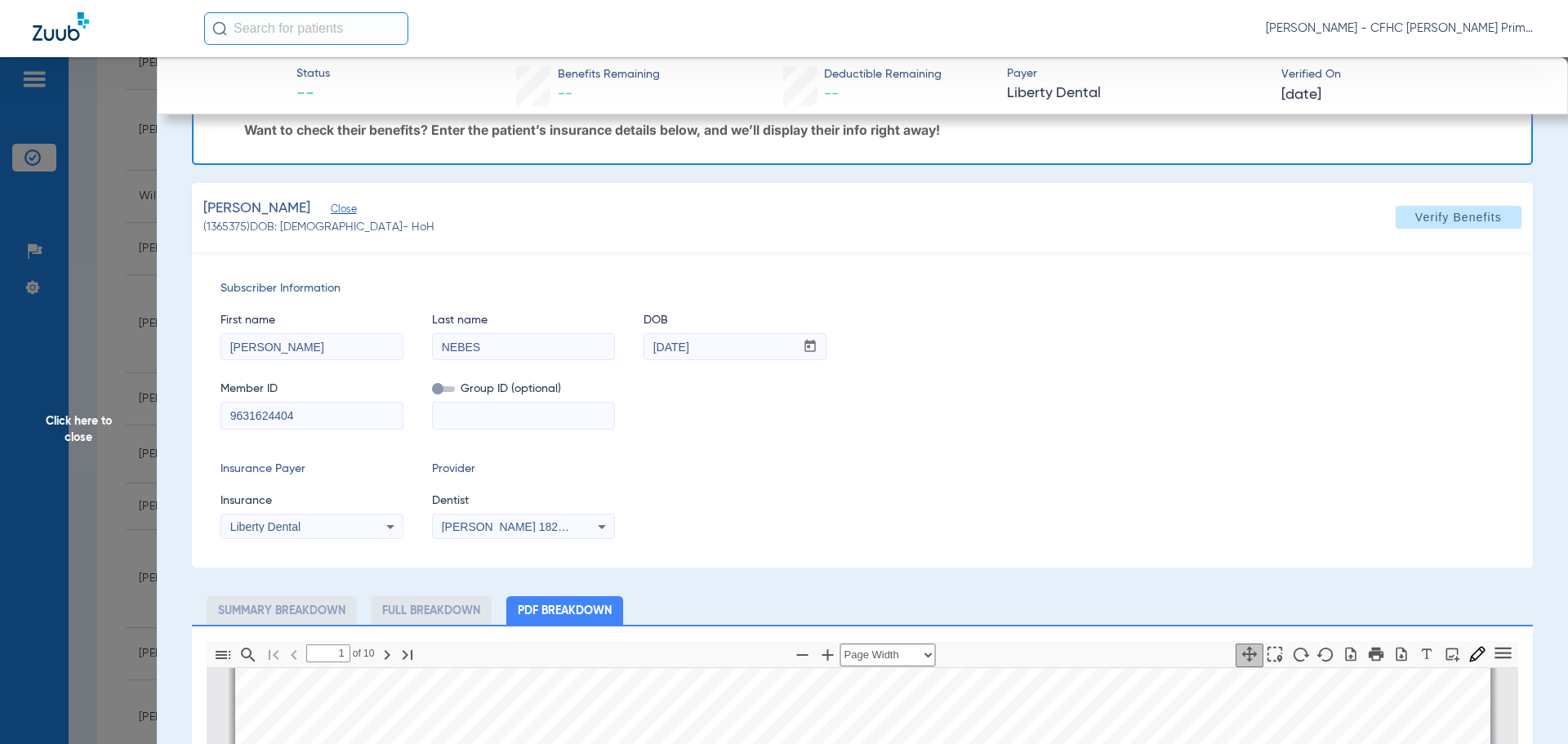
scroll to position [654, 0]
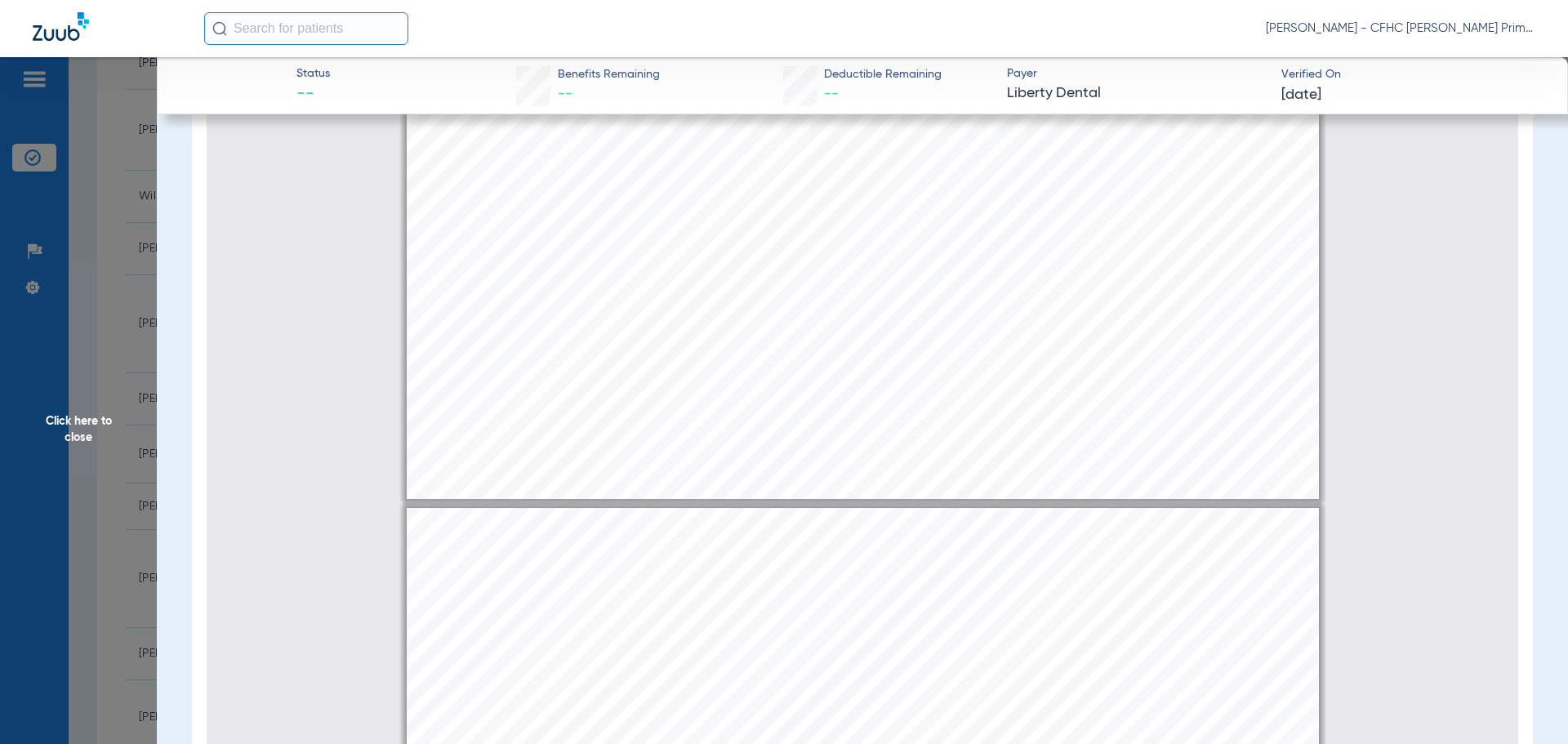
type input "4"
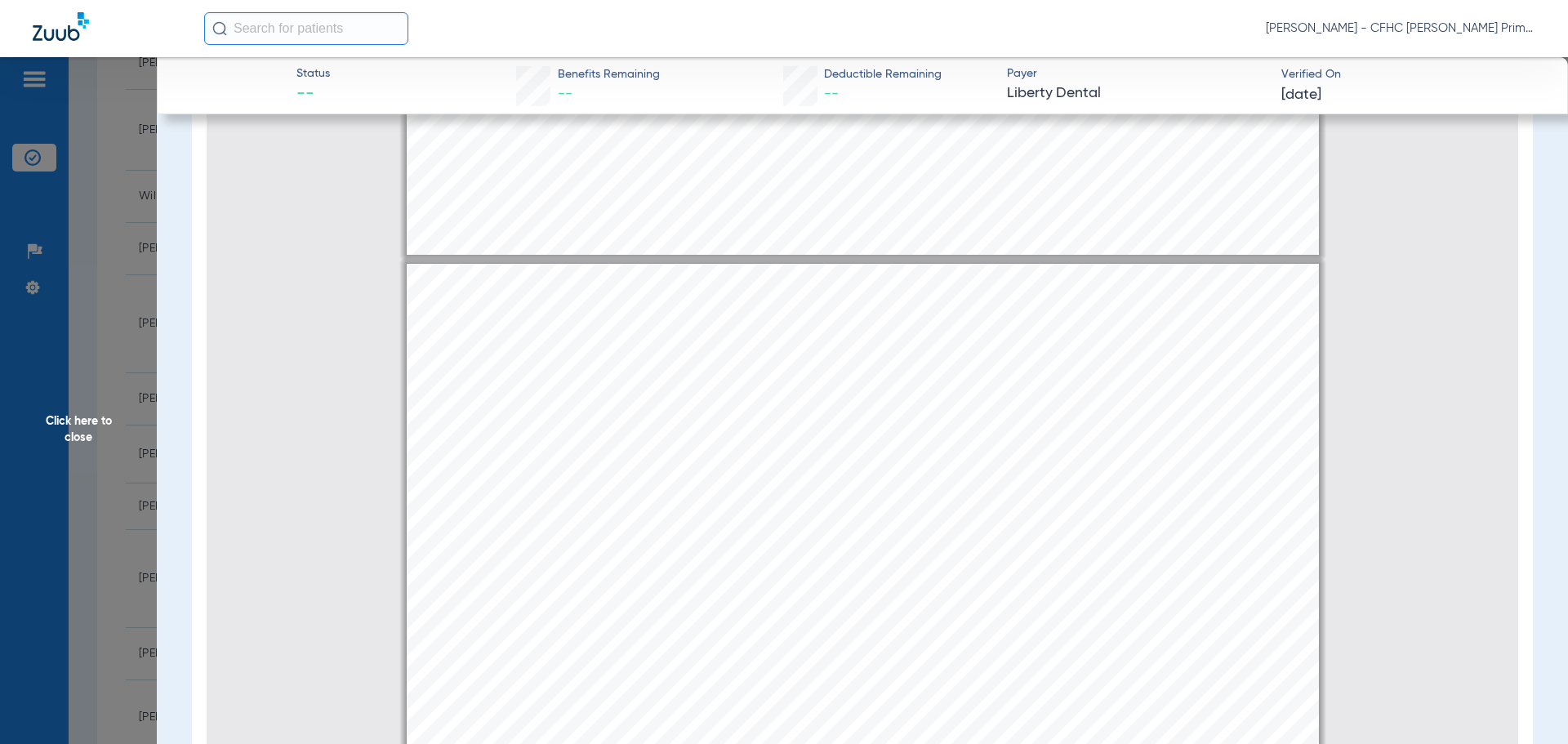
scroll to position [3195, 0]
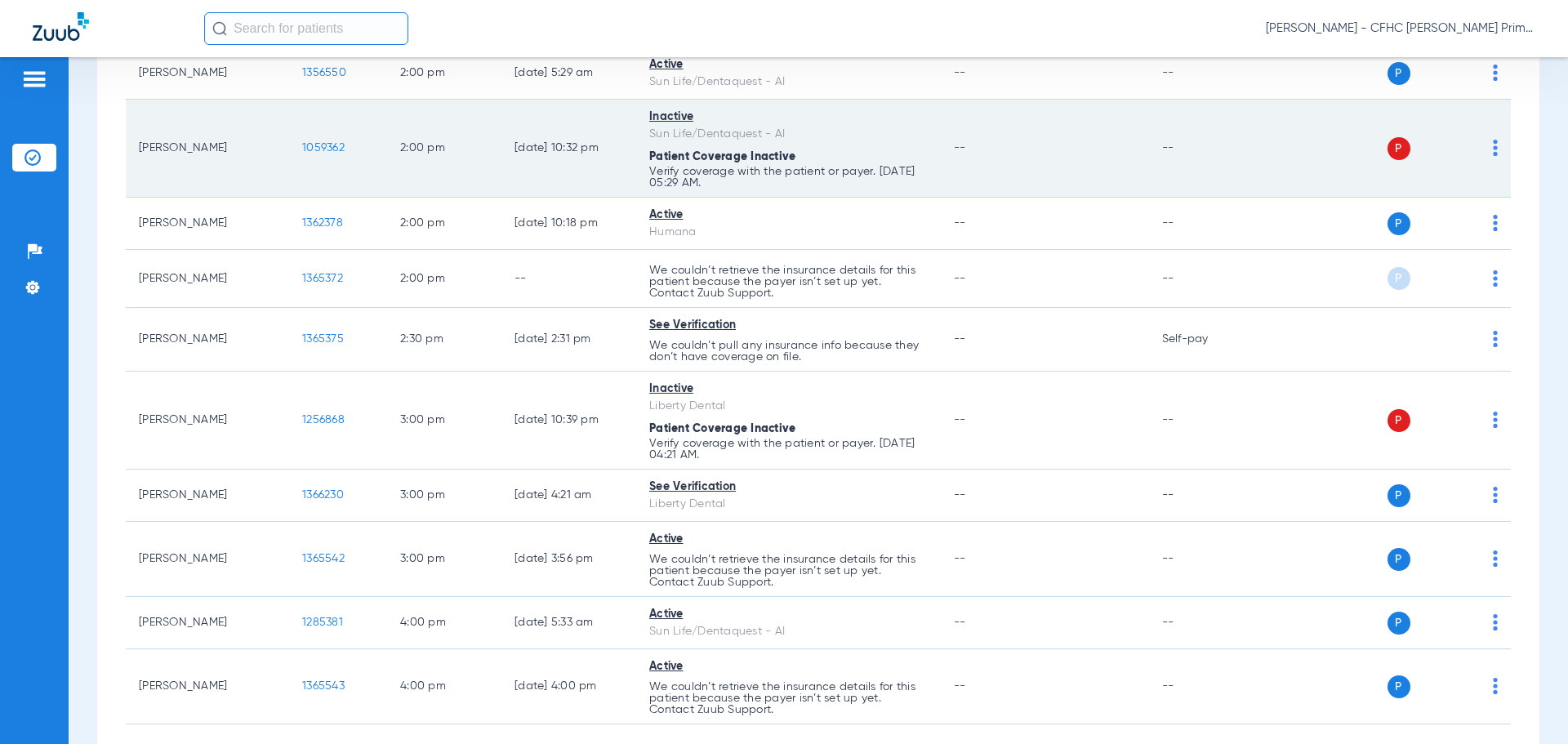
scroll to position [1716, 0]
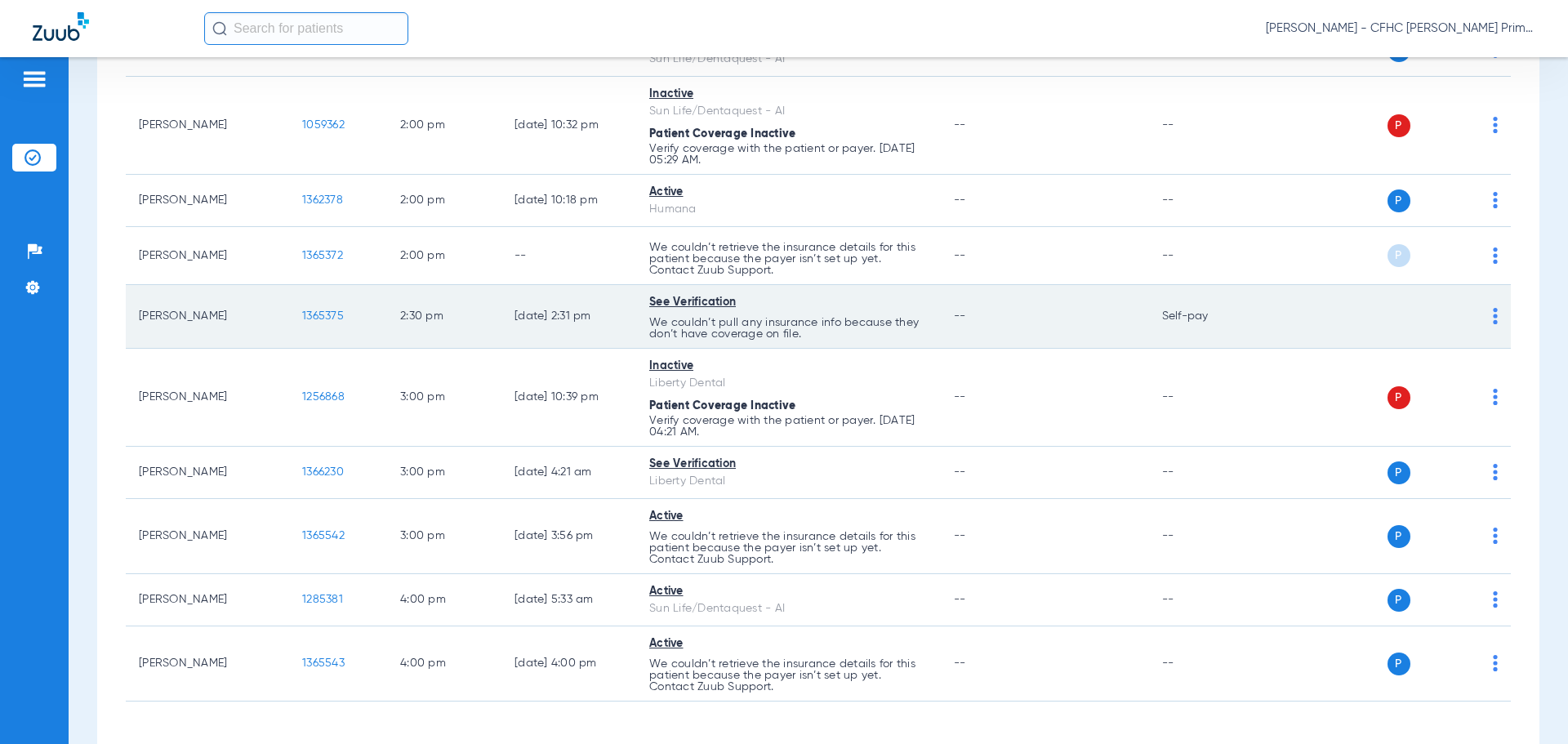
click at [327, 317] on span "1365375" at bounding box center [323, 316] width 42 height 11
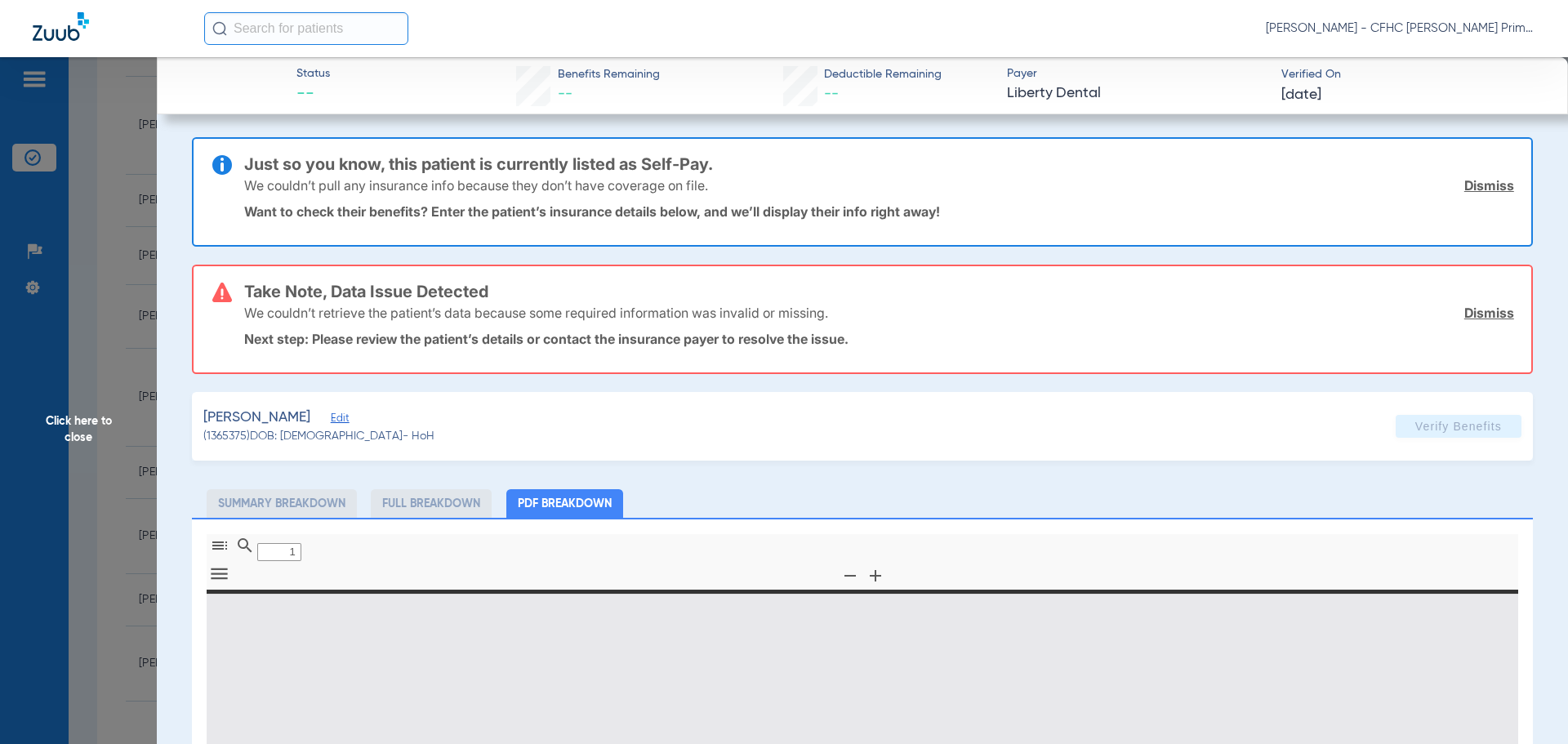
type input "0"
select select "page-width"
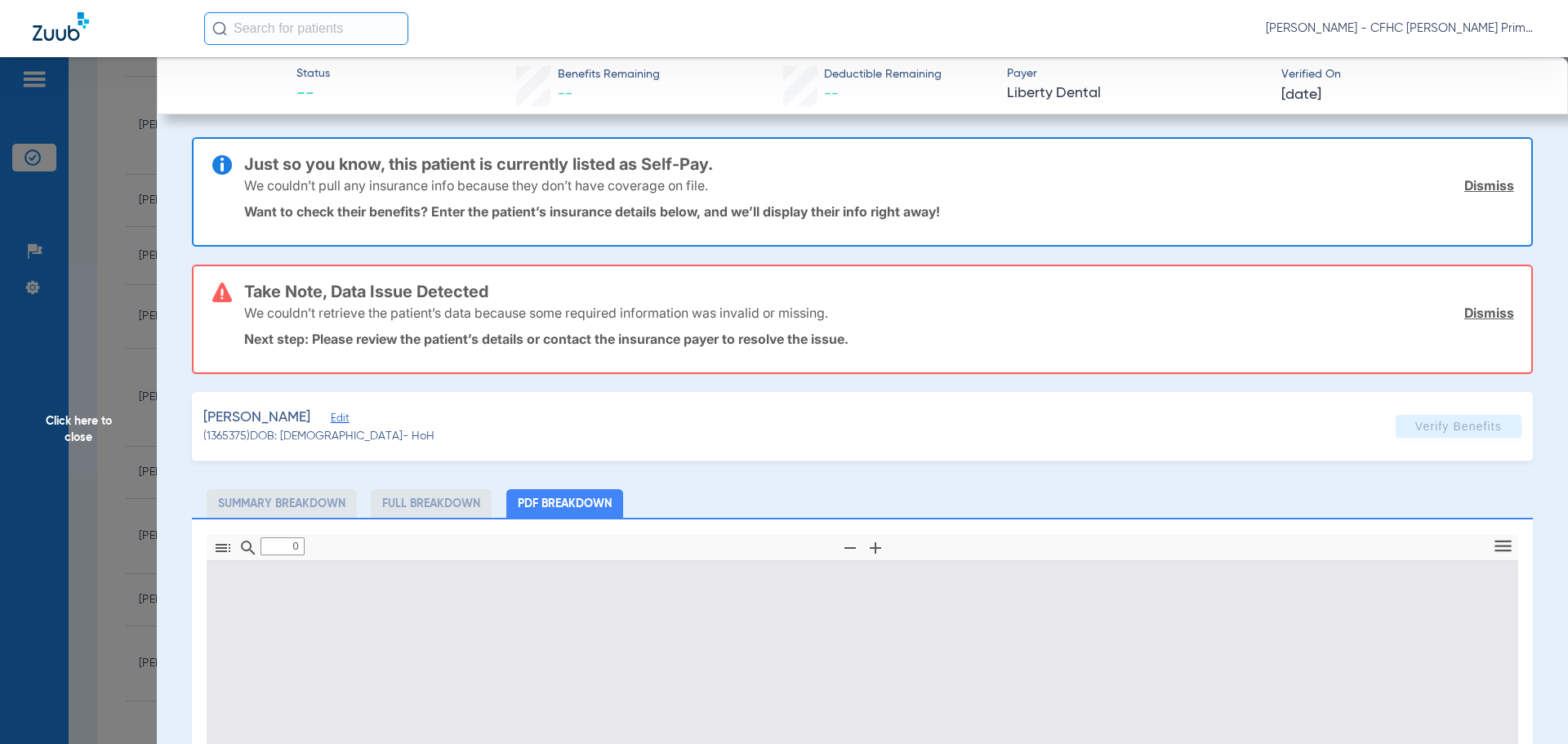
type input "1"
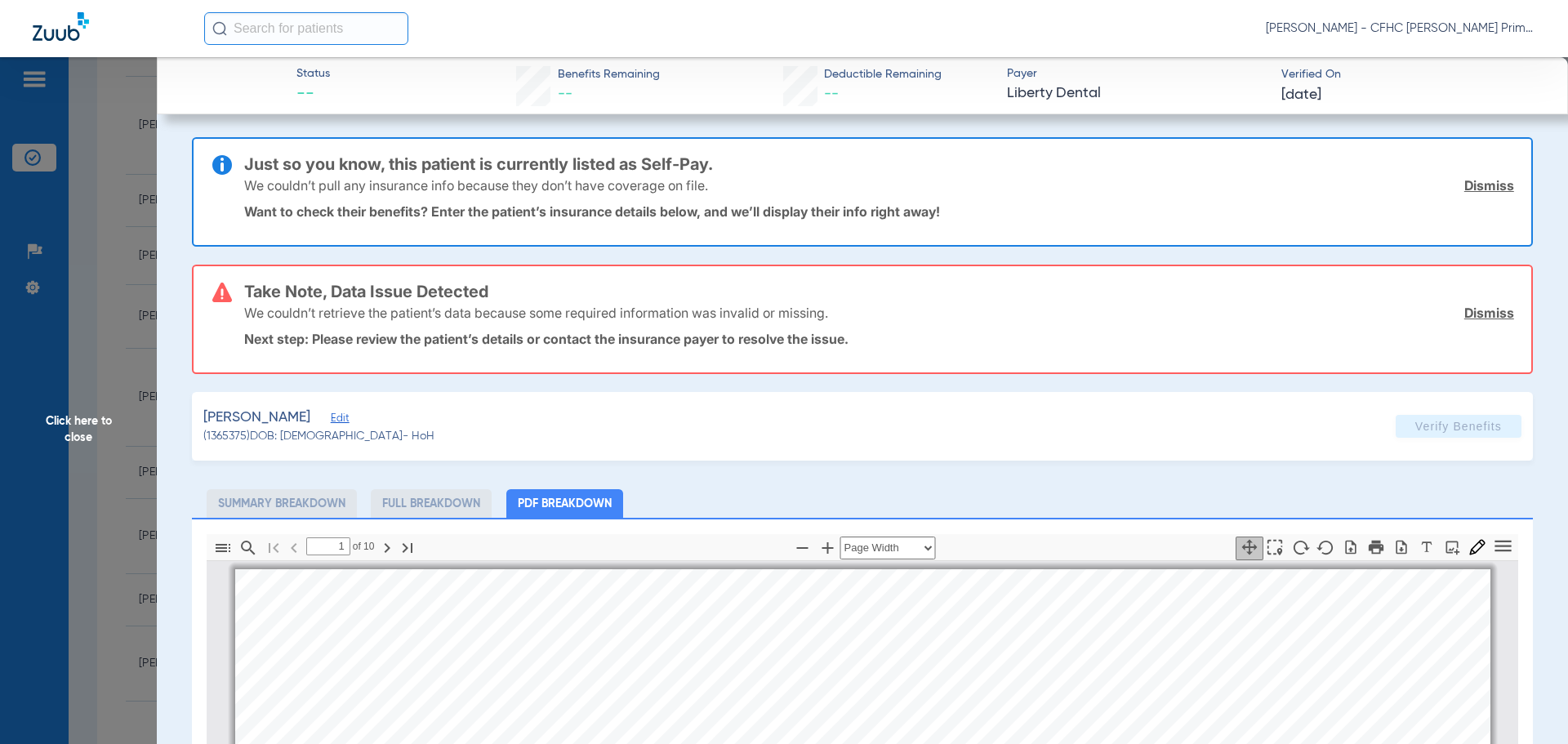
scroll to position [8, 0]
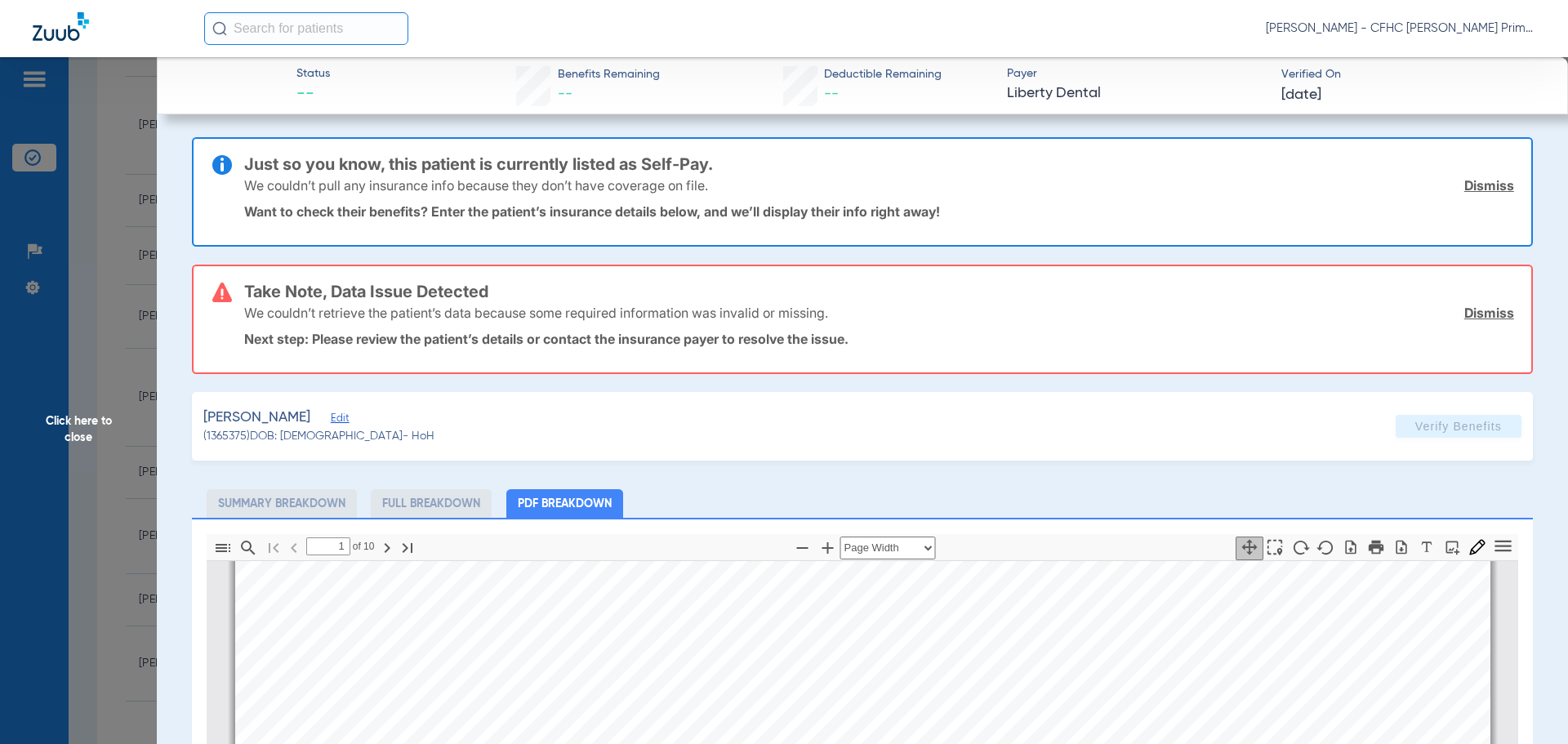
click at [1466, 189] on link "Dismiss" at bounding box center [1489, 185] width 50 height 16
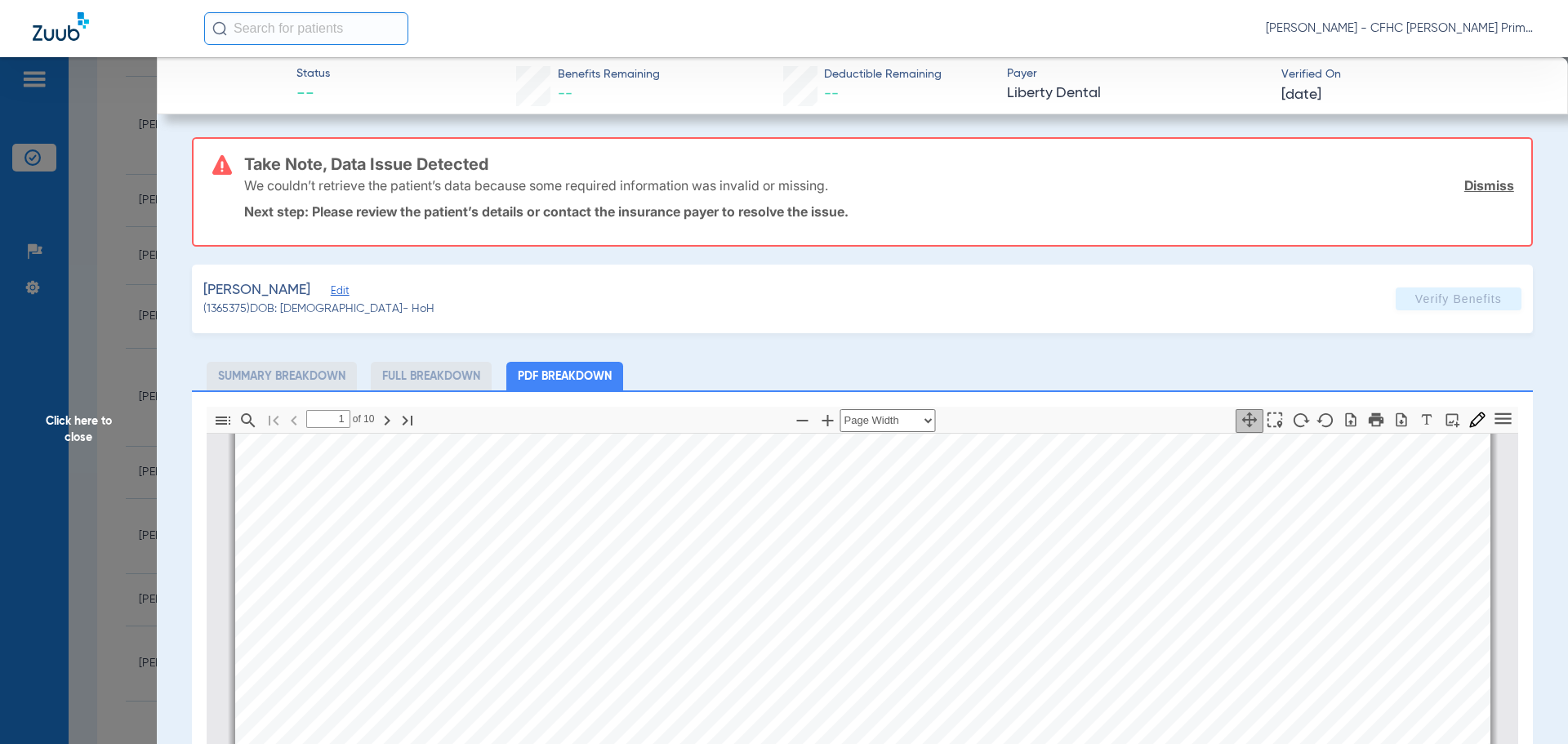
click at [1466, 189] on link "Dismiss" at bounding box center [1489, 185] width 50 height 16
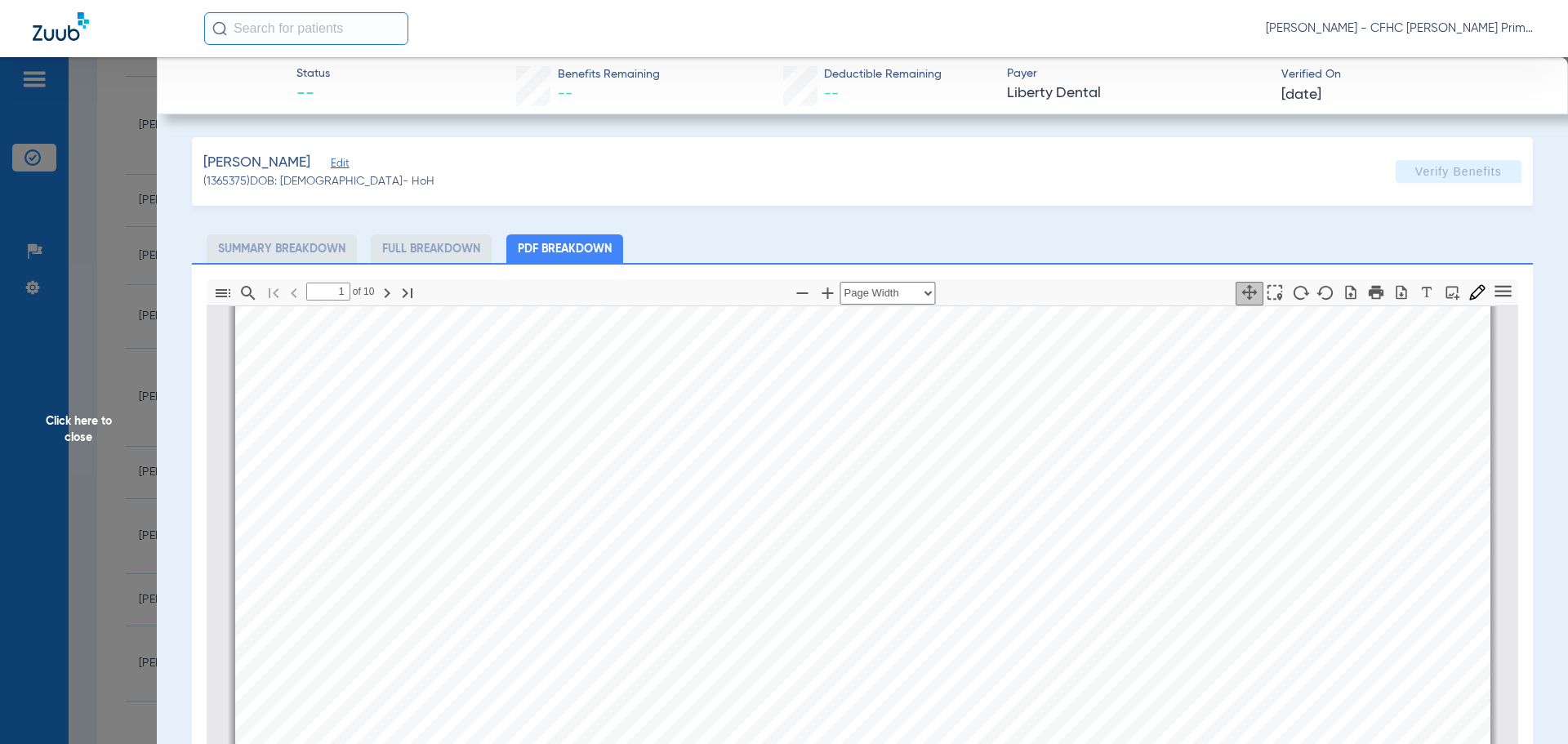
scroll to position [335, 0]
click at [1029, 413] on div "Information provided below will be cross-checked with member eligibility record…" at bounding box center [863, 423] width 1256 height 888
click at [1393, 292] on icon "button" at bounding box center [1401, 292] width 16 height 16
click at [99, 426] on span "Click here to close" at bounding box center [78, 429] width 157 height 744
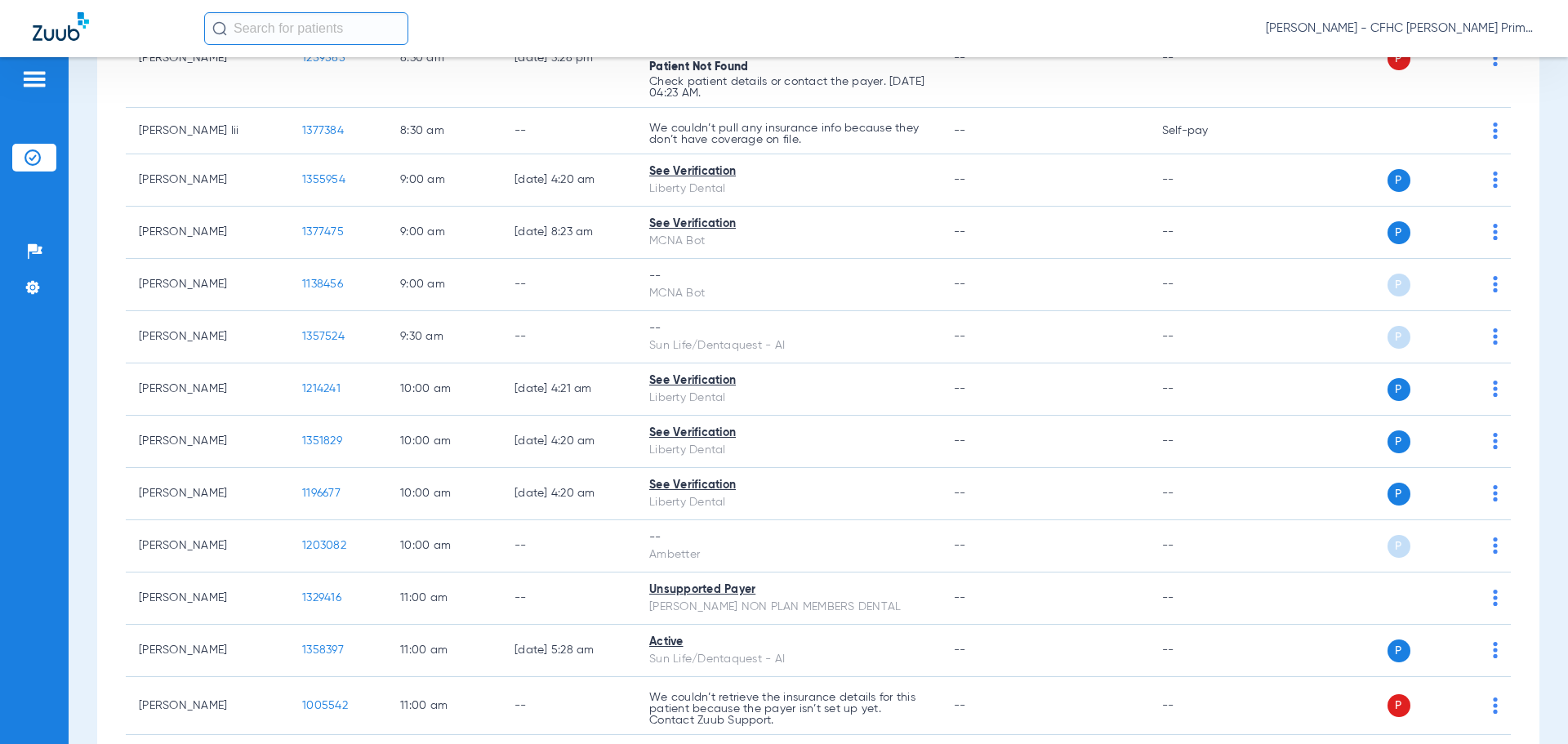
scroll to position [0, 0]
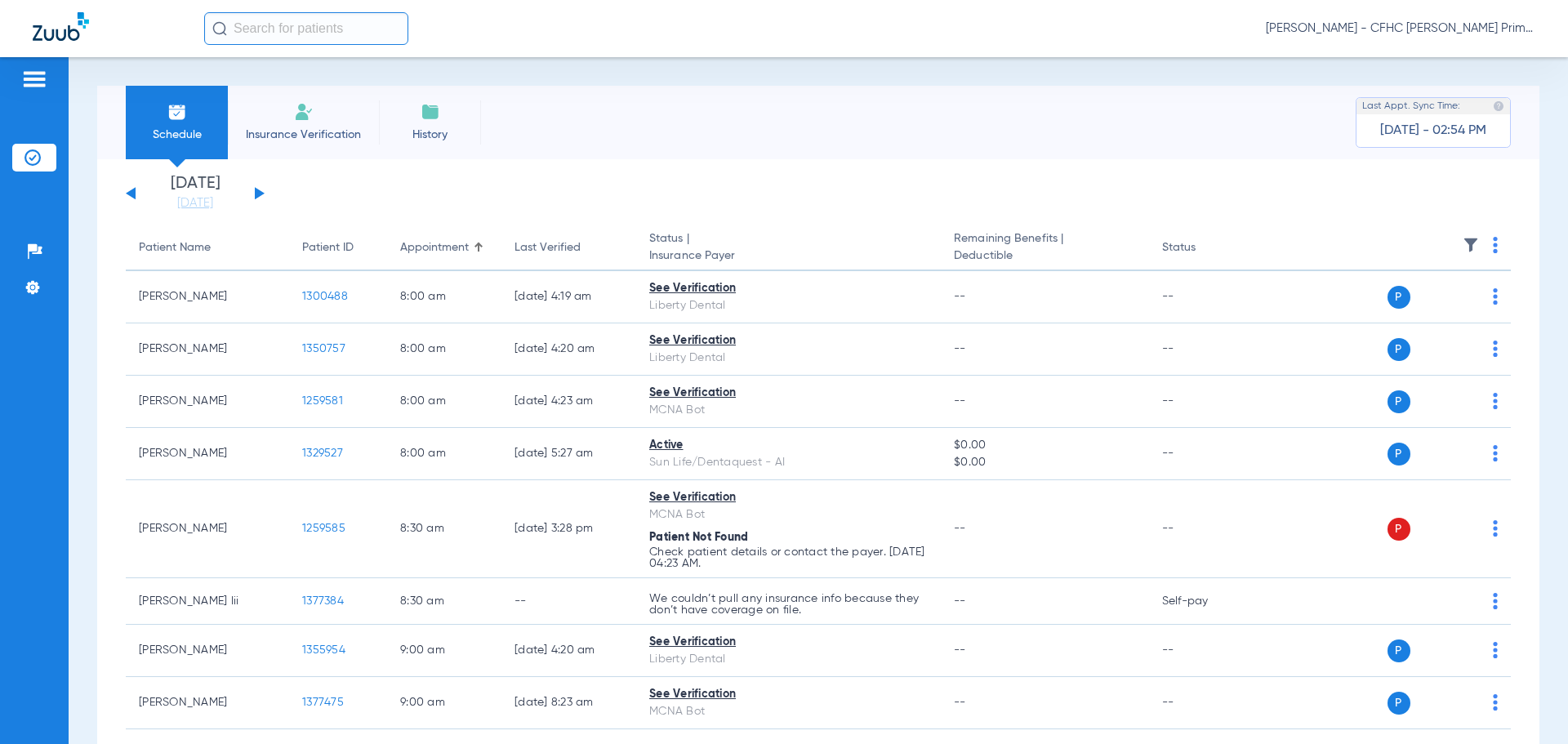
click at [257, 193] on button at bounding box center [259, 193] width 10 height 12
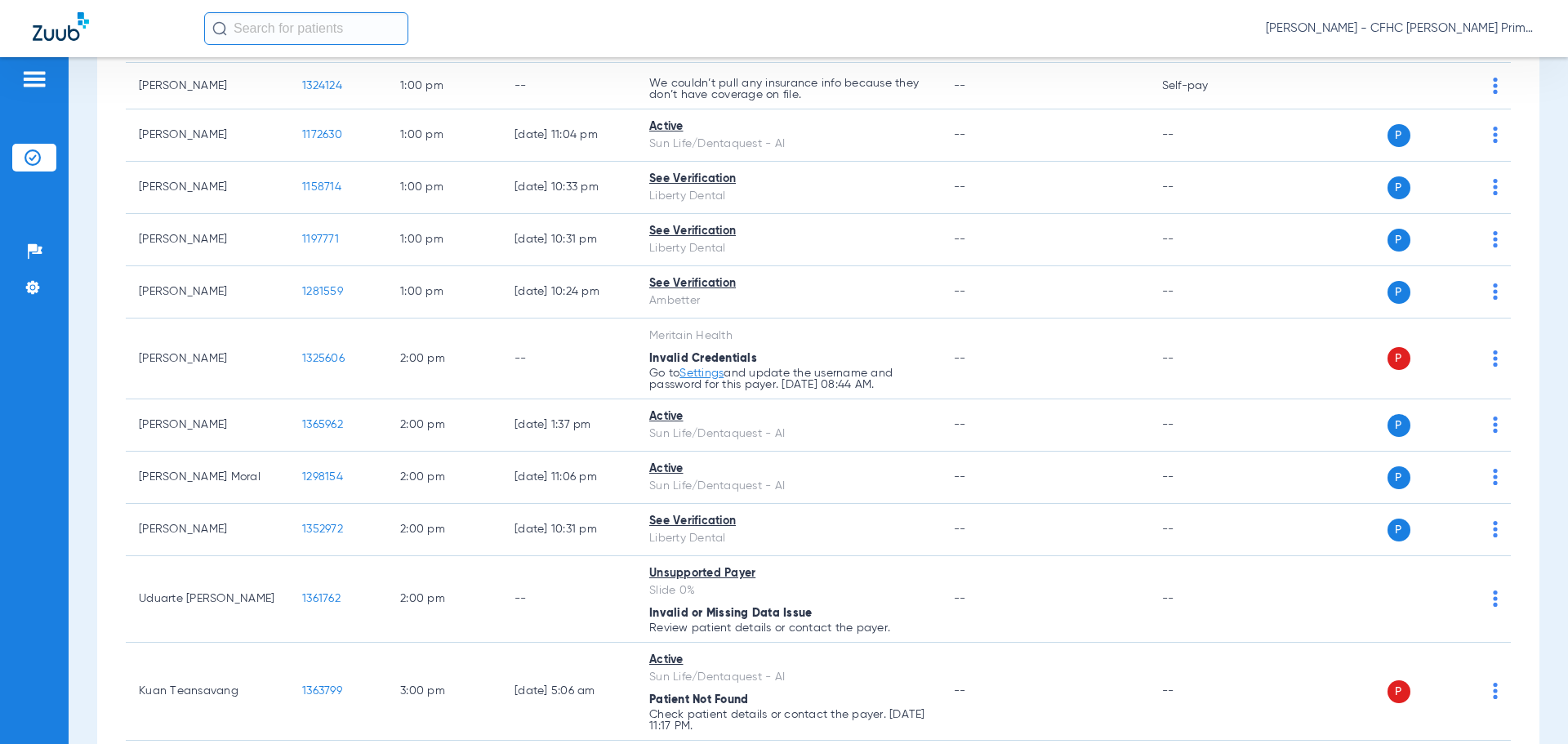
scroll to position [2061, 0]
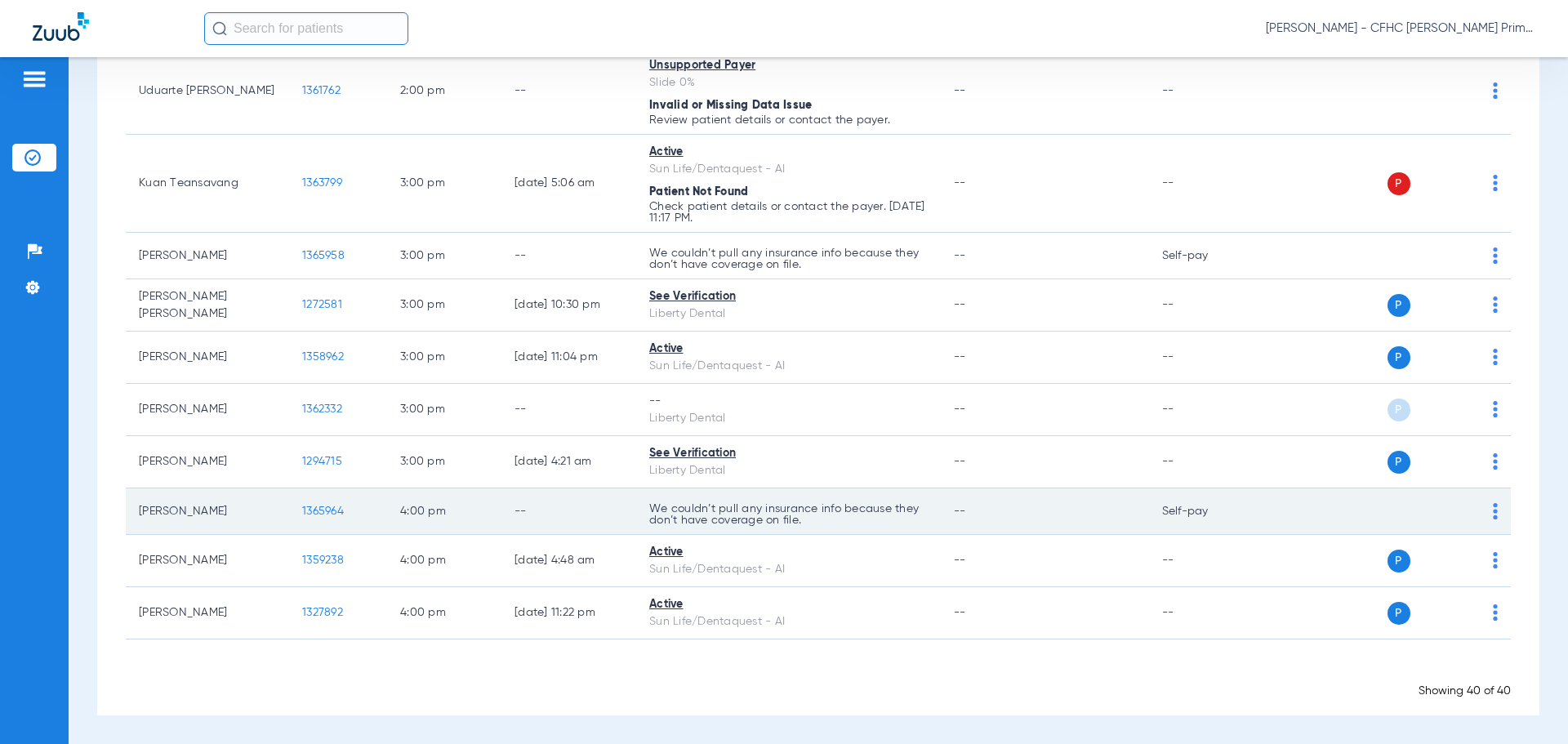
click at [324, 510] on span "1365964" at bounding box center [323, 511] width 42 height 11
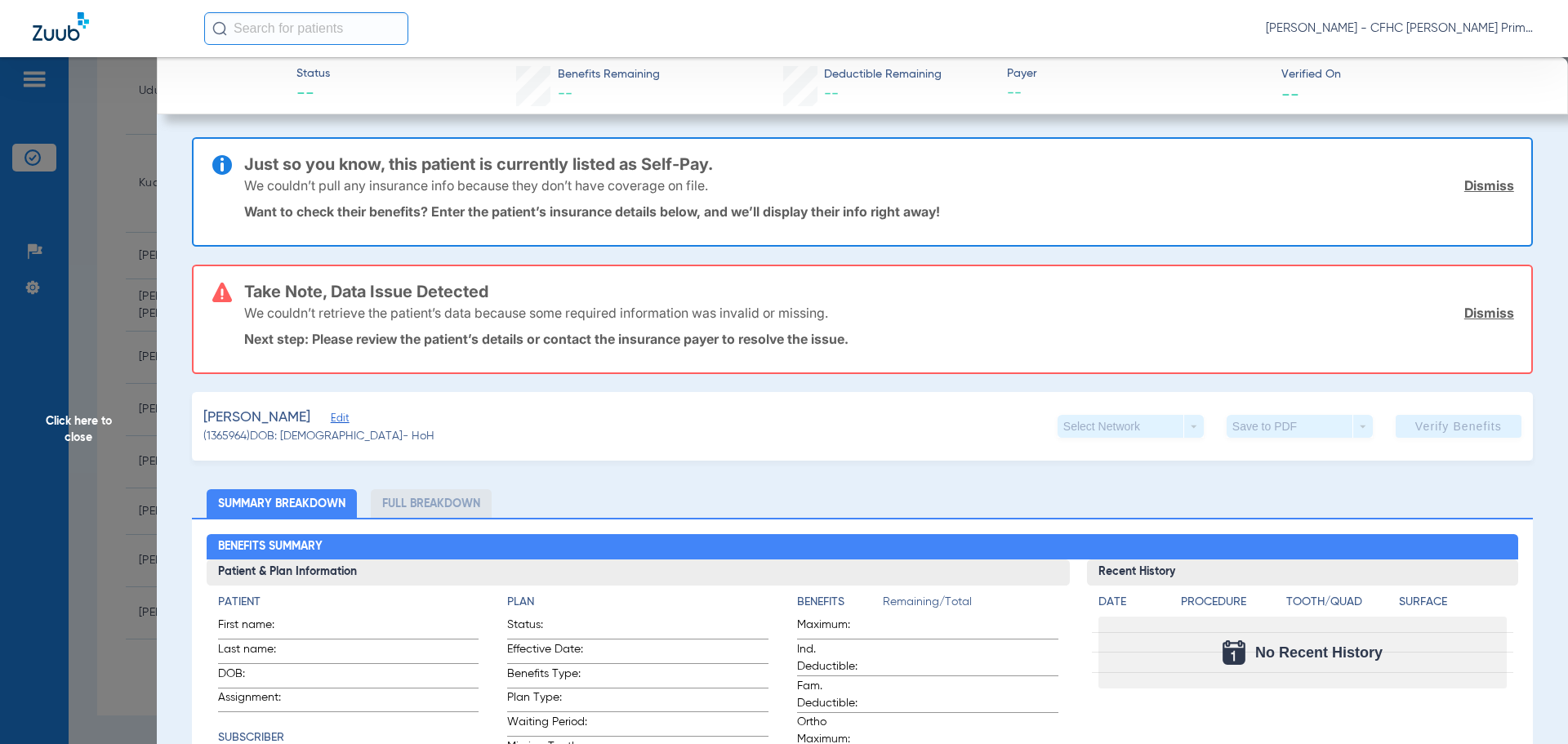
click at [1464, 187] on link "Dismiss" at bounding box center [1489, 185] width 50 height 16
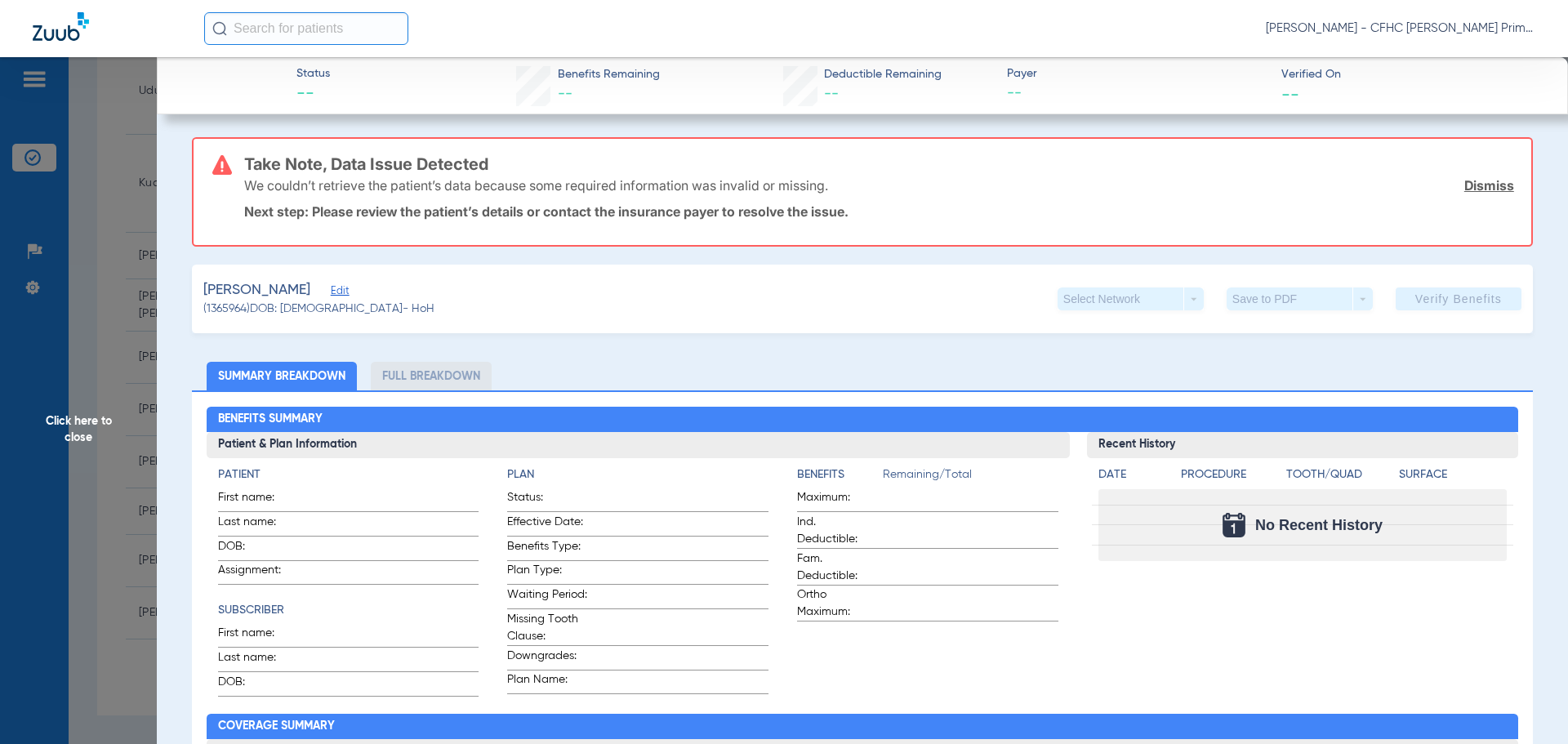
click at [1464, 187] on link "Dismiss" at bounding box center [1489, 185] width 50 height 16
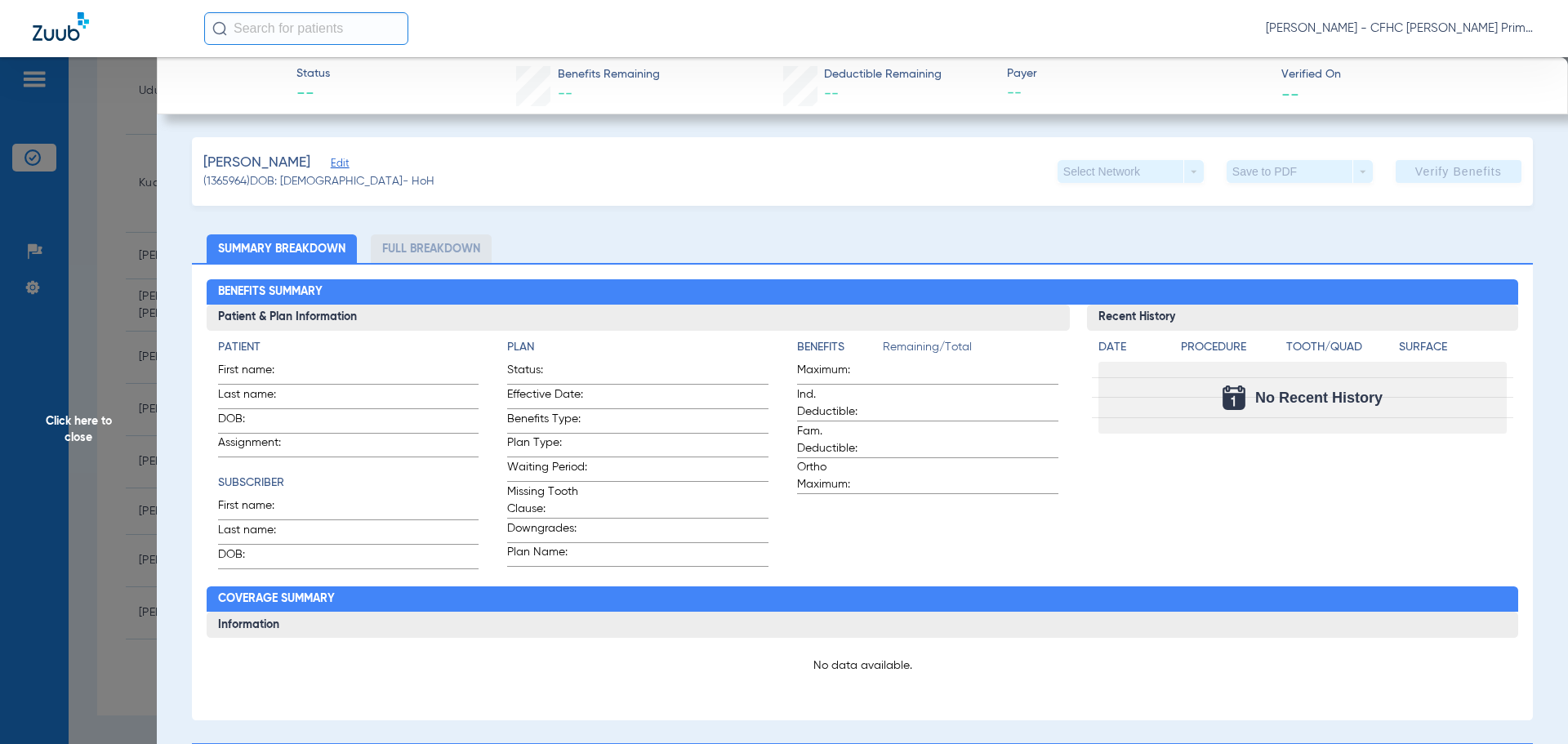
click at [344, 162] on span "Edit" at bounding box center [337, 165] width 15 height 16
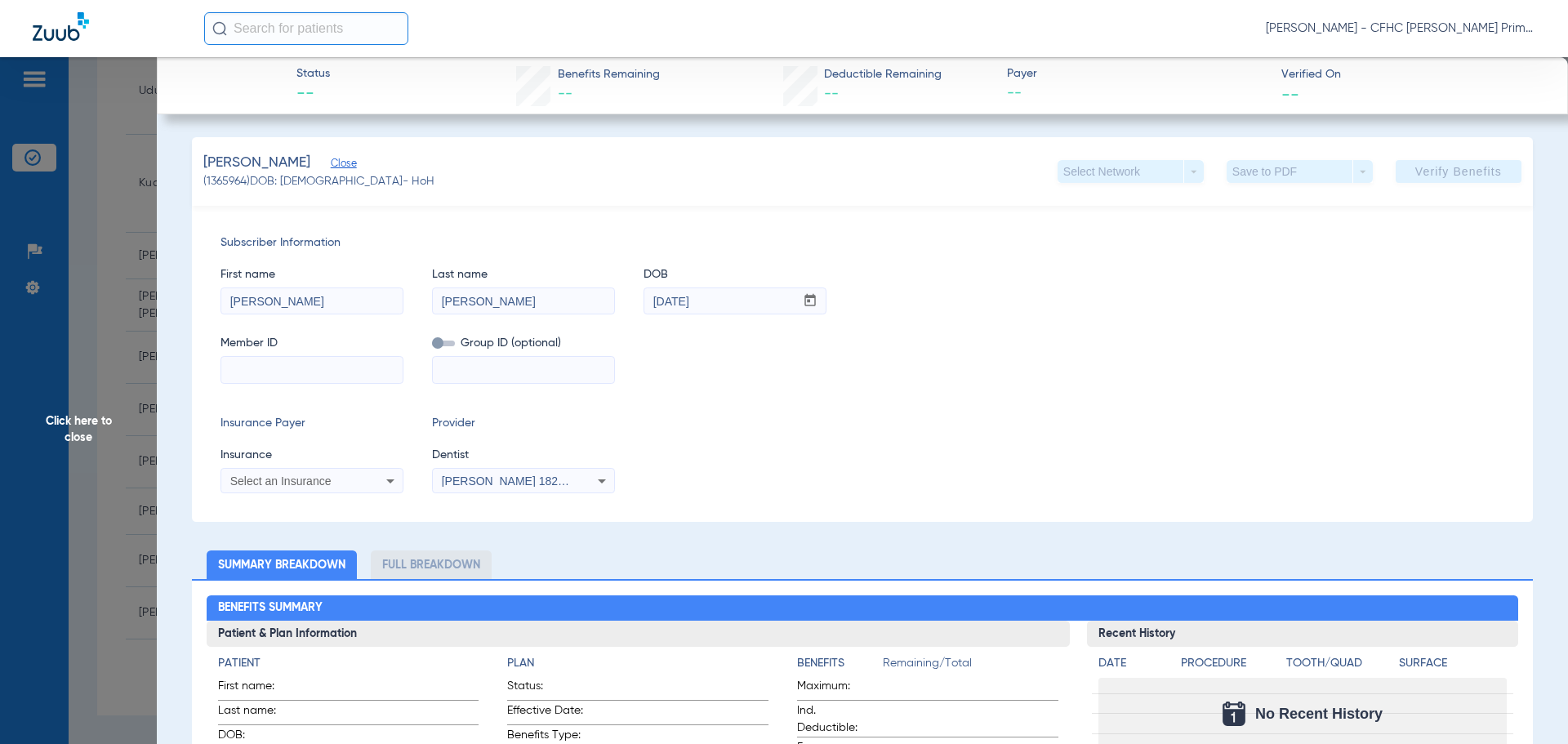
paste input "9622996833"
type input "9622996833"
click at [386, 486] on icon at bounding box center [390, 481] width 20 height 20
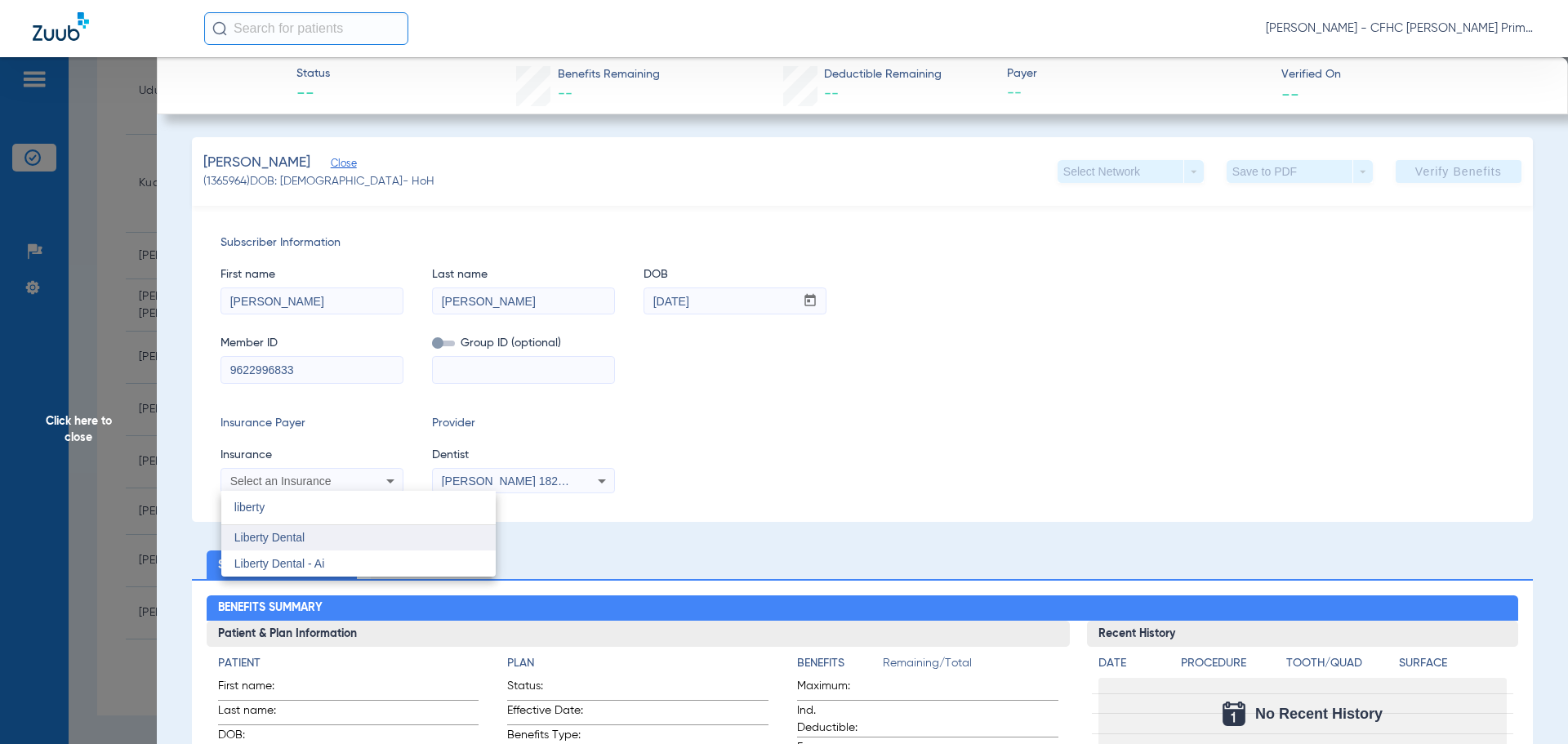
type input "liberty"
click at [314, 542] on mat-option "Liberty Dental" at bounding box center [358, 538] width 274 height 26
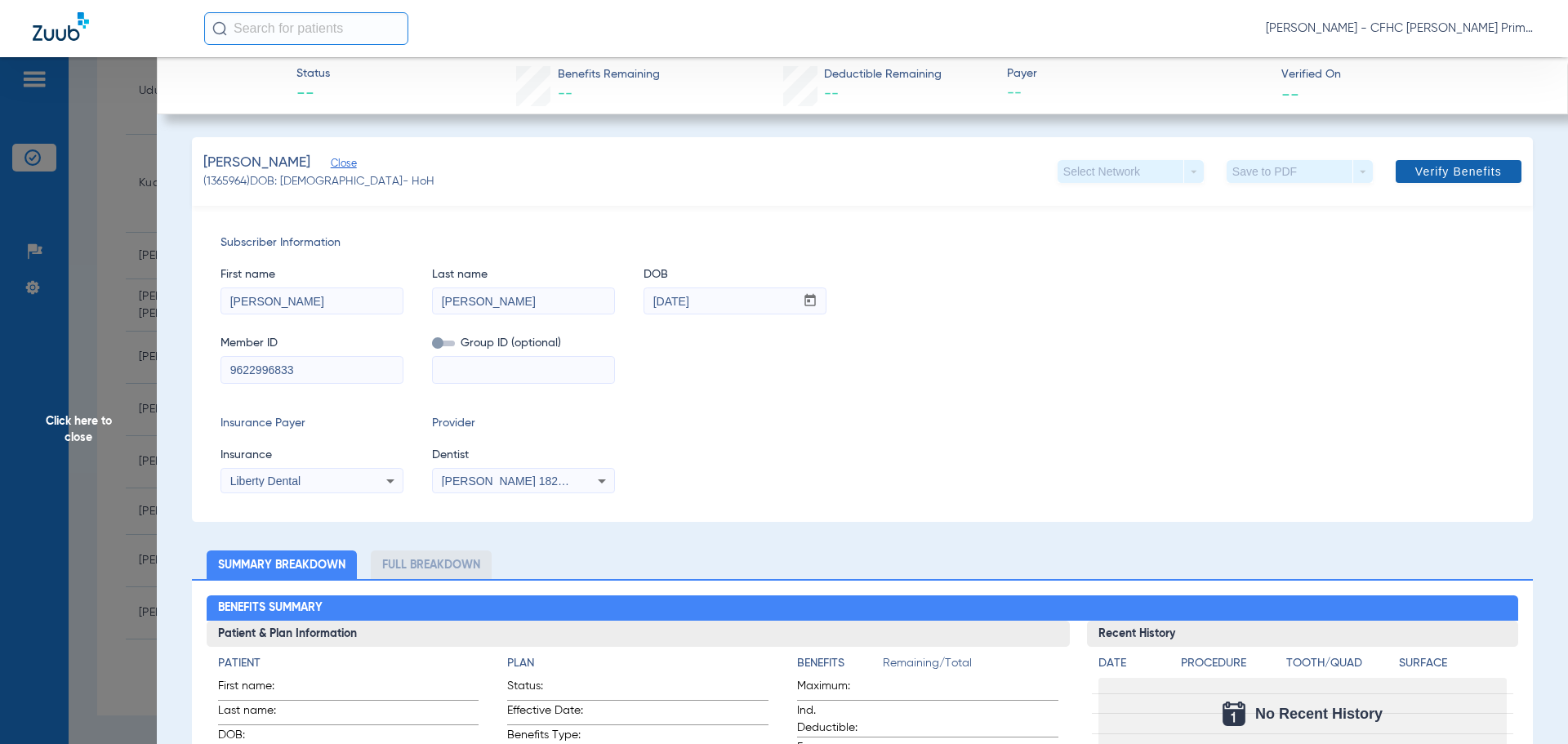
click at [1416, 176] on span "Verify Benefits" at bounding box center [1459, 171] width 86 height 13
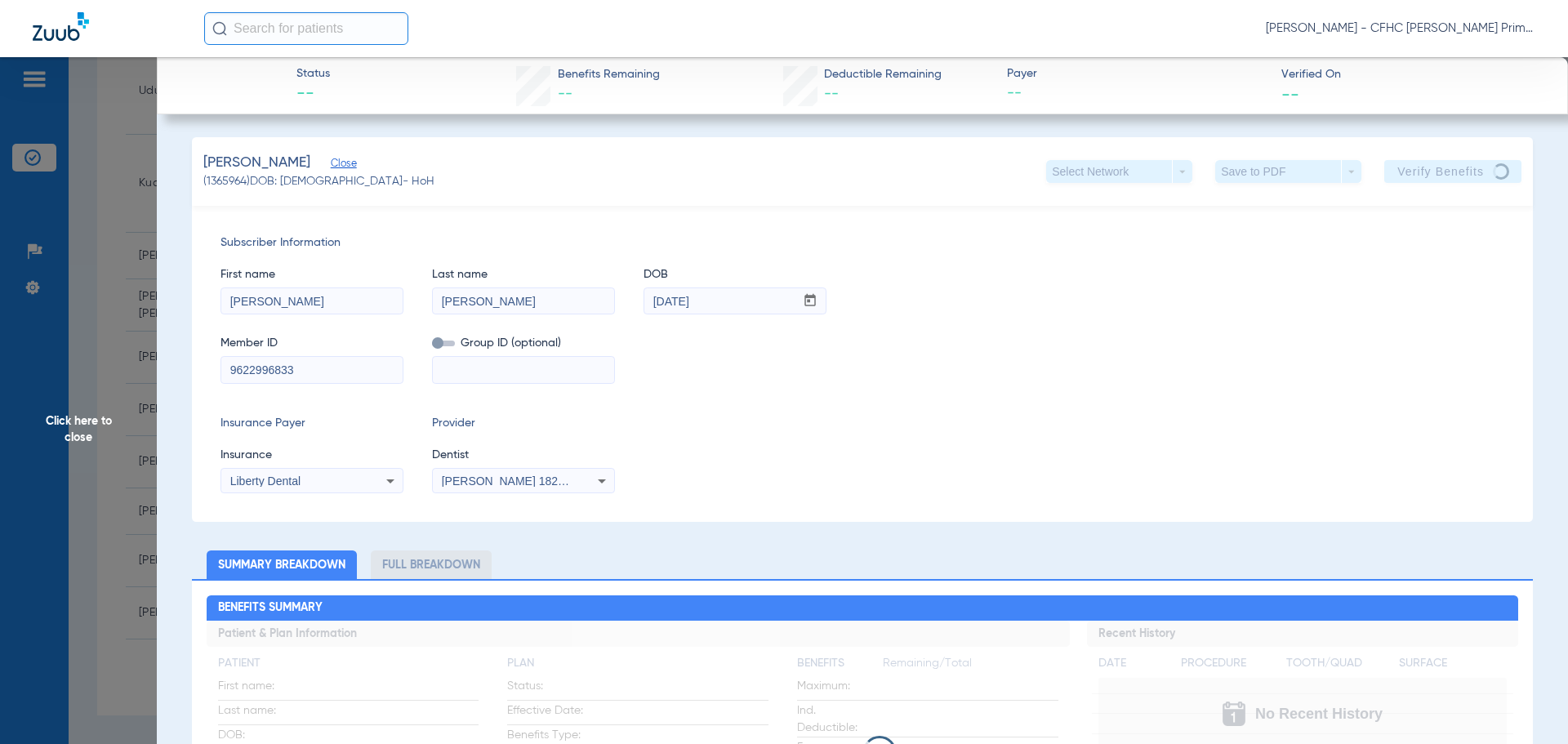
drag, startPoint x: 228, startPoint y: 371, endPoint x: 306, endPoint y: 367, distance: 78.1
click at [306, 367] on input "9622996833" at bounding box center [312, 370] width 182 height 26
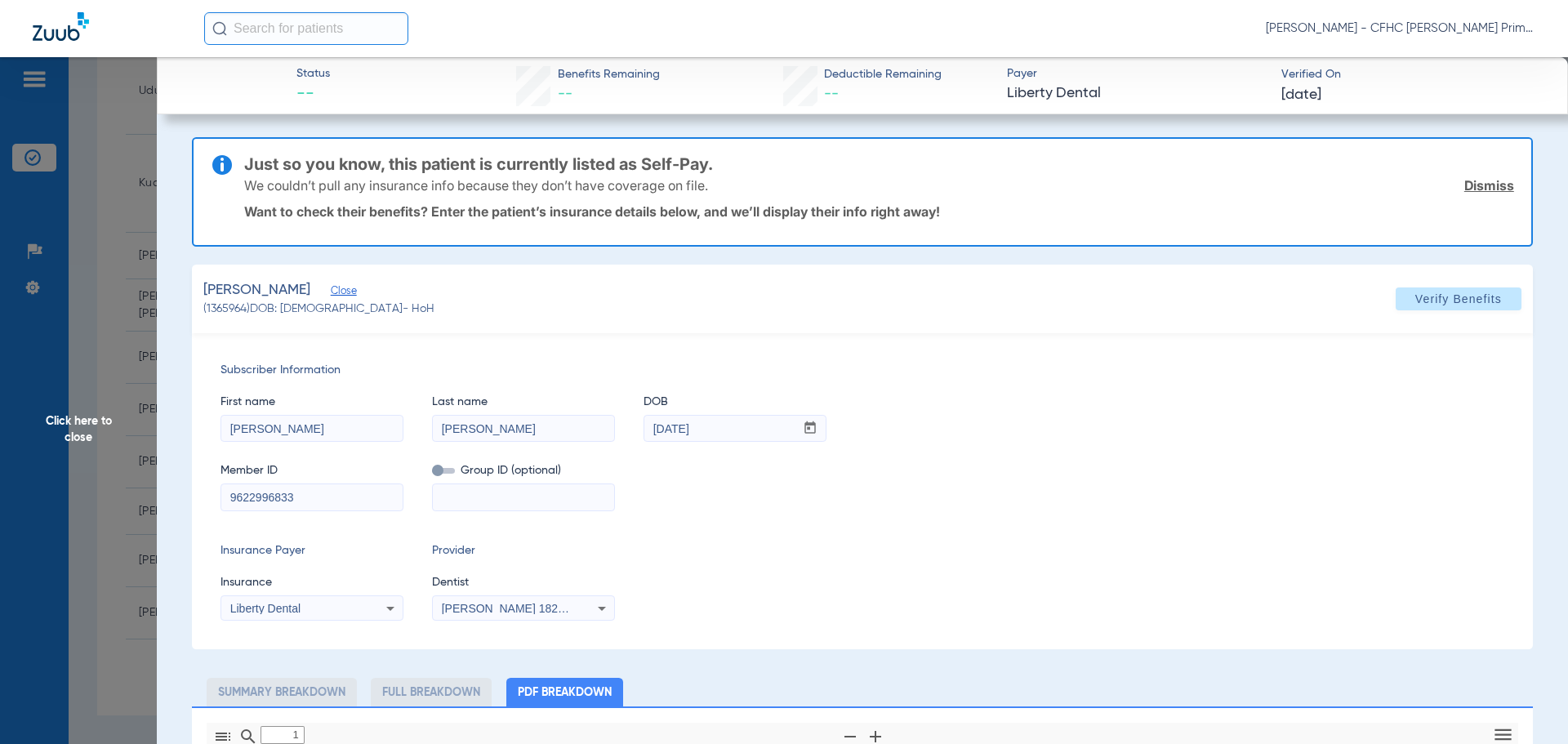
type input "0"
select select "page-width"
type input "1"
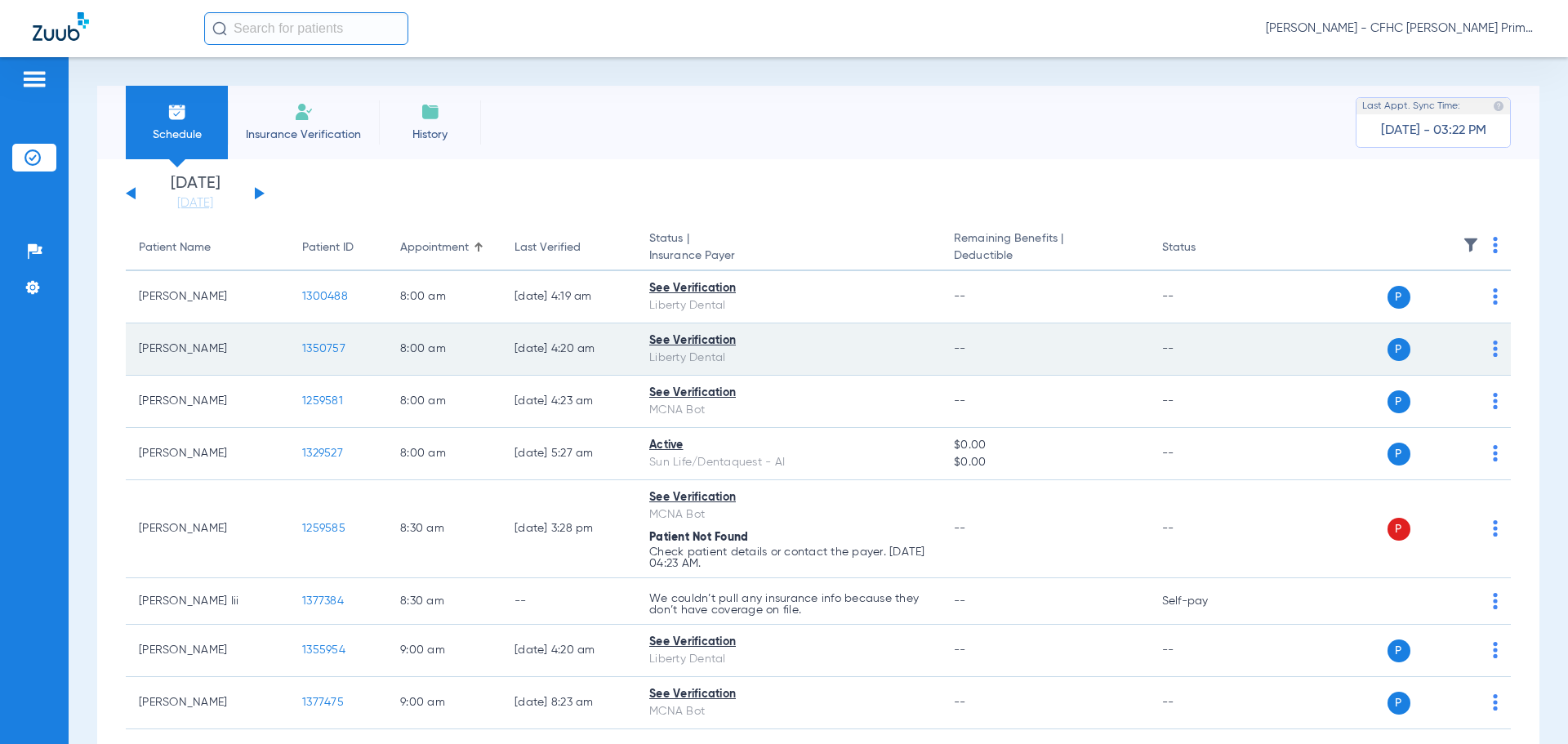
scroll to position [81, 0]
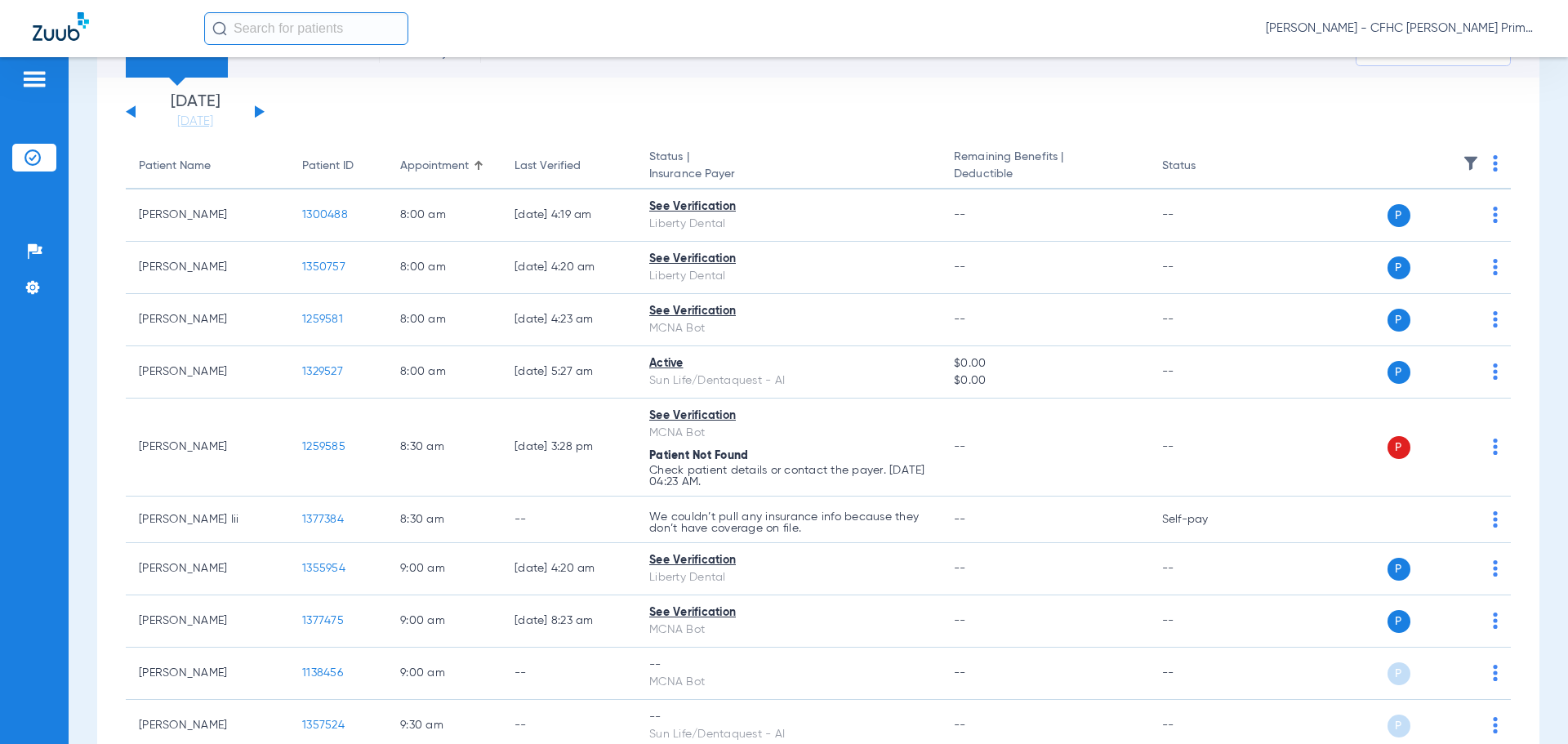
click at [255, 113] on button at bounding box center [259, 112] width 10 height 12
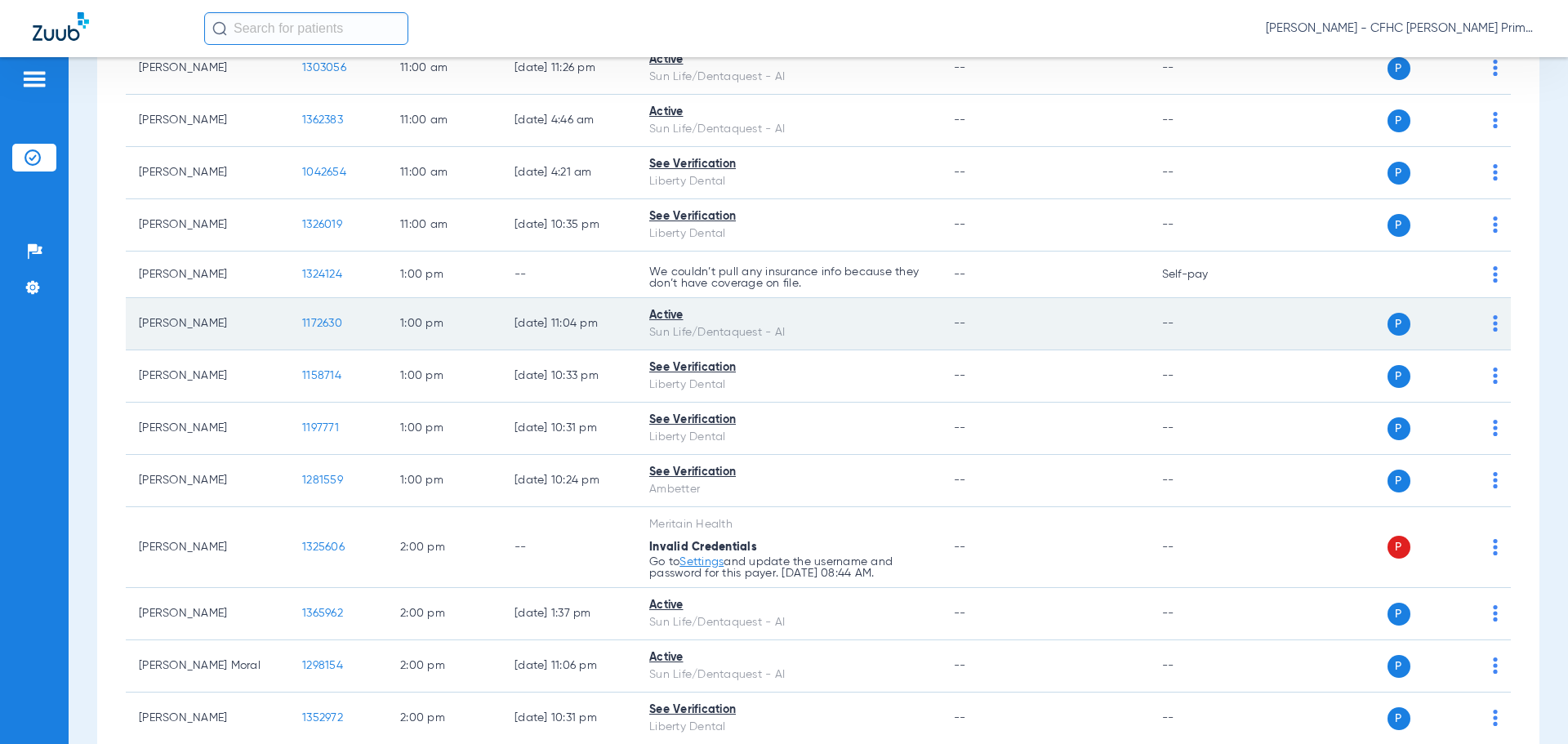
scroll to position [1389, 0]
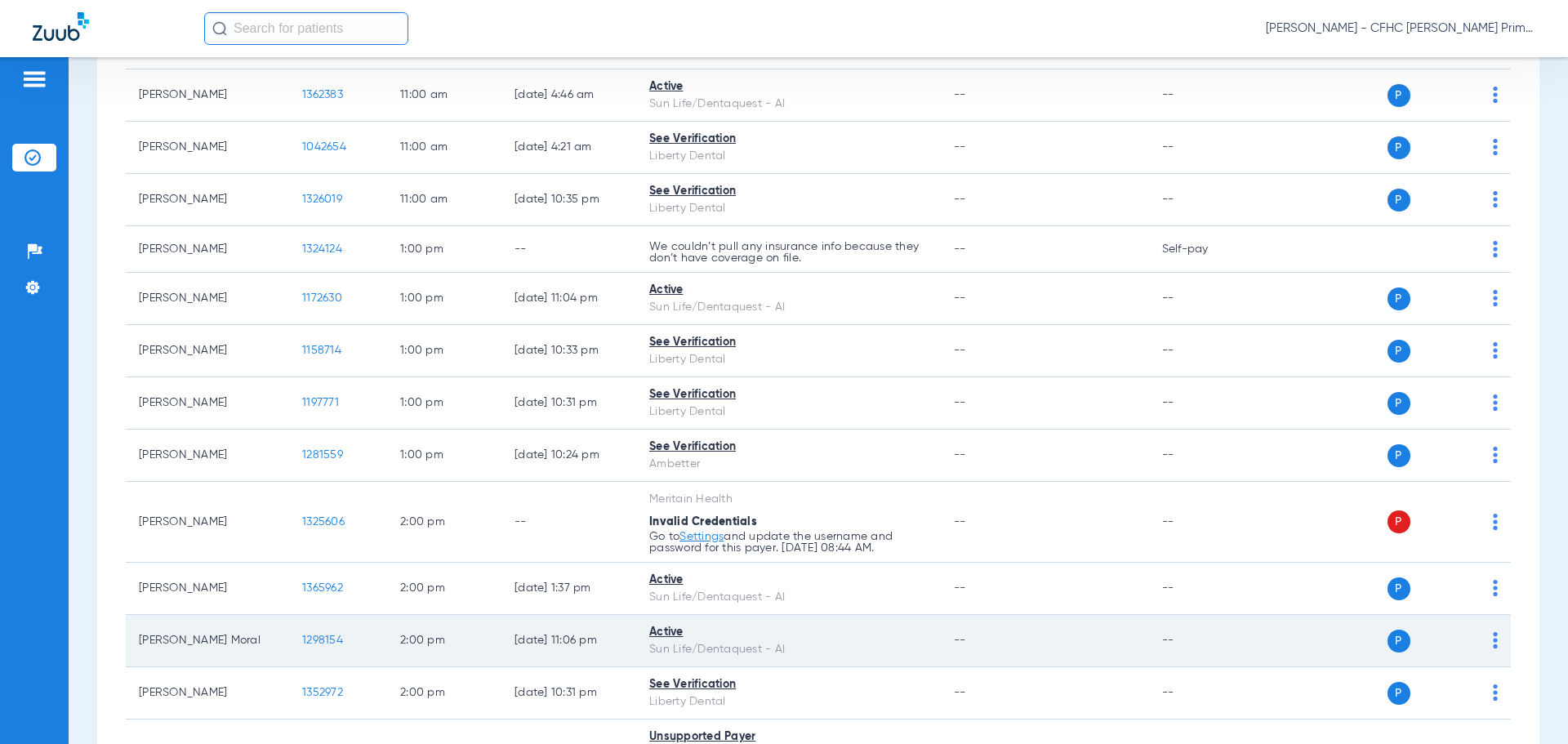
click at [319, 645] on span "1298154" at bounding box center [322, 640] width 41 height 11
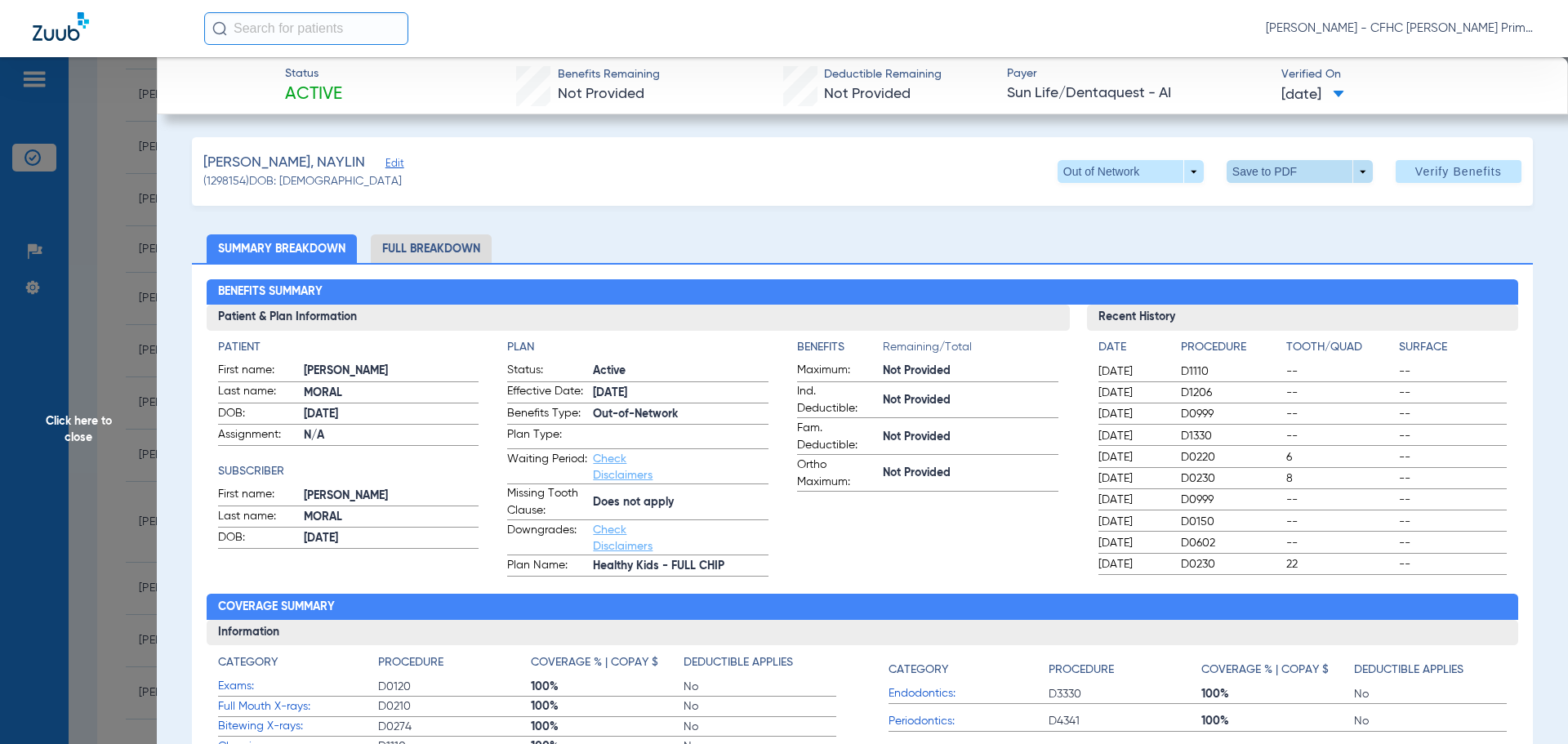
click at [1301, 168] on span at bounding box center [1299, 171] width 39 height 39
click at [1278, 202] on span "Save to PDF" at bounding box center [1293, 203] width 65 height 11
click at [77, 424] on span "Click here to close" at bounding box center [78, 429] width 157 height 744
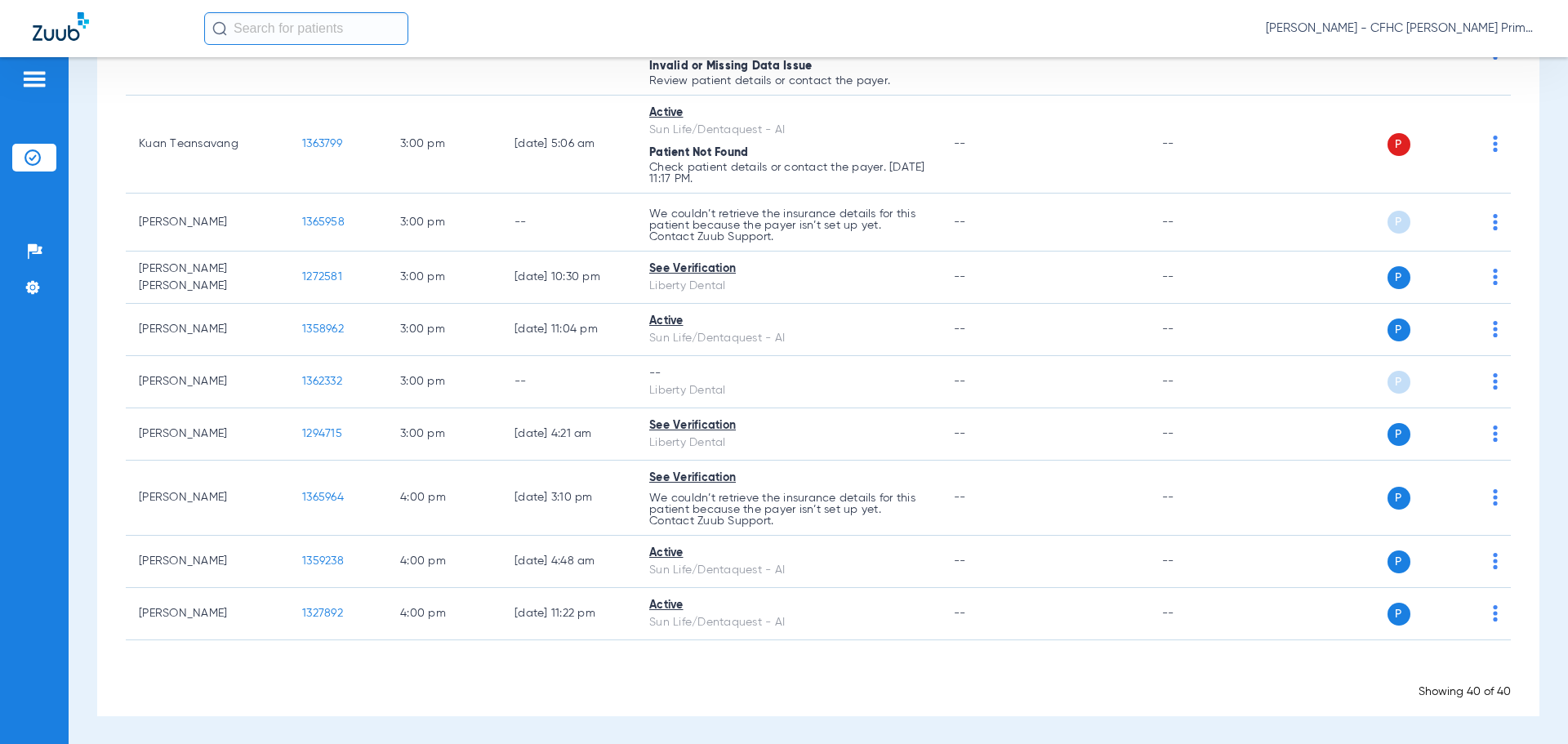
scroll to position [2101, 0]
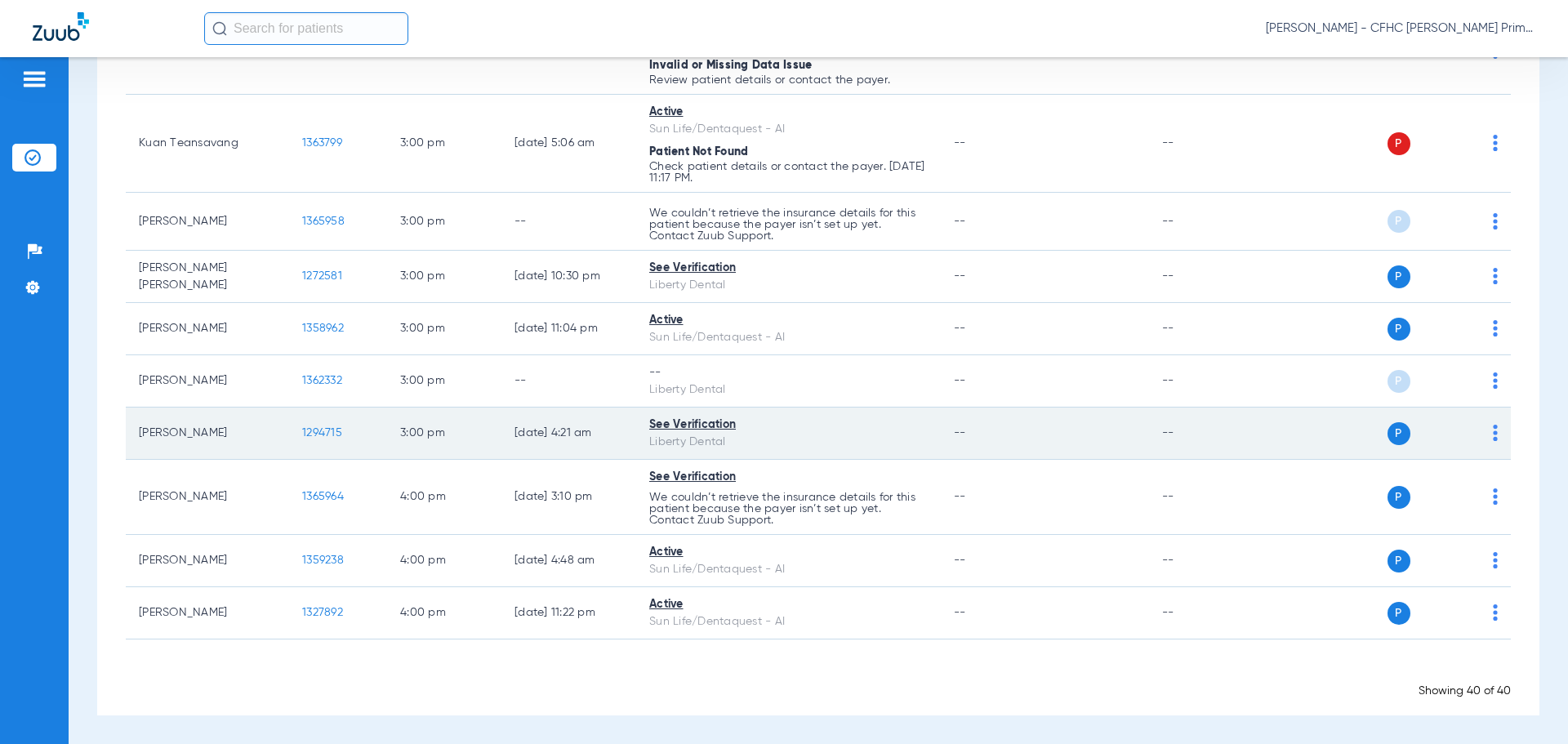
click at [333, 432] on span "1294715" at bounding box center [322, 433] width 40 height 11
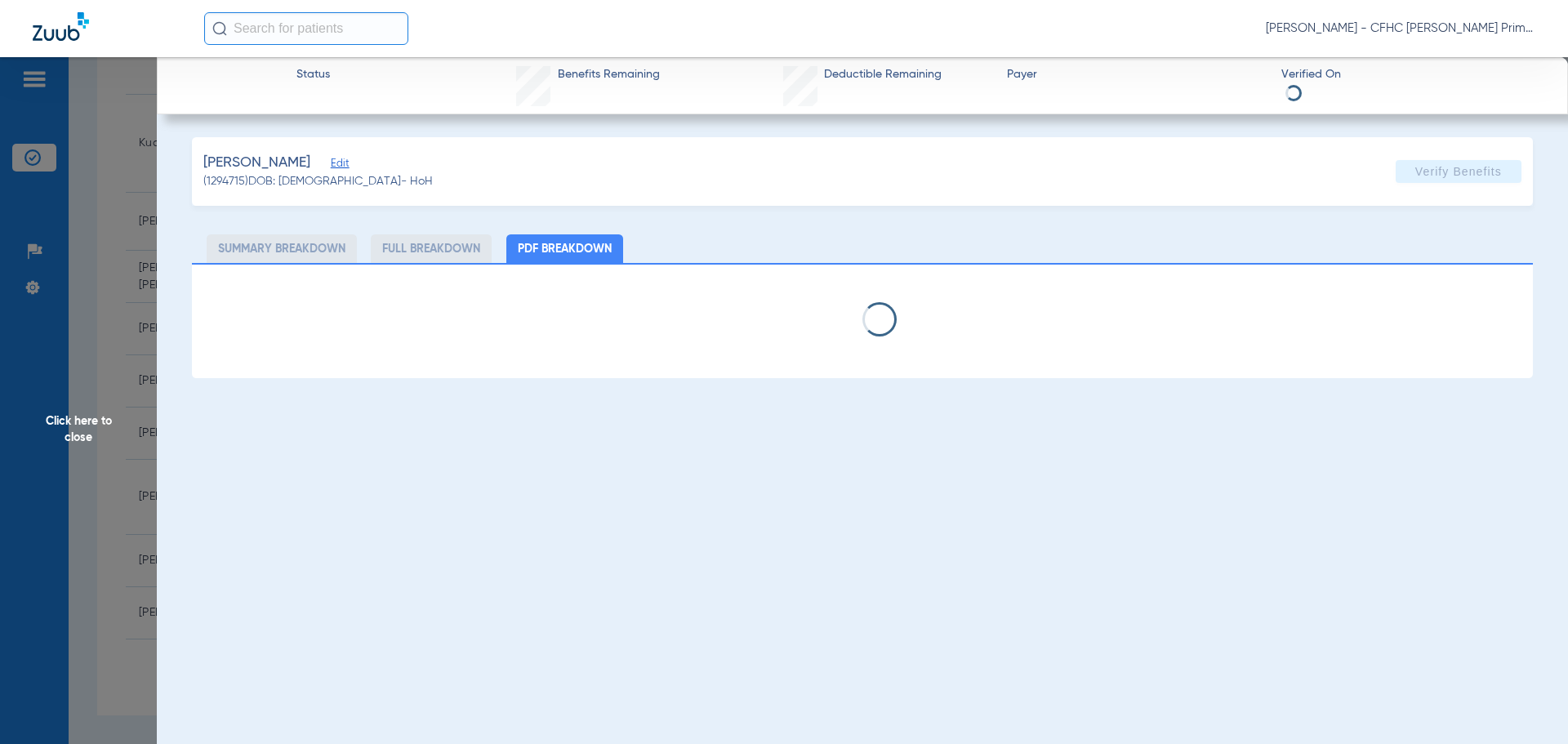
select select "page-width"
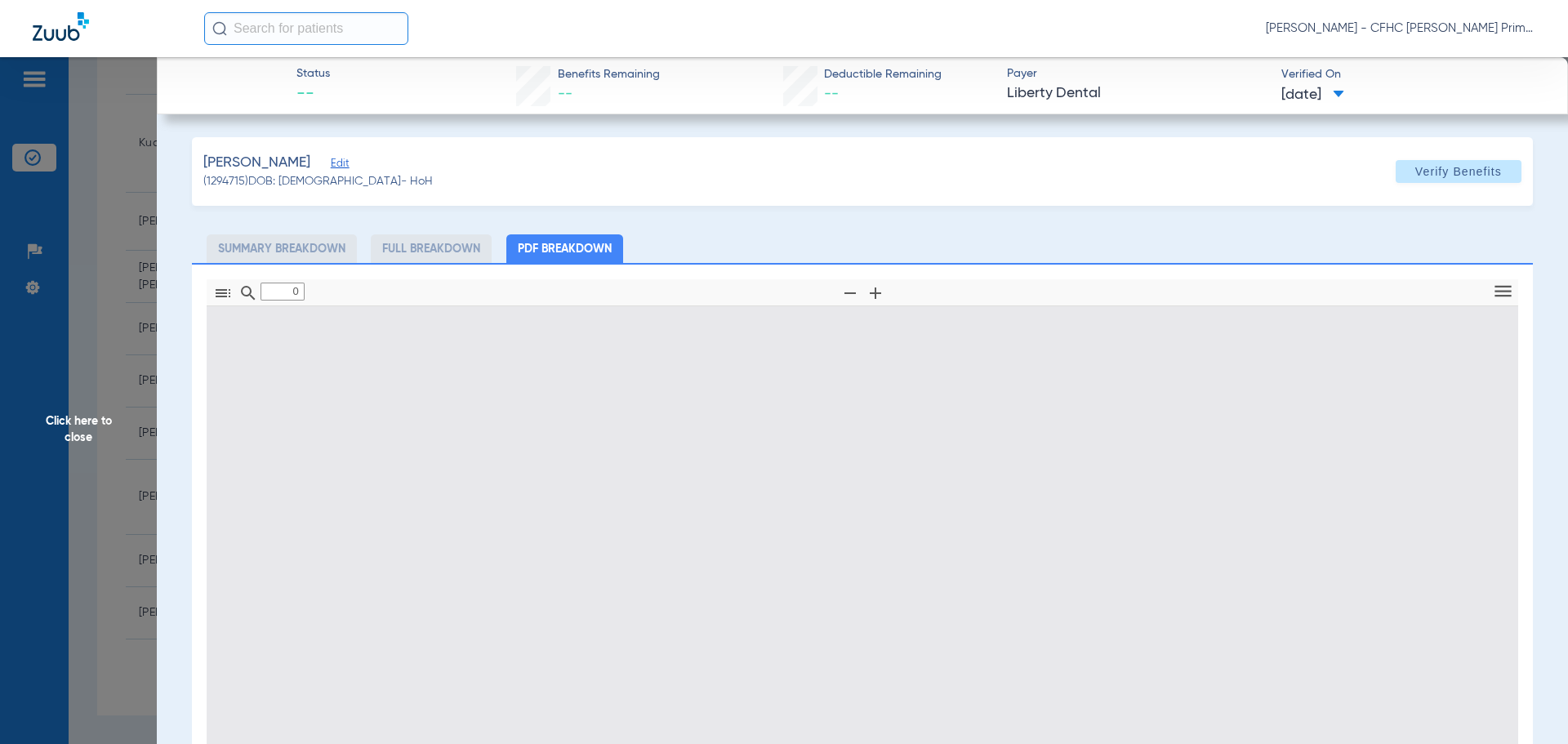
type input "1"
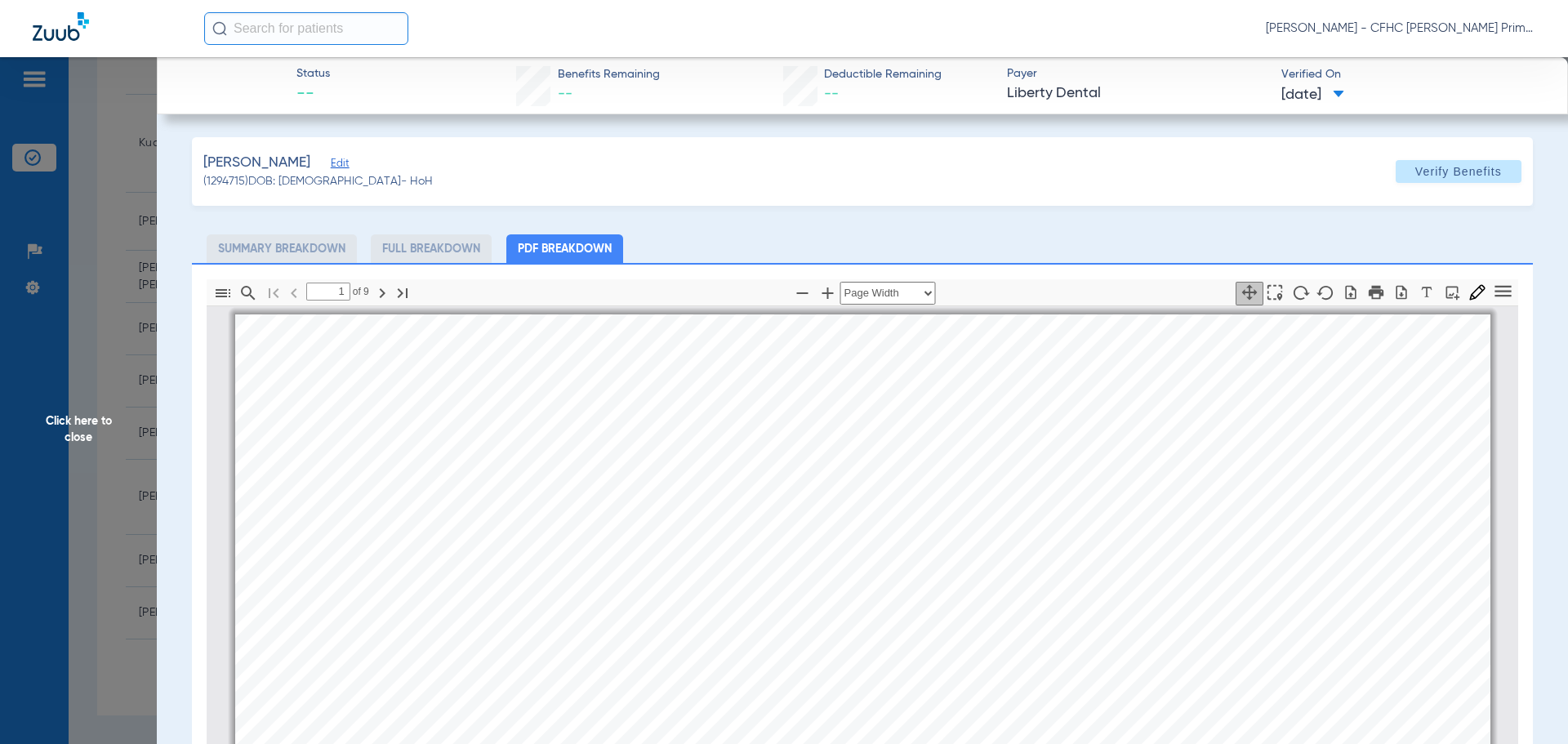
scroll to position [8, 0]
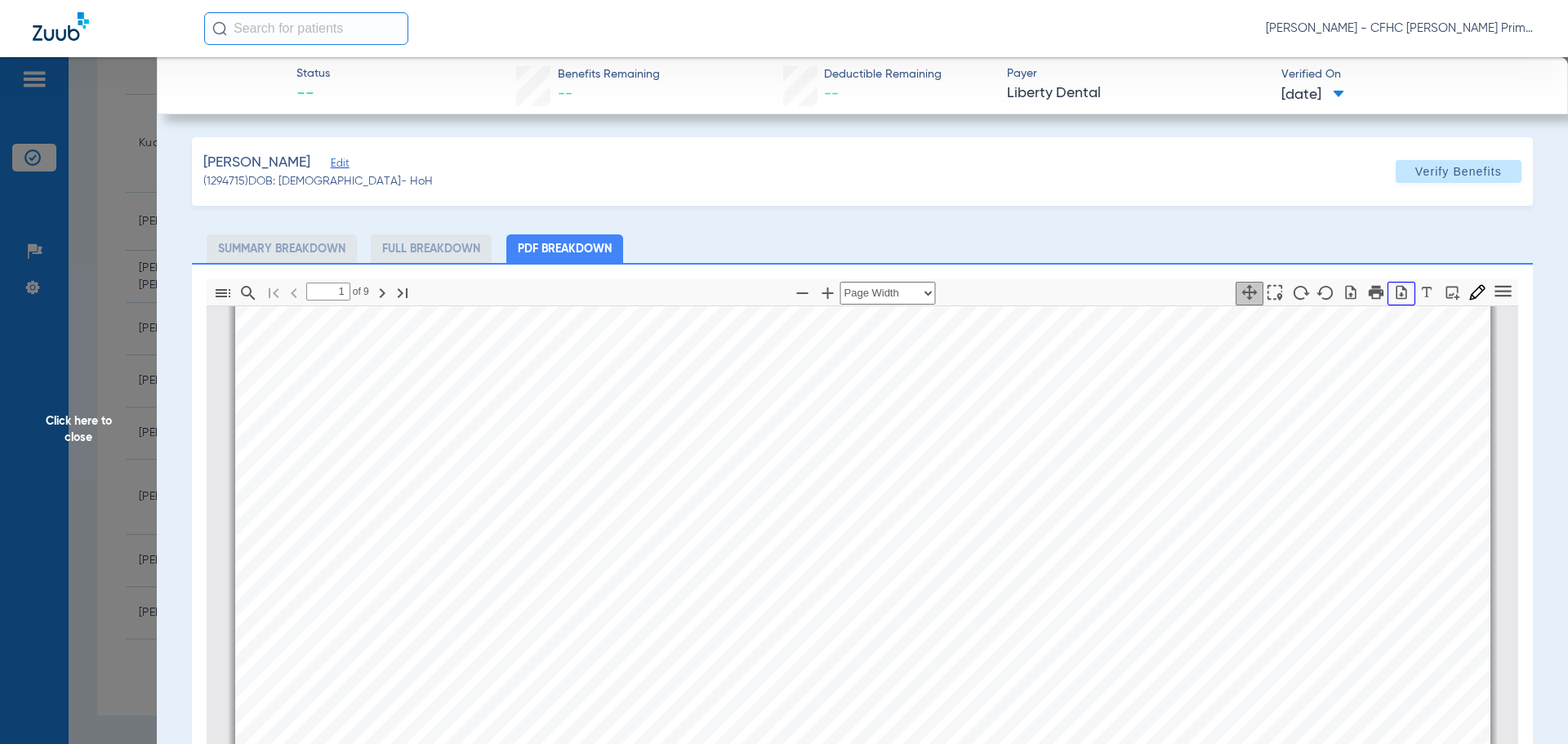
click at [1397, 289] on icon "button" at bounding box center [1402, 292] width 10 height 14
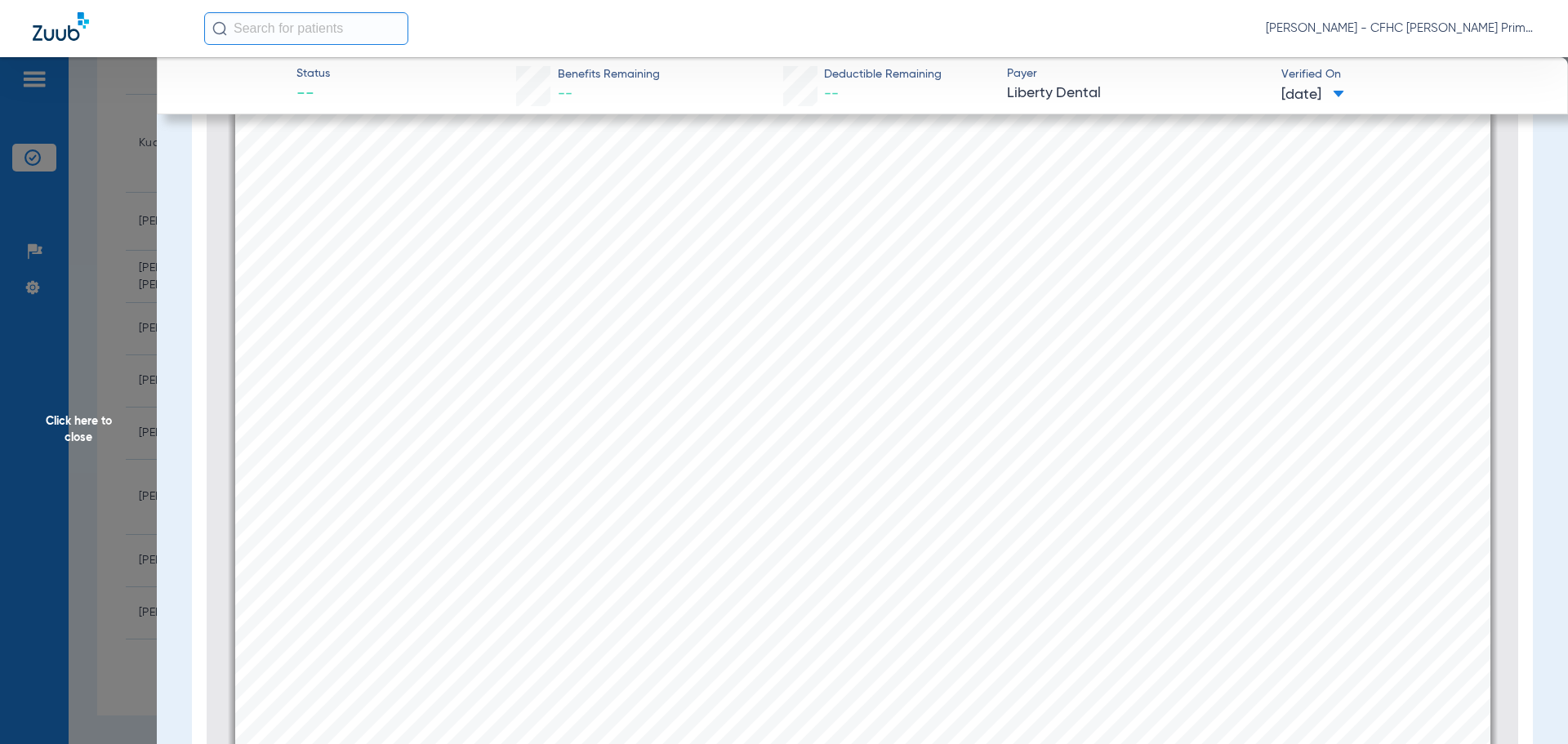
scroll to position [236, 0]
click at [95, 419] on span "Click here to close" at bounding box center [78, 429] width 157 height 744
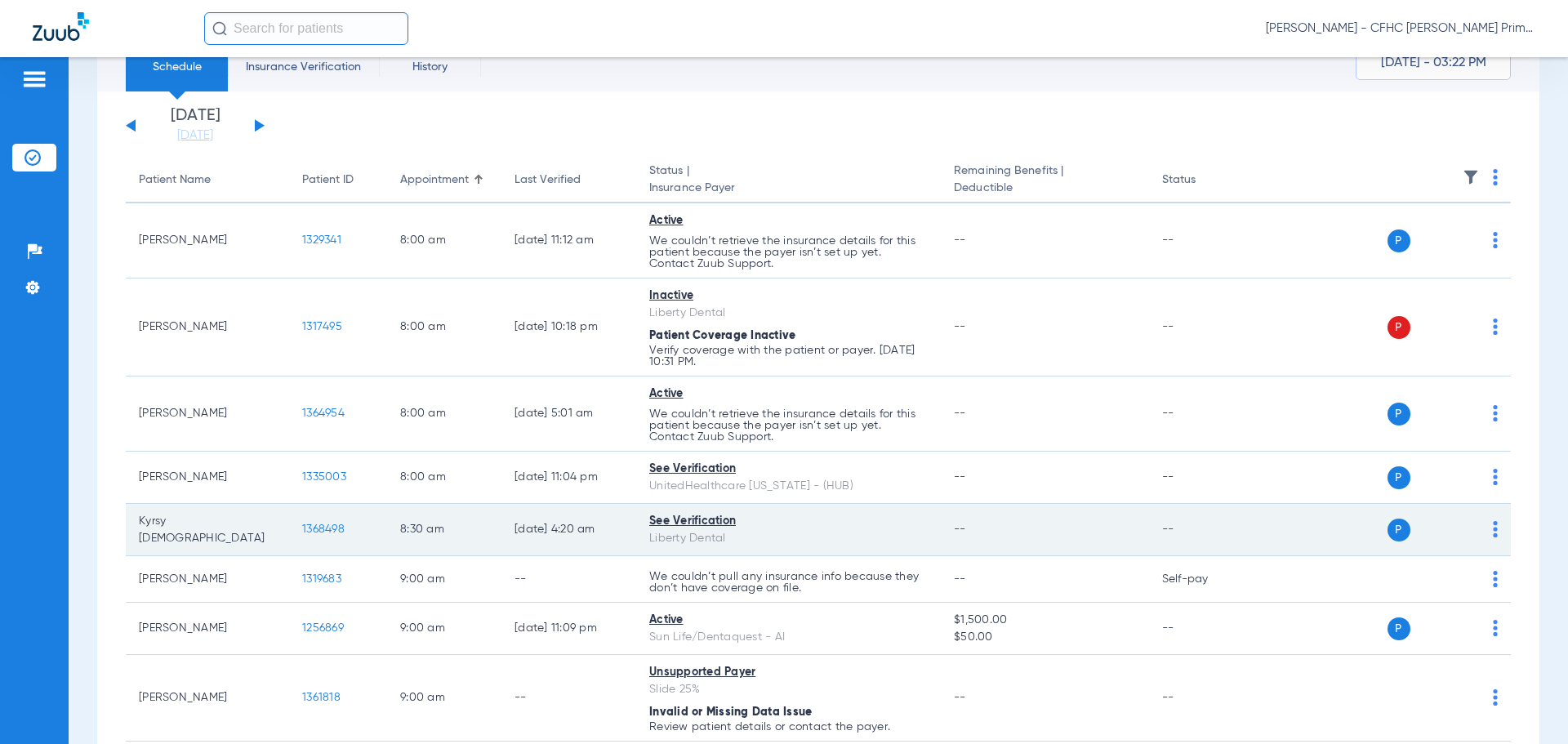
scroll to position [0, 0]
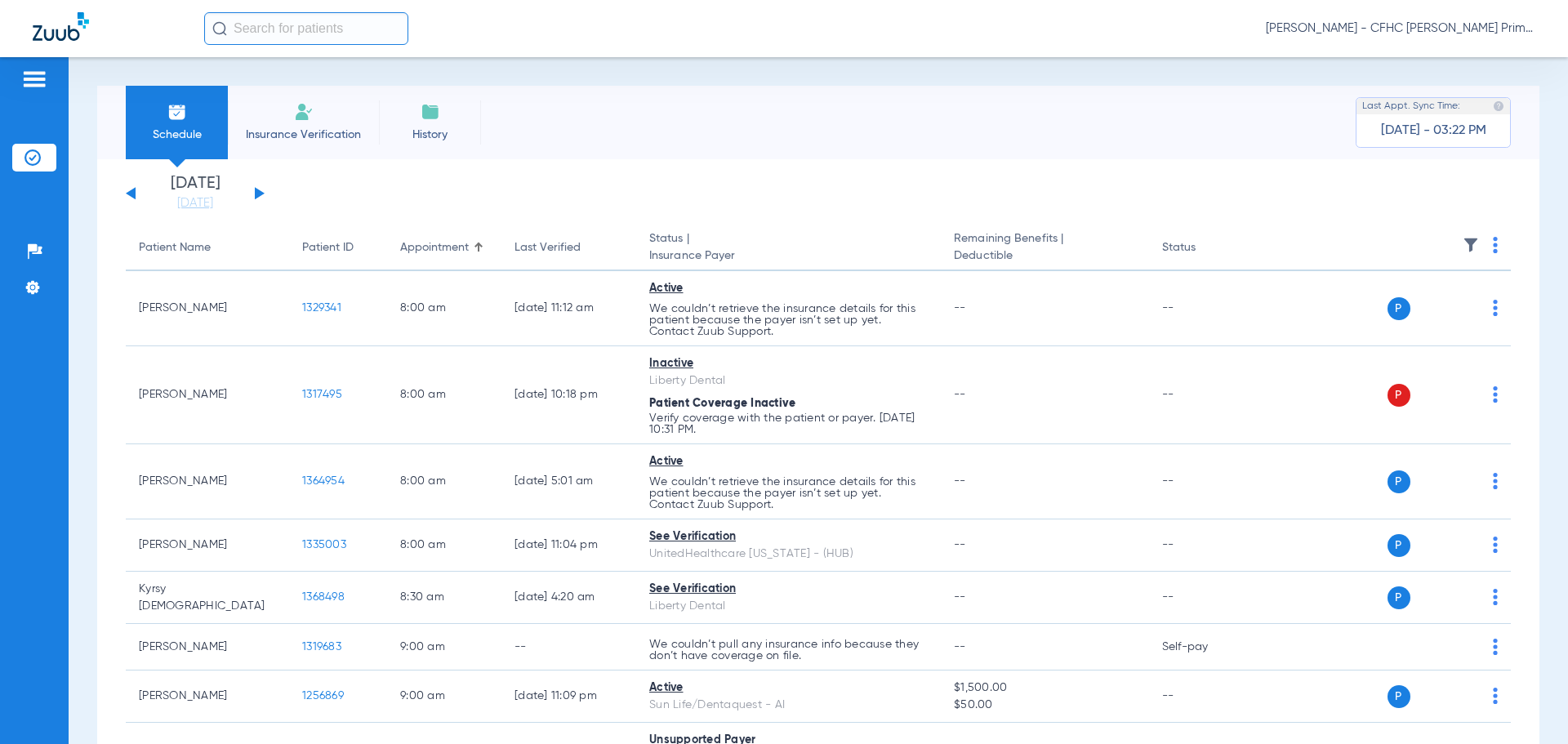
click at [135, 197] on button at bounding box center [130, 193] width 10 height 12
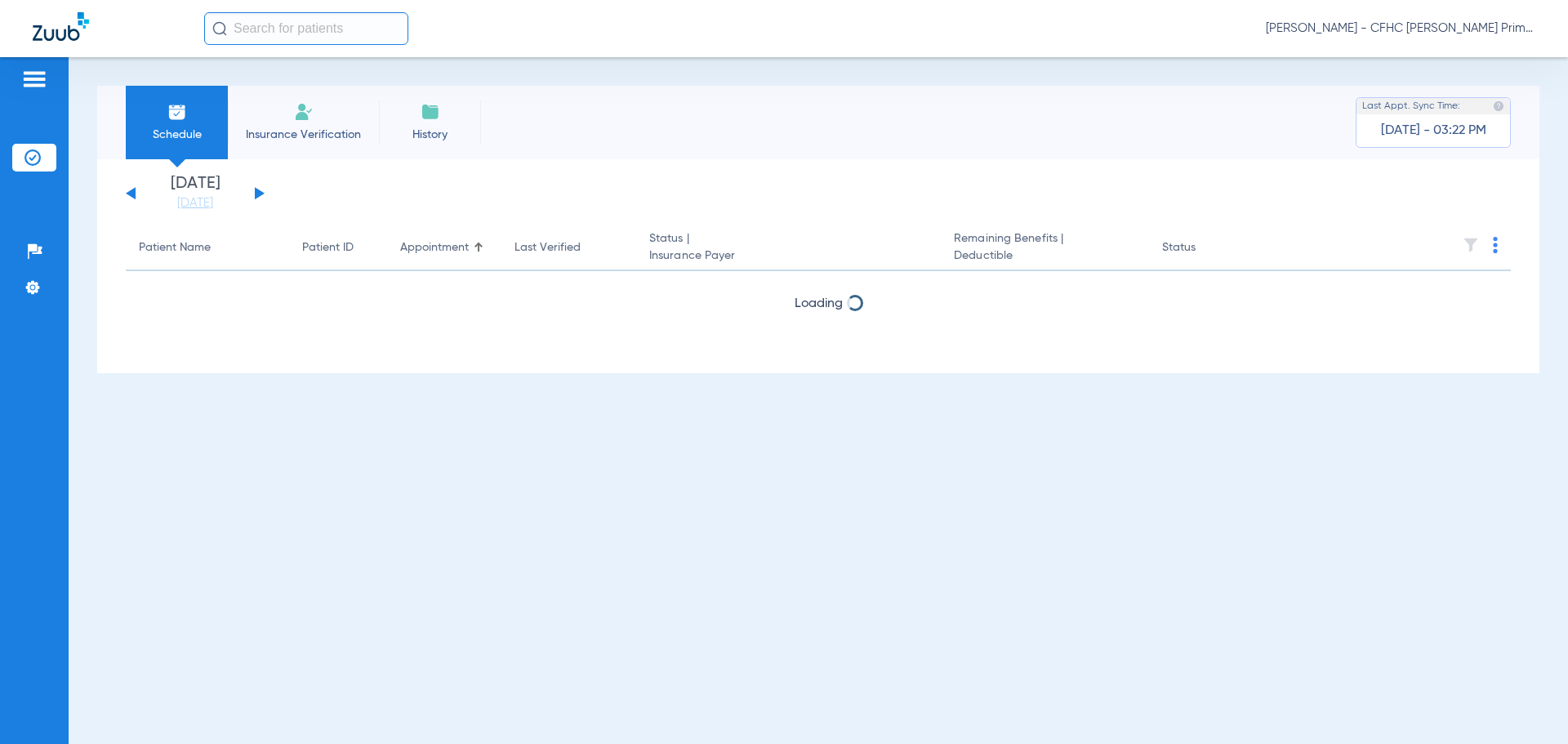
click at [261, 194] on button at bounding box center [259, 193] width 10 height 12
click at [127, 194] on button at bounding box center [130, 193] width 10 height 12
click at [258, 193] on button at bounding box center [259, 193] width 10 height 12
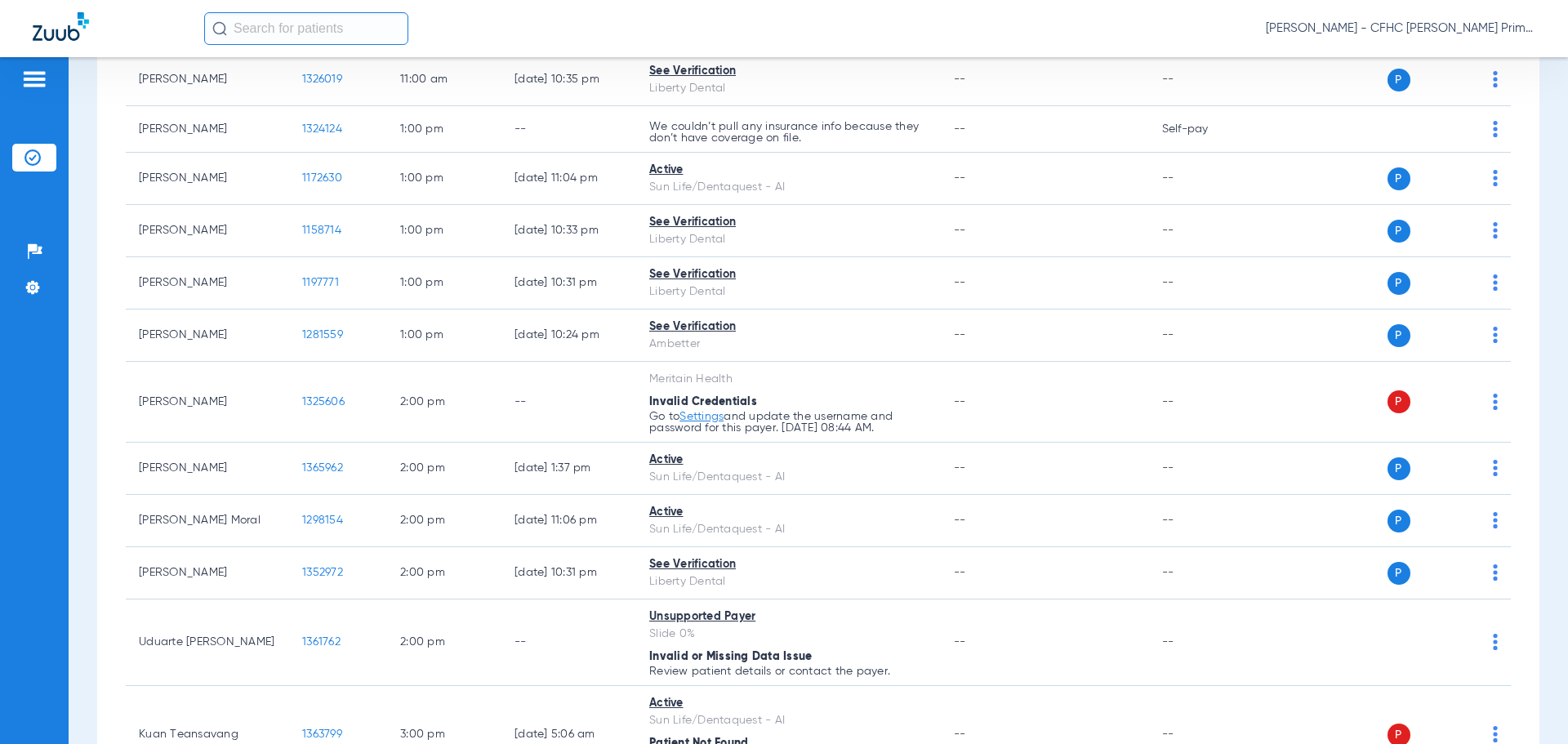
scroll to position [1500, 0]
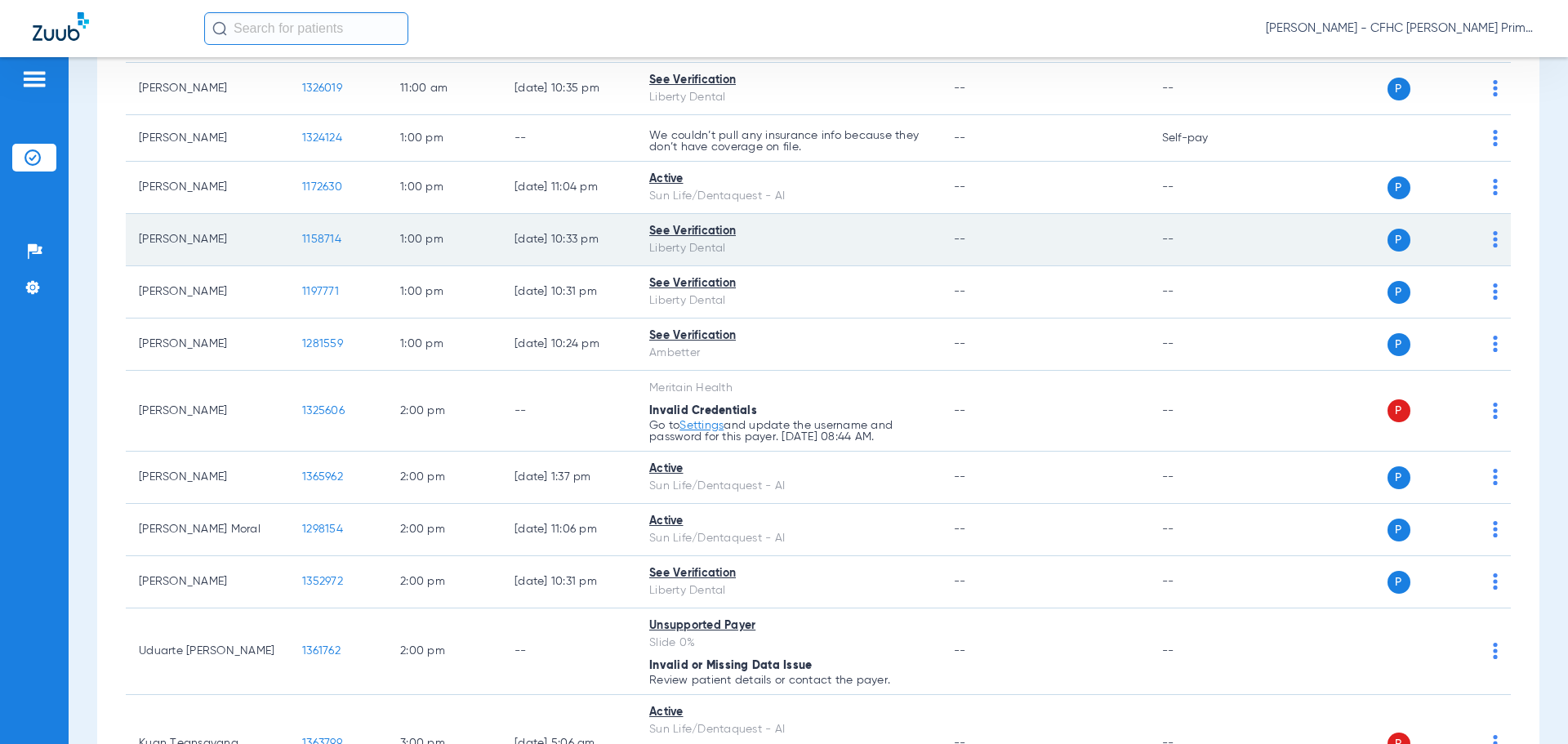
click at [316, 239] on span "1158714" at bounding box center [321, 239] width 39 height 11
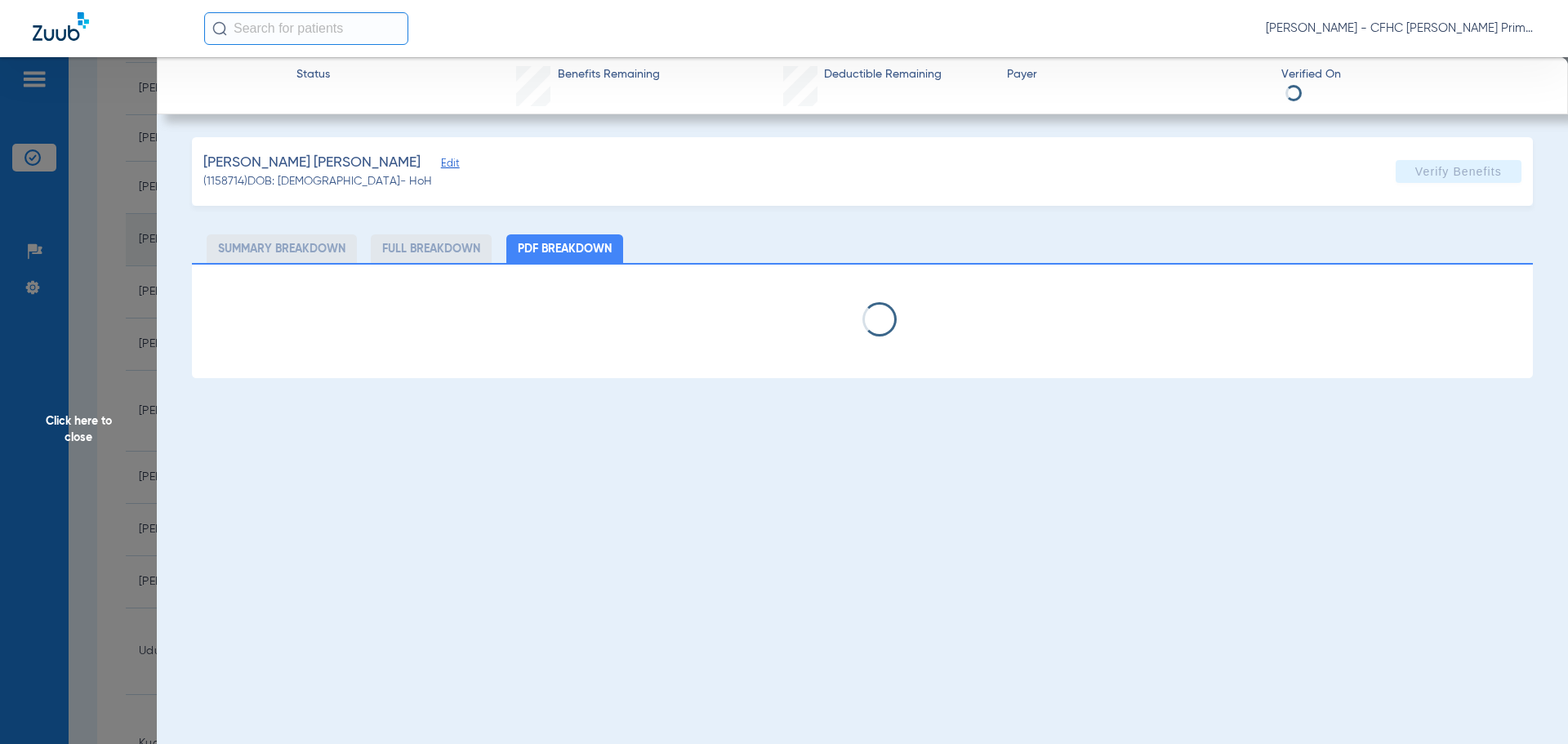
select select "page-width"
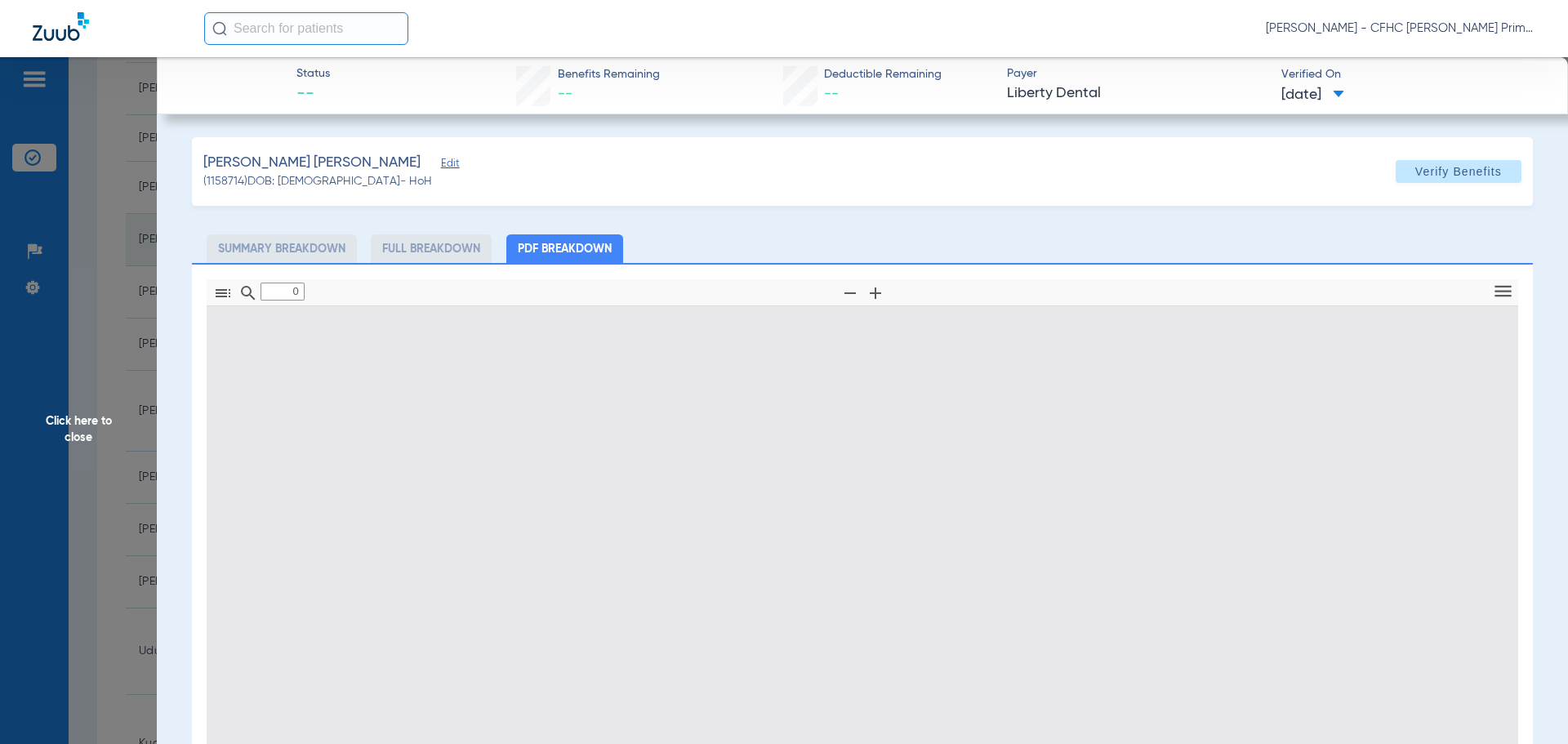
type input "1"
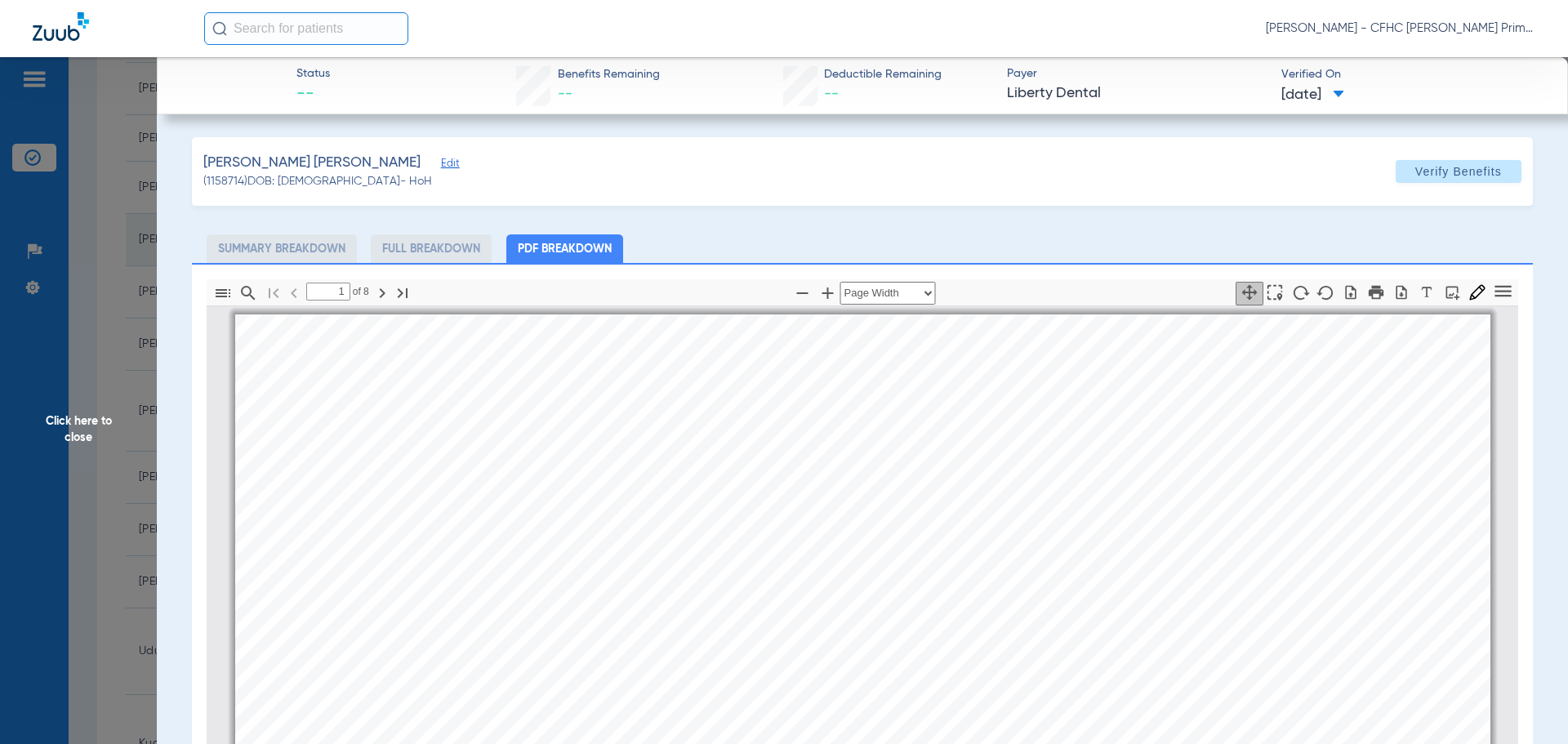
scroll to position [8, 0]
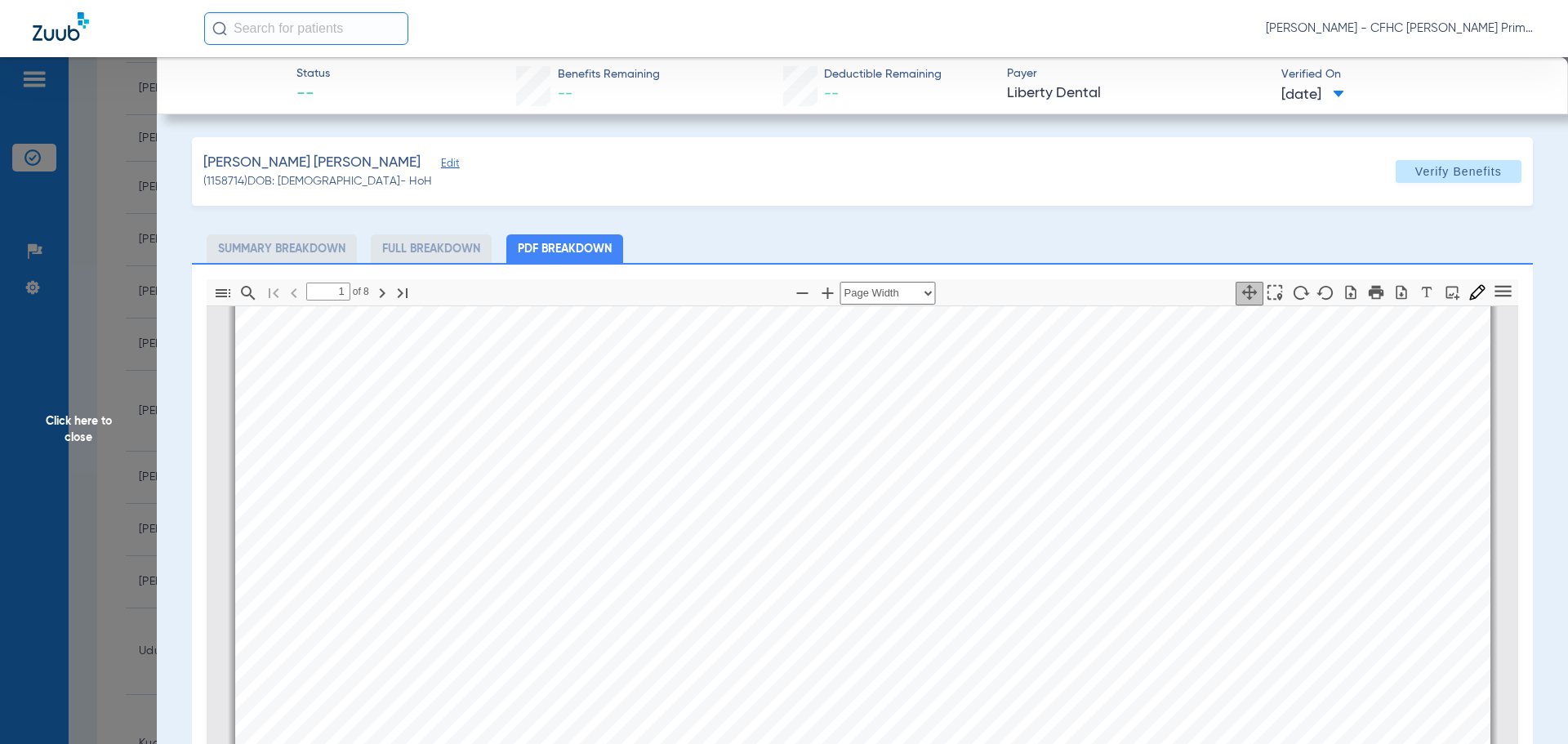
click at [95, 426] on span "Click here to close" at bounding box center [78, 429] width 157 height 744
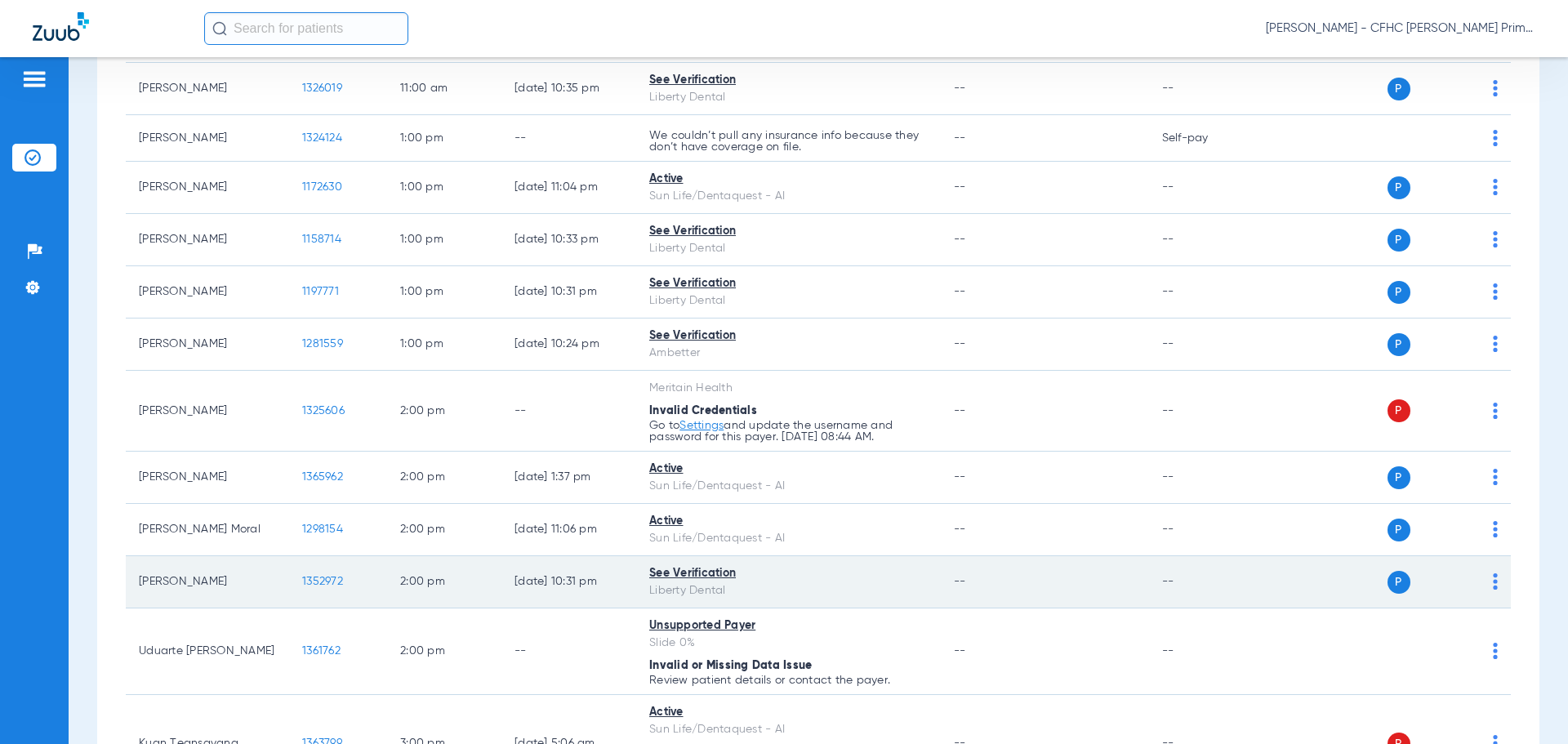
click at [309, 580] on span "1352972" at bounding box center [322, 581] width 41 height 11
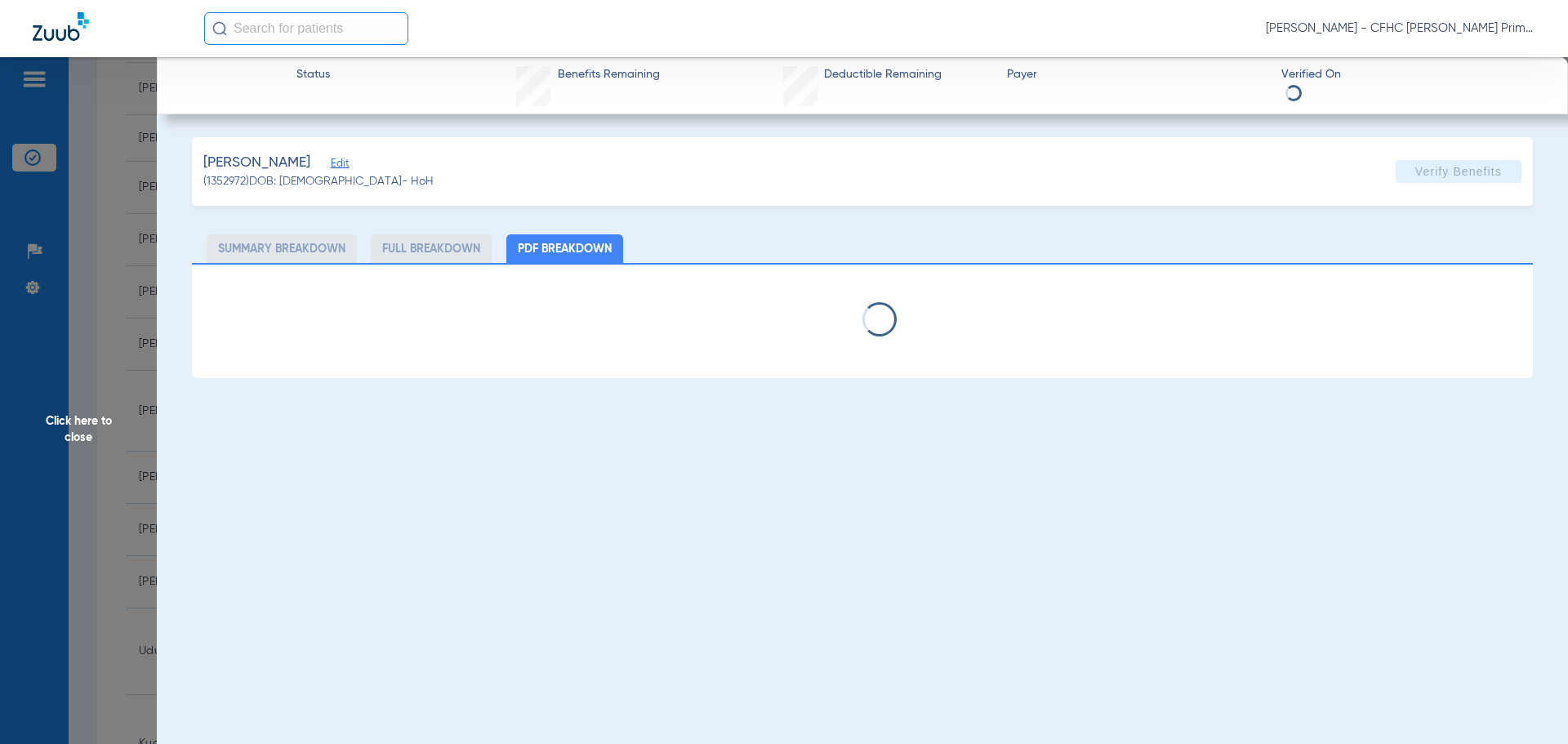
select select "page-width"
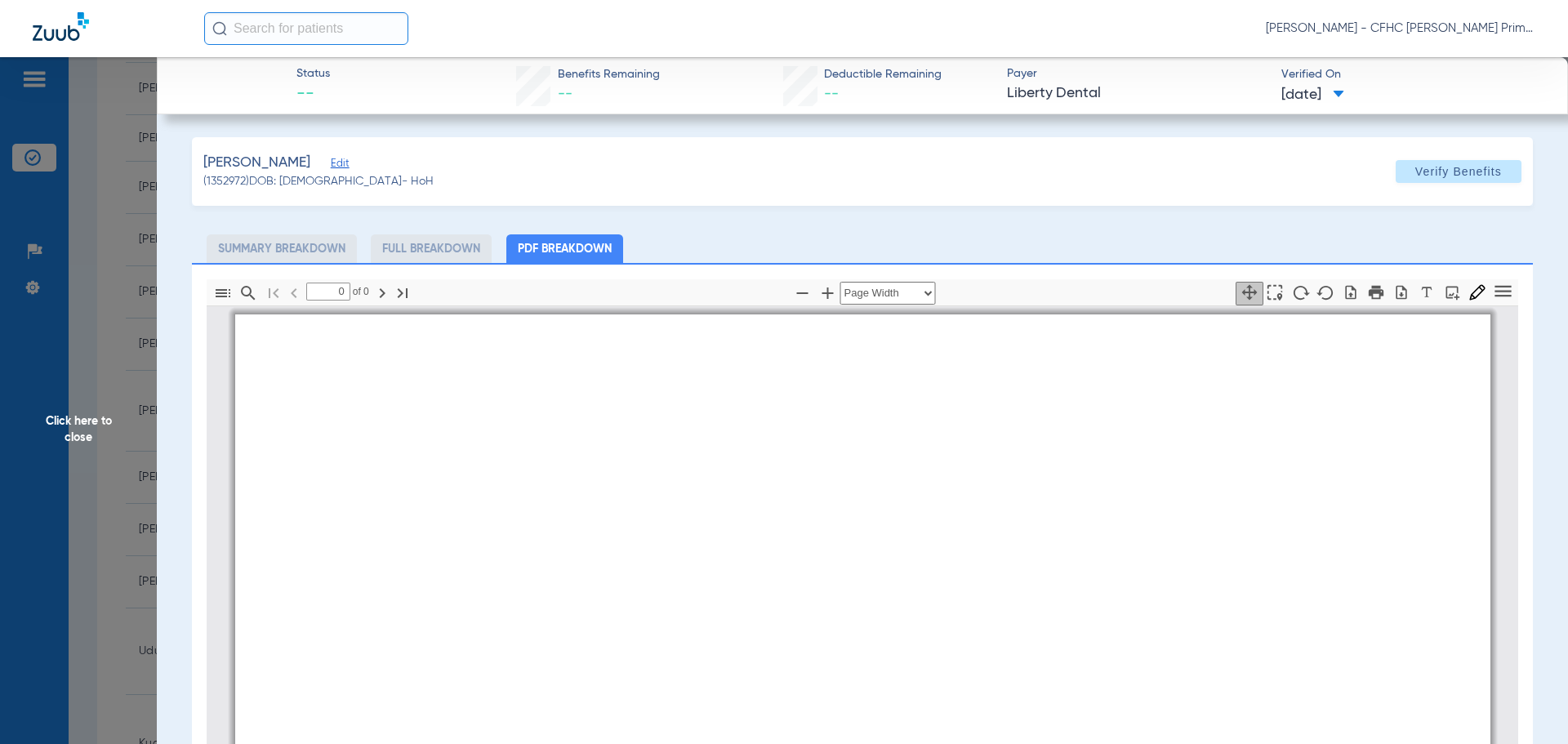
type input "1"
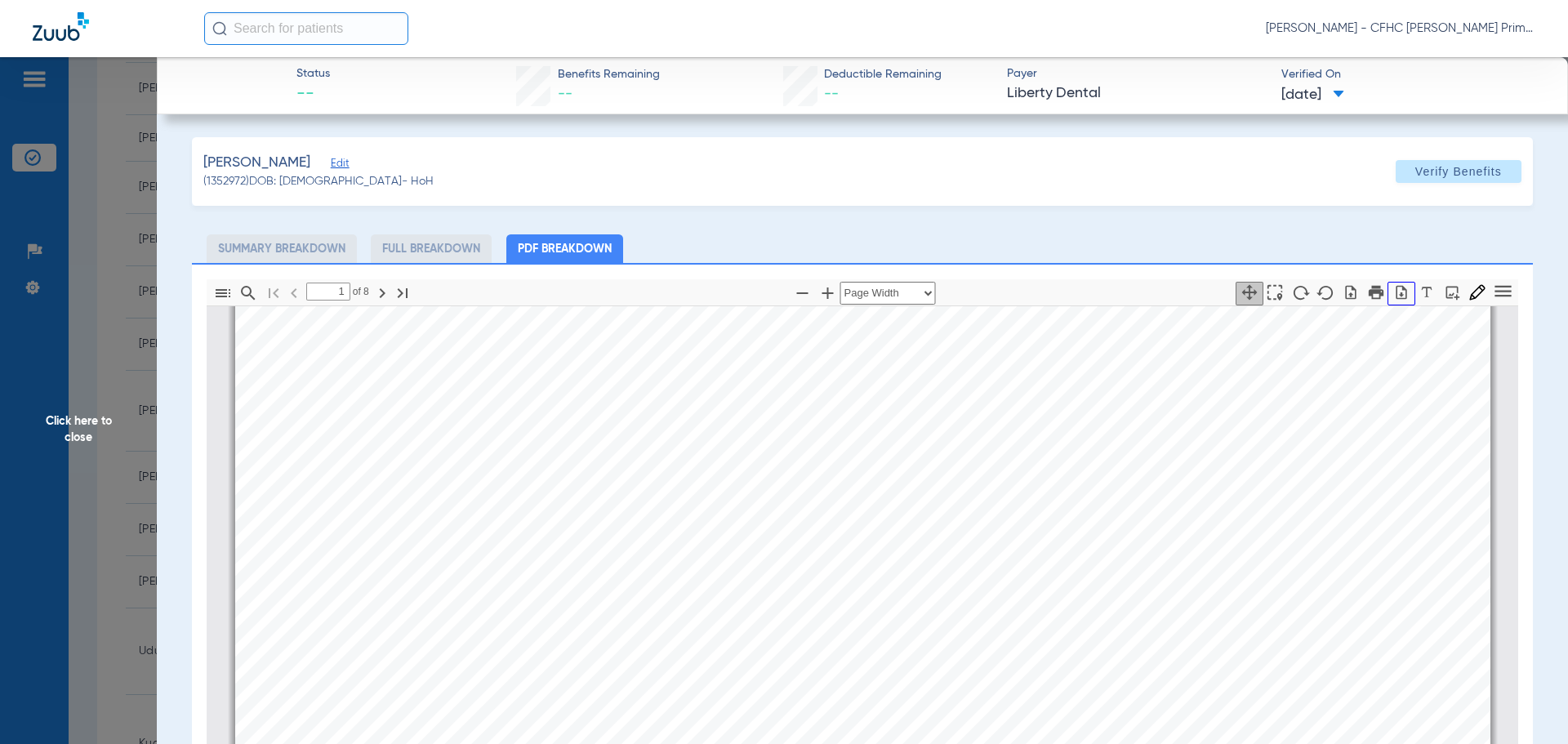
click at [1393, 299] on icon "button" at bounding box center [1401, 292] width 16 height 16
click at [93, 430] on span "Click here to close" at bounding box center [78, 429] width 157 height 744
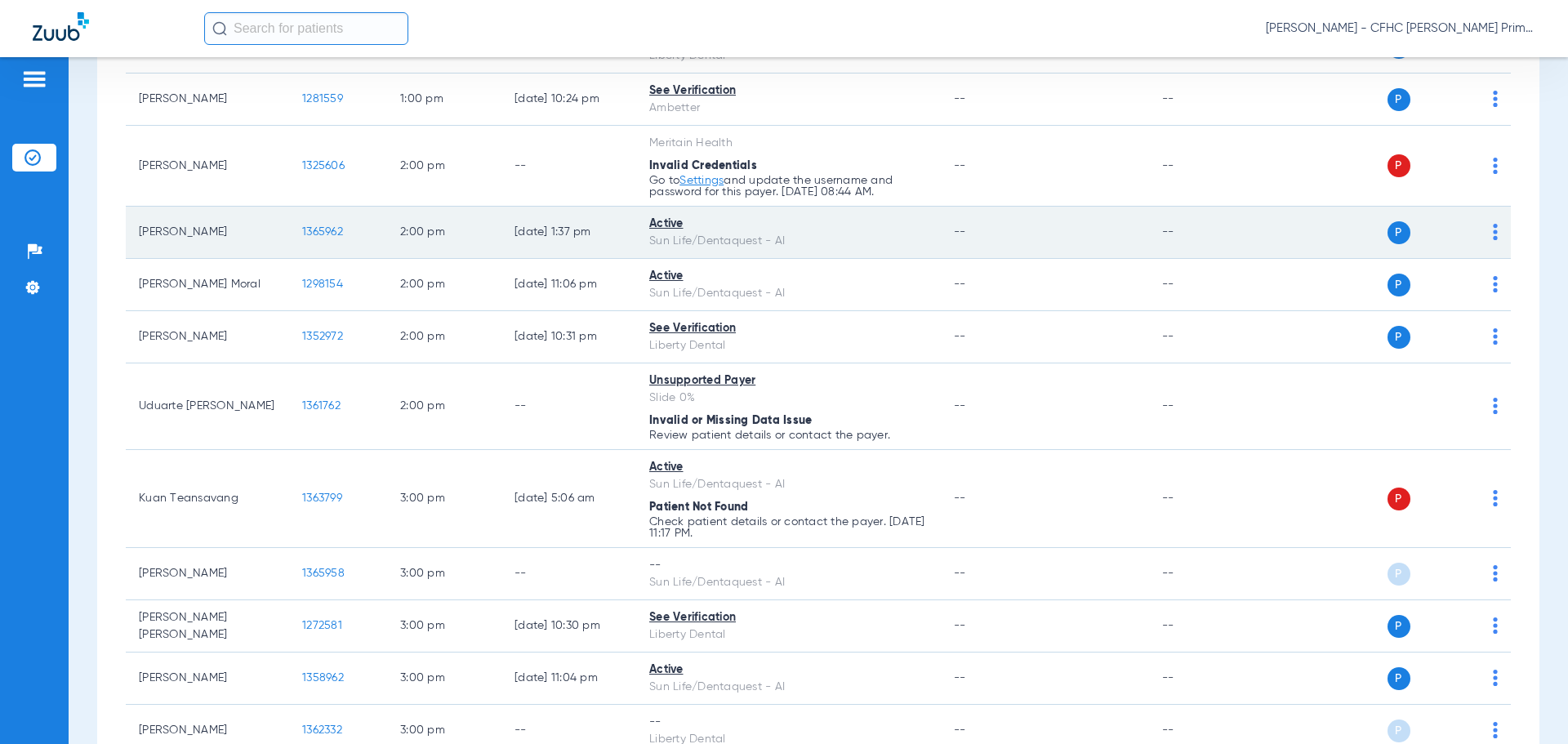
scroll to position [1827, 0]
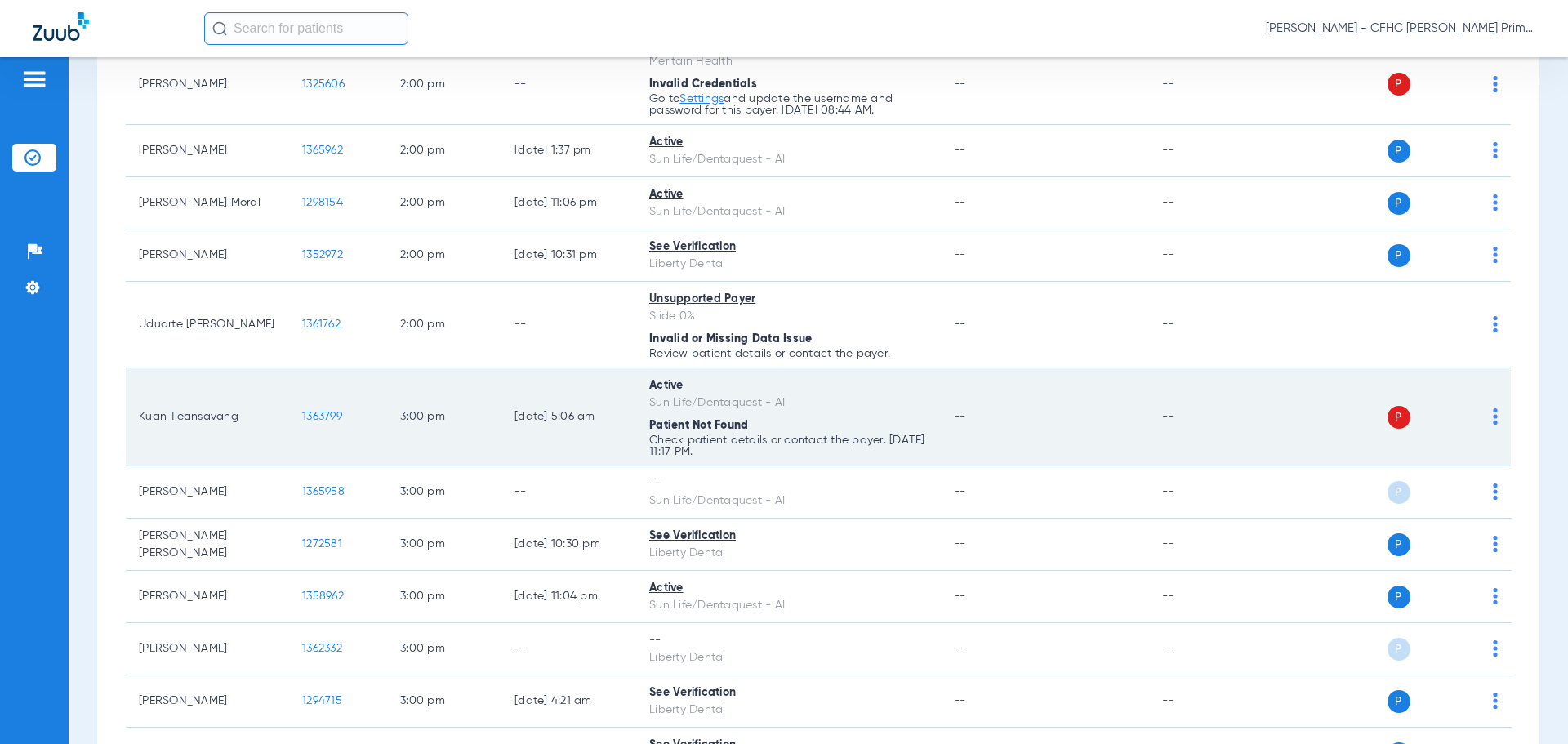
click at [318, 422] on span "1363799" at bounding box center [322, 416] width 40 height 11
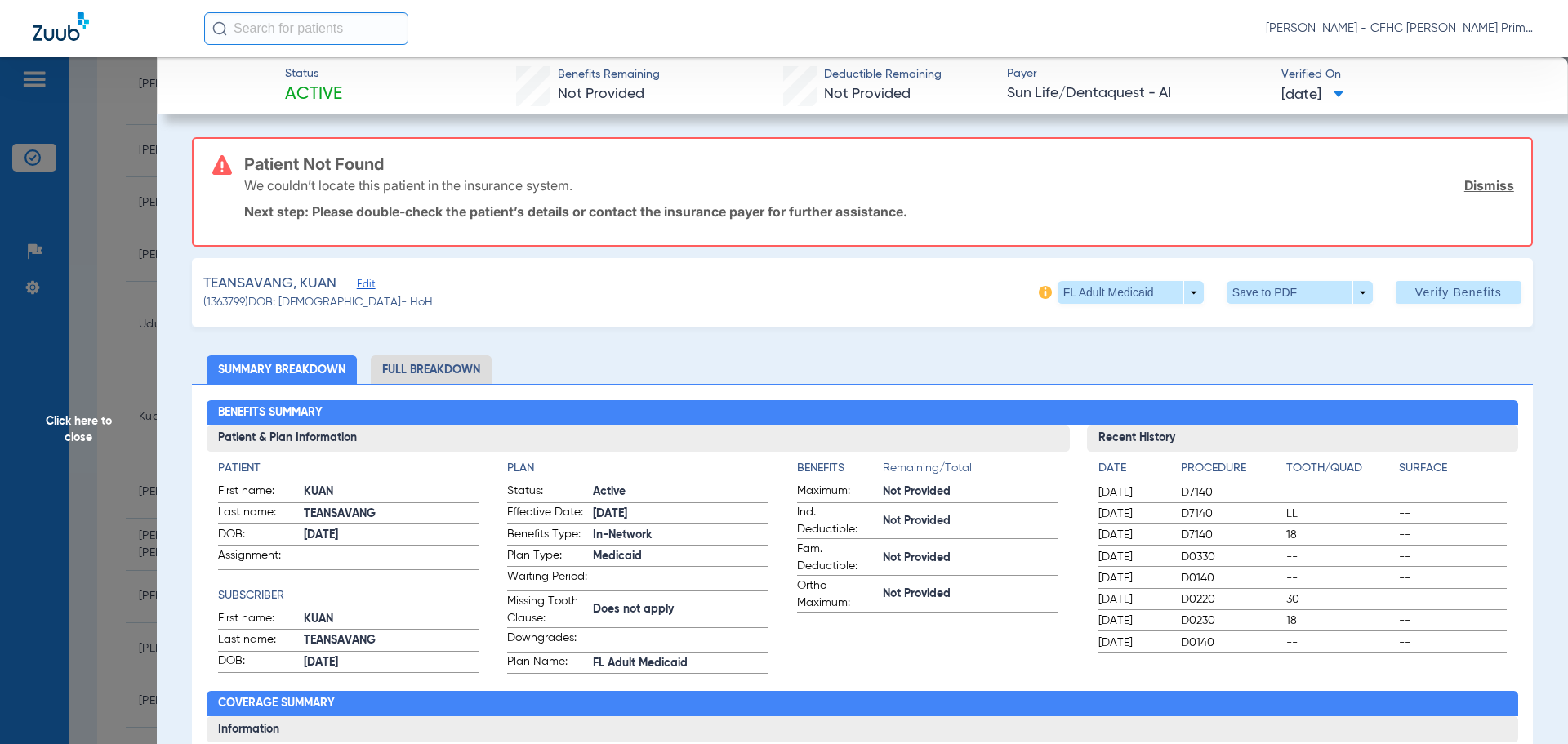
click at [1491, 186] on link "Dismiss" at bounding box center [1489, 185] width 50 height 16
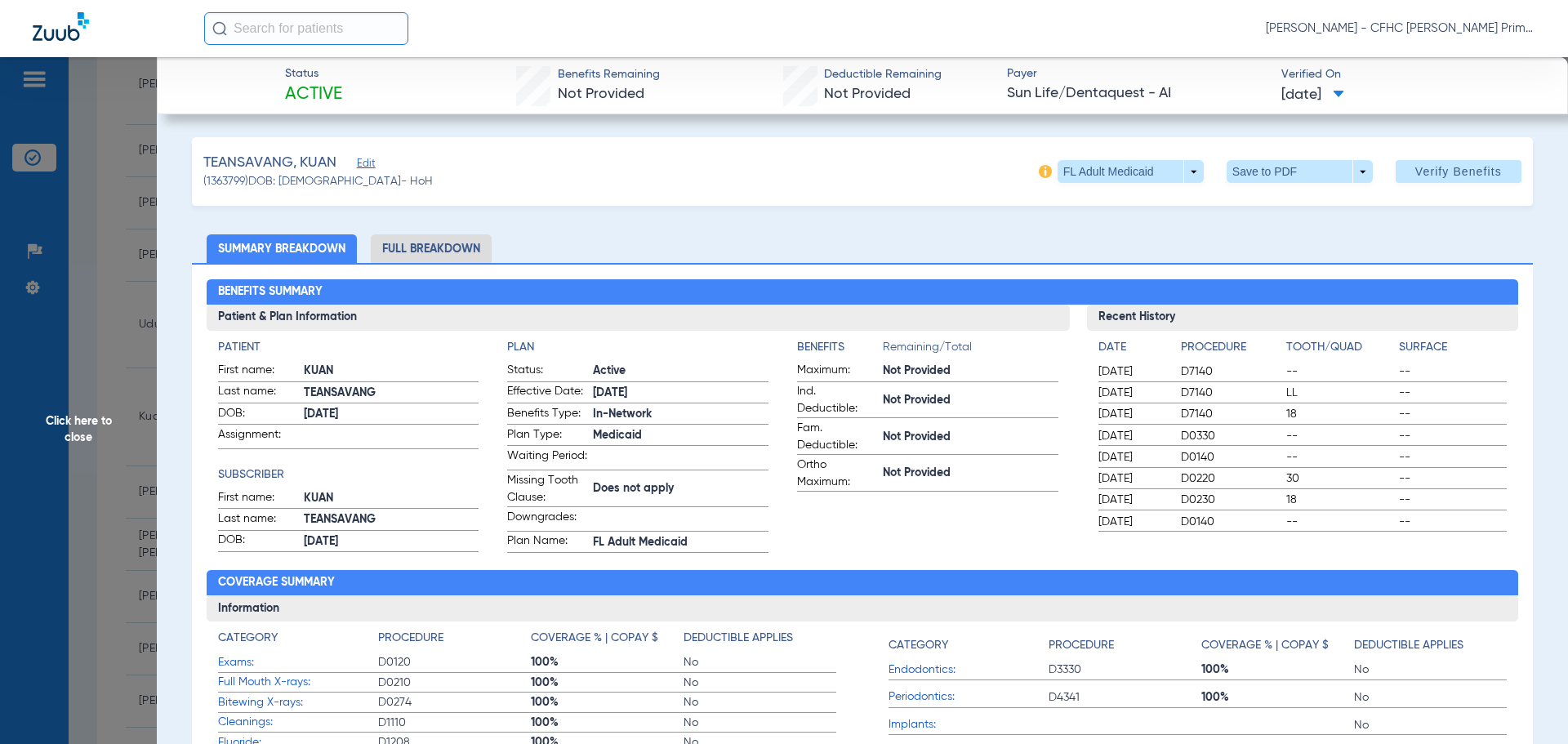
click at [360, 166] on span "Edit" at bounding box center [364, 165] width 15 height 16
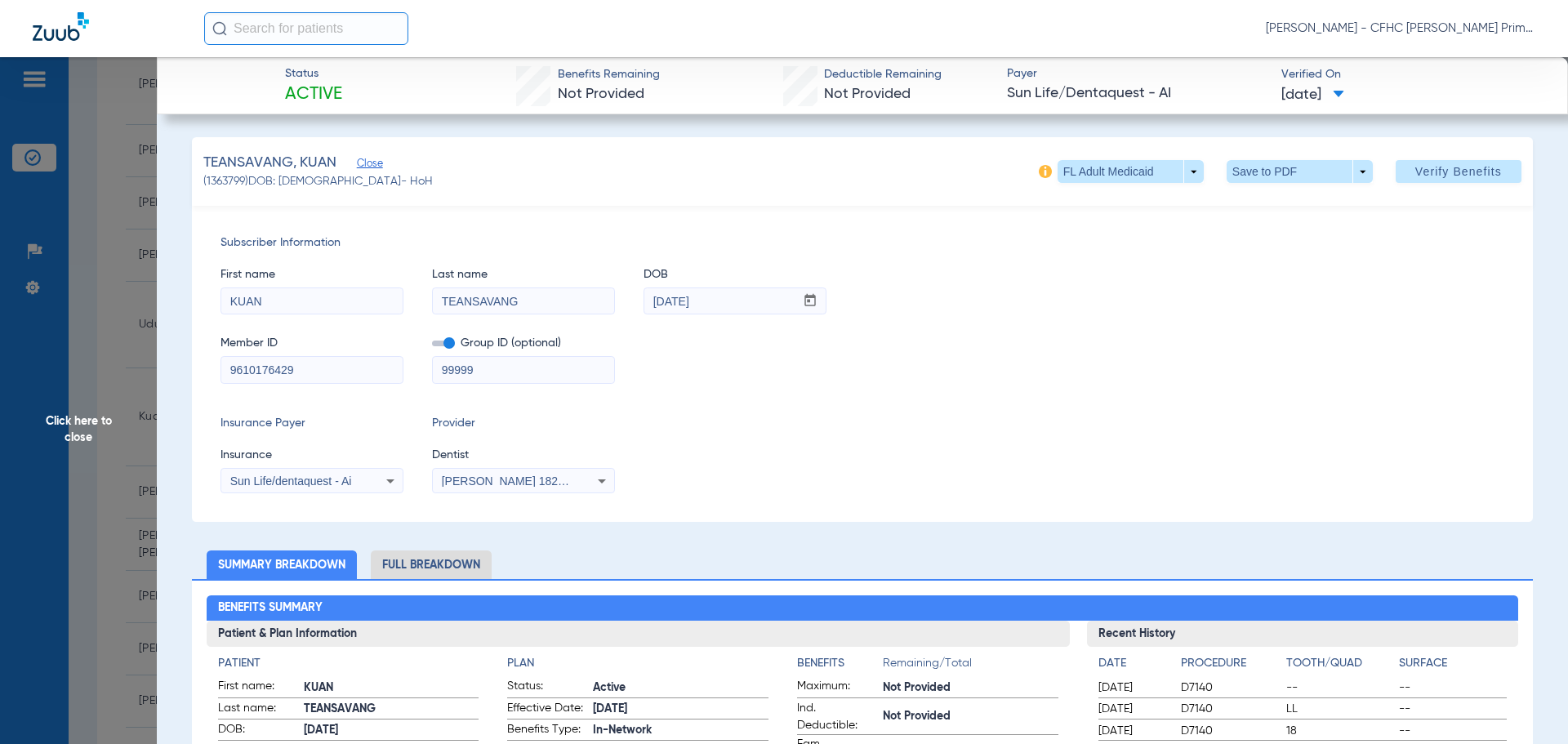
click at [446, 342] on span at bounding box center [444, 343] width 22 height 6
click at [432, 346] on input "checkbox" at bounding box center [432, 346] width 0 height 0
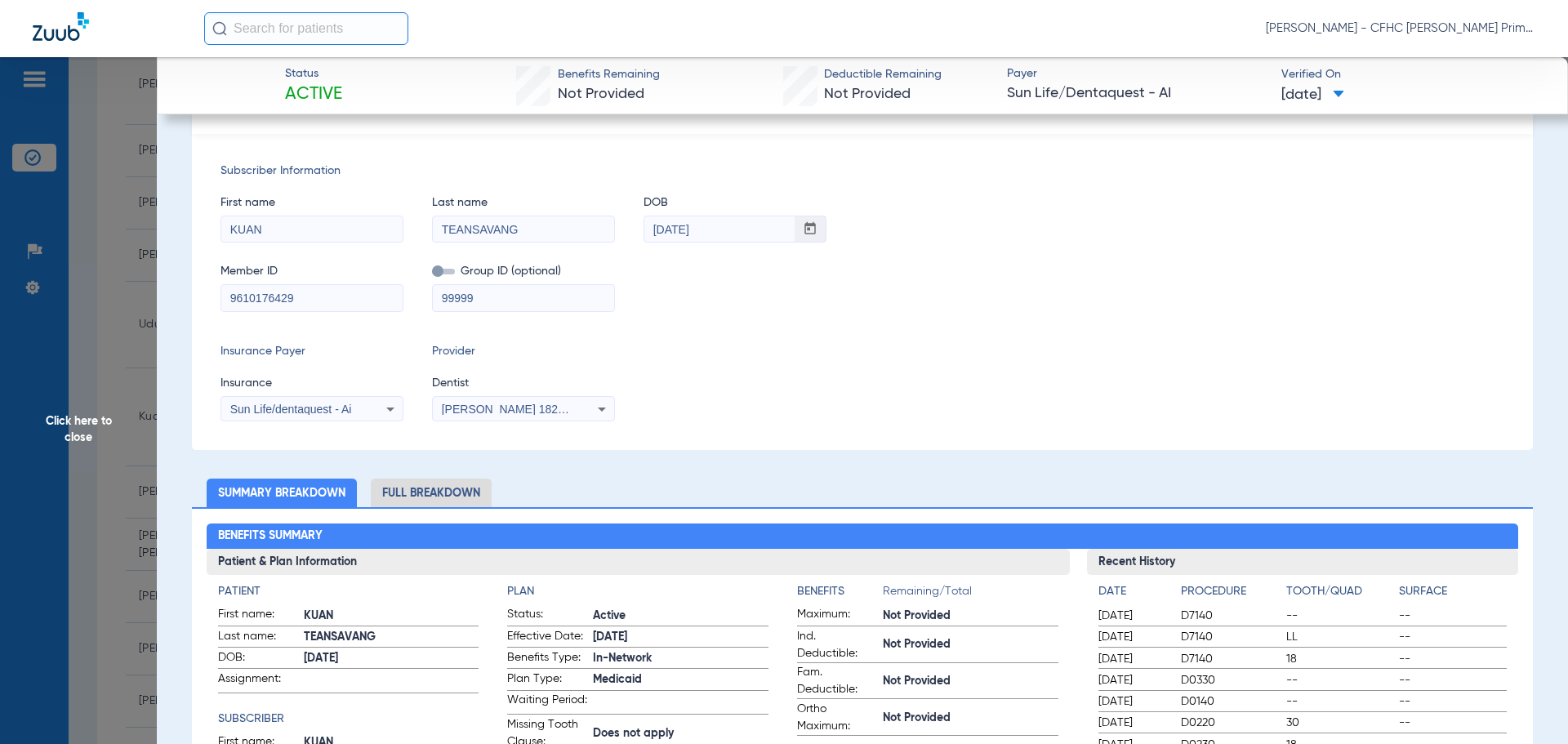
scroll to position [0, 0]
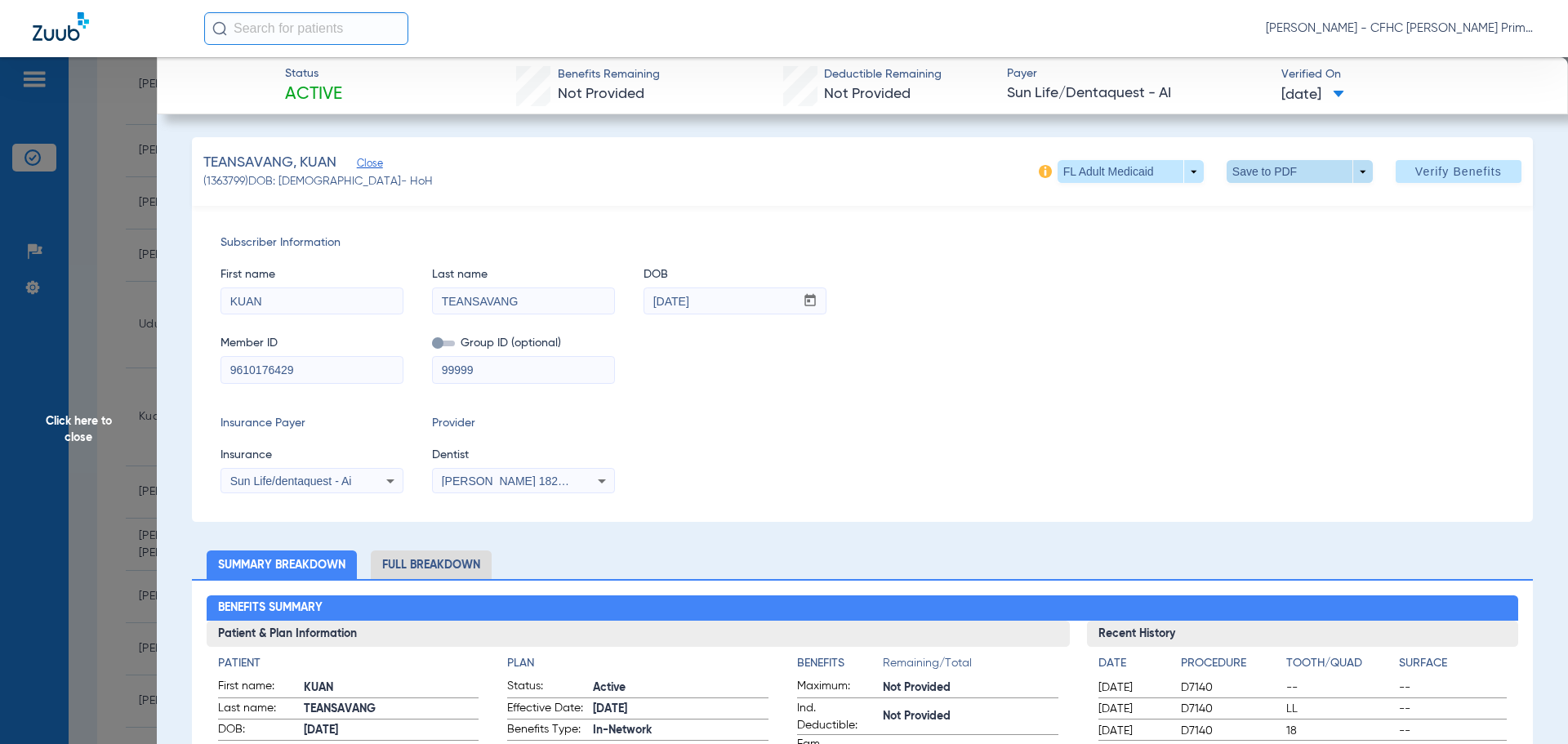
click at [1293, 172] on span at bounding box center [1299, 171] width 39 height 39
click at [1264, 212] on button "insert_drive_file Save to PDF" at bounding box center [1277, 204] width 124 height 33
click at [74, 429] on span "Click here to close" at bounding box center [78, 429] width 157 height 744
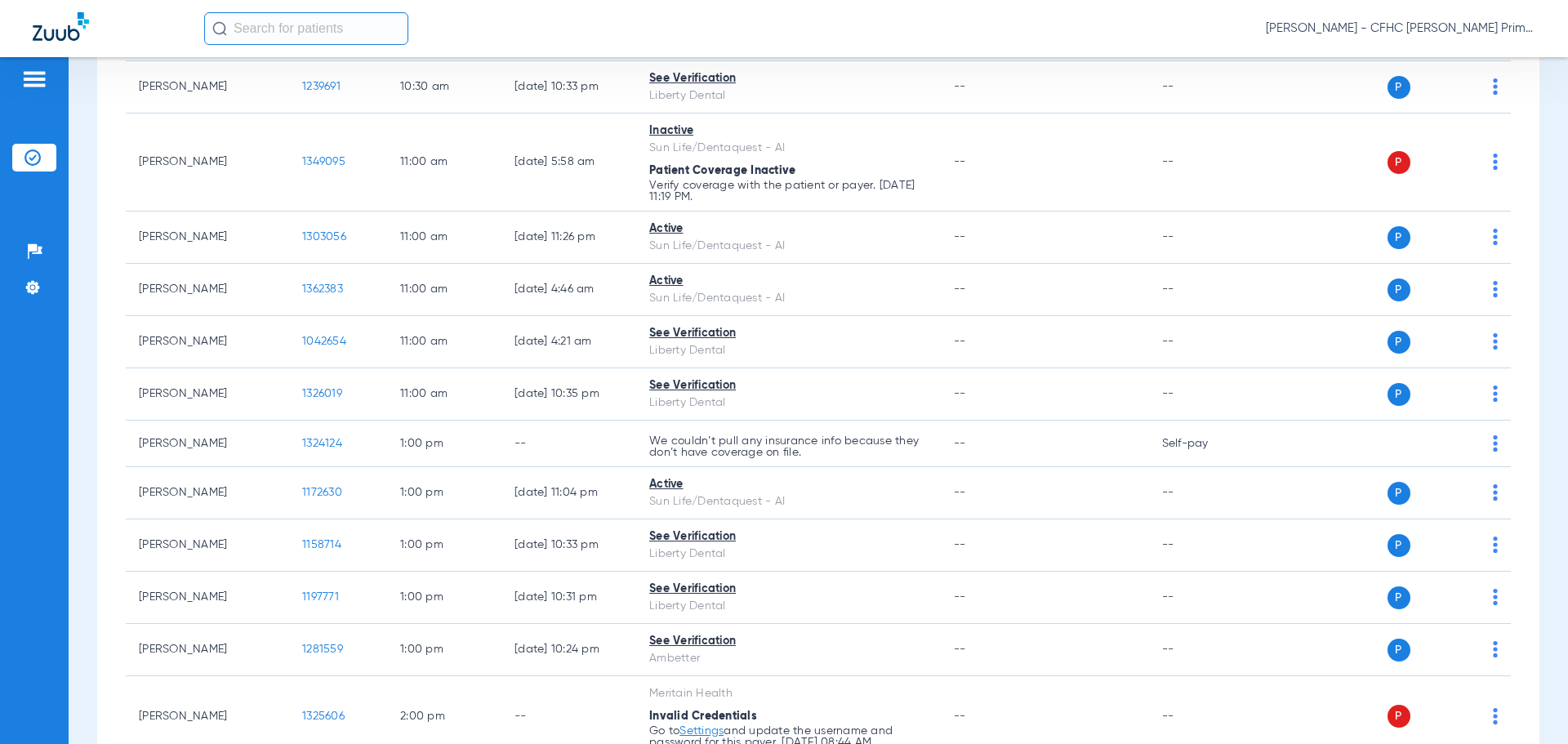
scroll to position [1144, 0]
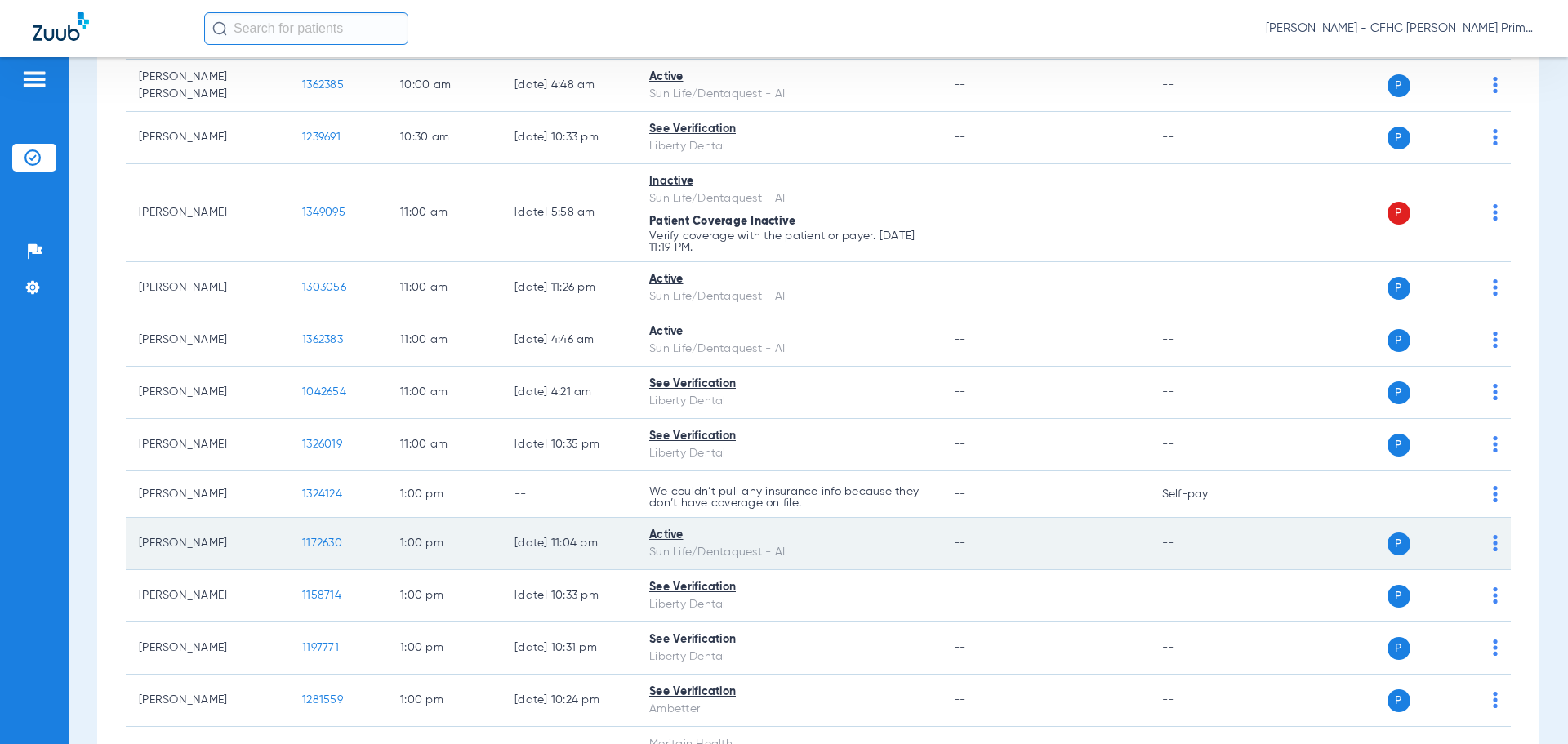
click at [327, 547] on span "1172630" at bounding box center [322, 542] width 40 height 11
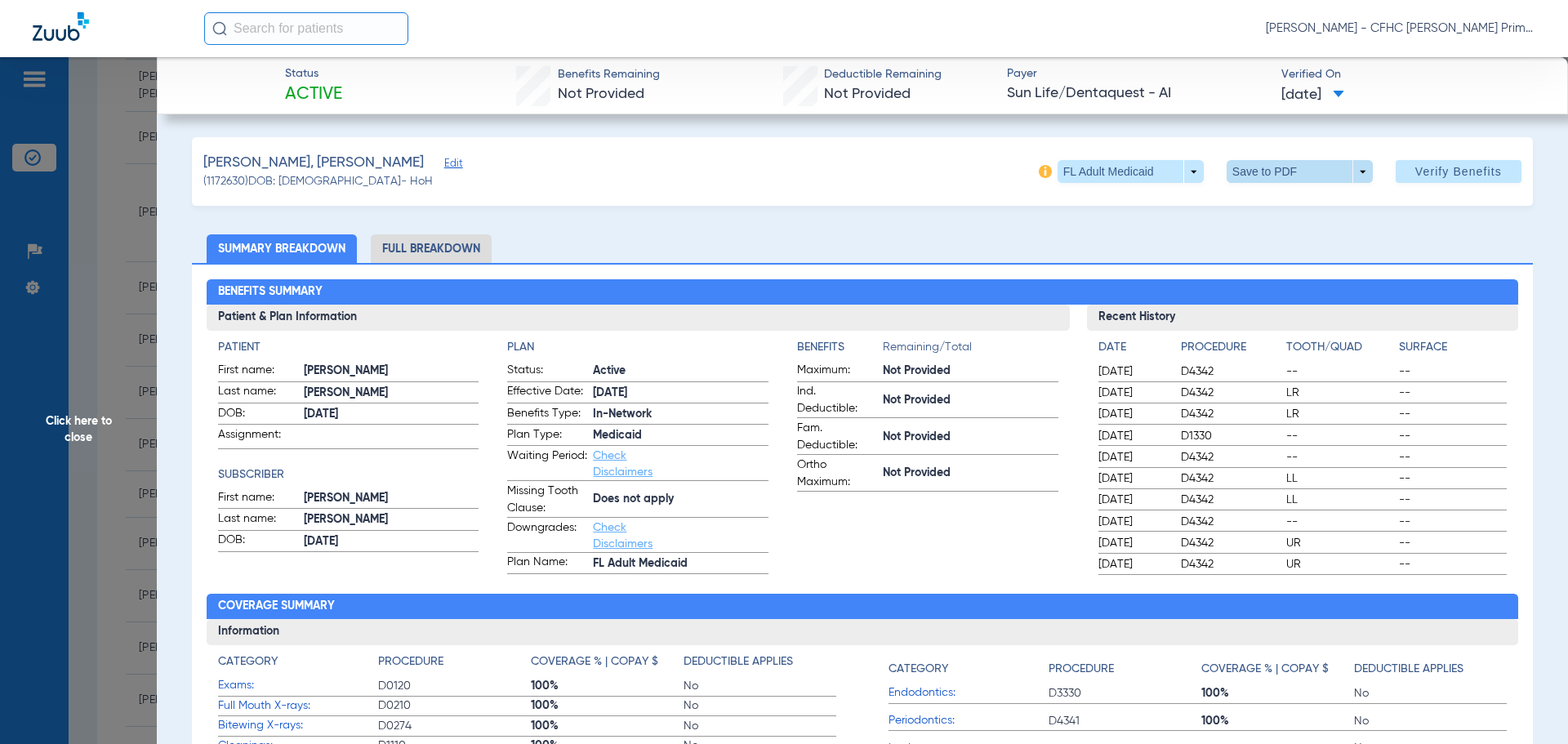
click at [1306, 176] on span at bounding box center [1299, 171] width 39 height 39
click at [1298, 208] on span "Save to PDF" at bounding box center [1293, 203] width 65 height 11
click at [78, 437] on span "Click here to close" at bounding box center [78, 429] width 157 height 744
